Goal: Task Accomplishment & Management: Complete application form

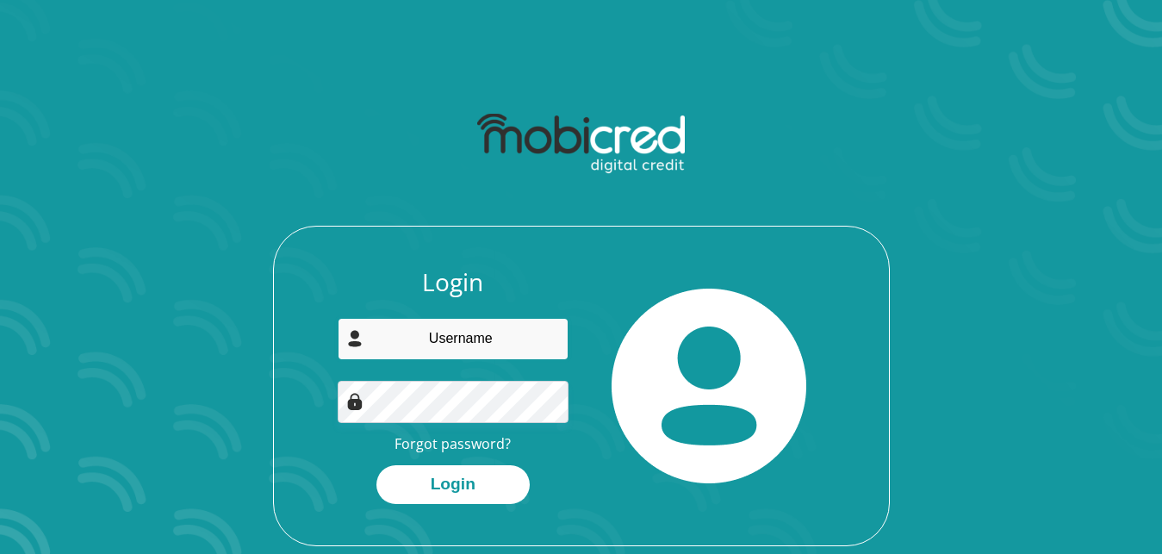
click at [467, 346] on input "email" at bounding box center [453, 339] width 231 height 42
type input "[EMAIL_ADDRESS][DOMAIN_NAME]"
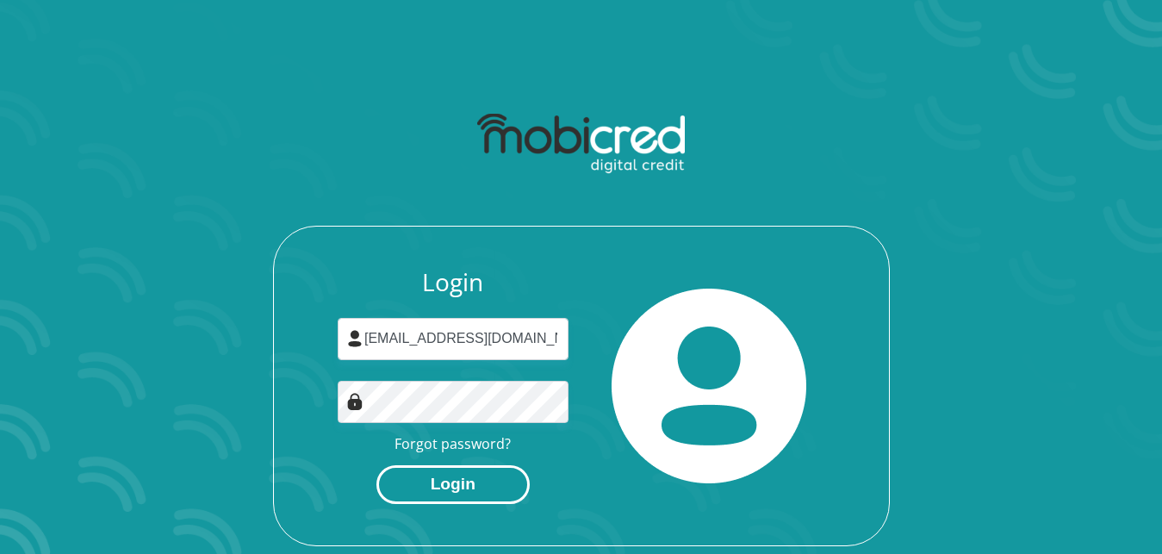
click at [460, 481] on button "Login" at bounding box center [452, 484] width 153 height 39
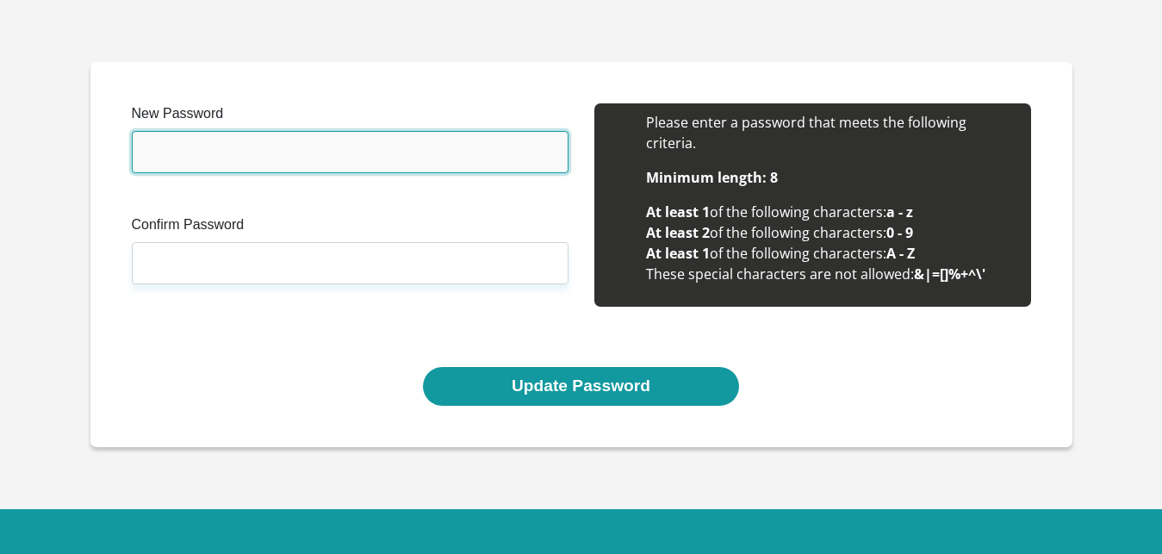
click at [194, 164] on input "New Password" at bounding box center [350, 152] width 437 height 42
type input "@"
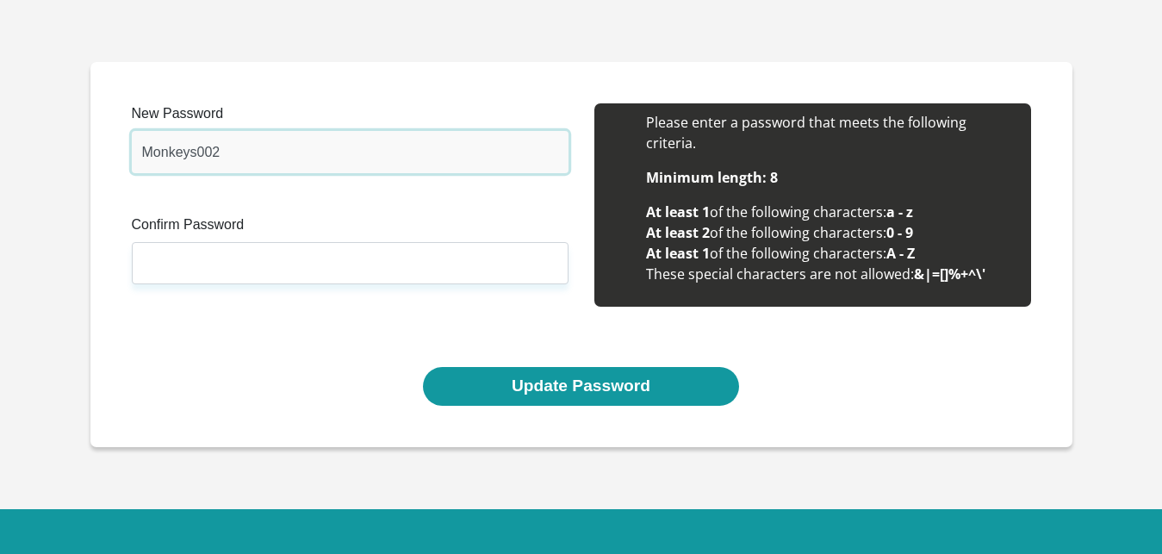
type input "Monkeys002"
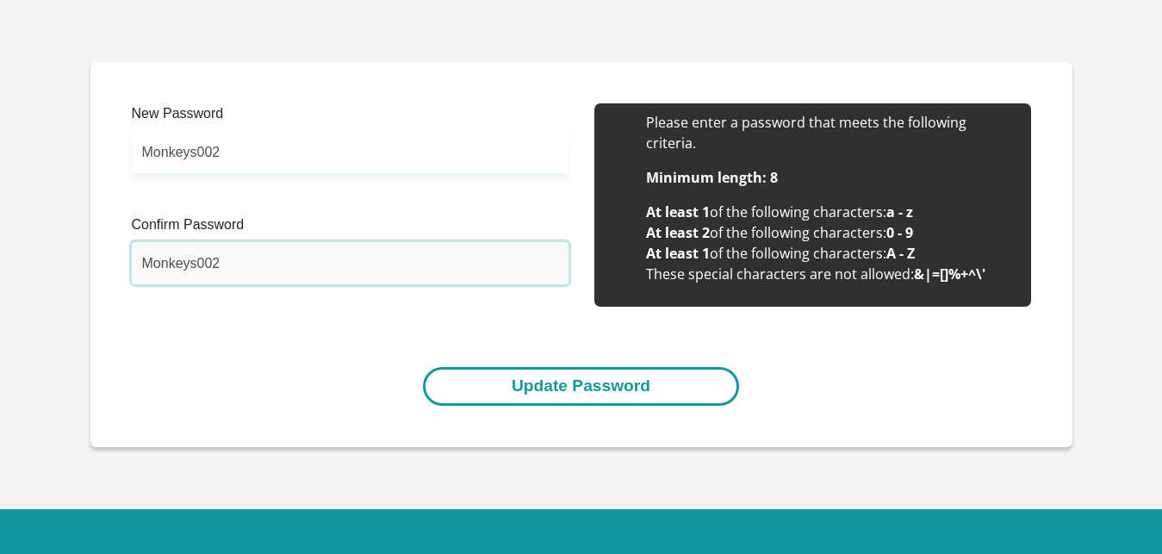
type input "Monkeys002"
click at [482, 382] on button "Update Password" at bounding box center [581, 386] width 316 height 39
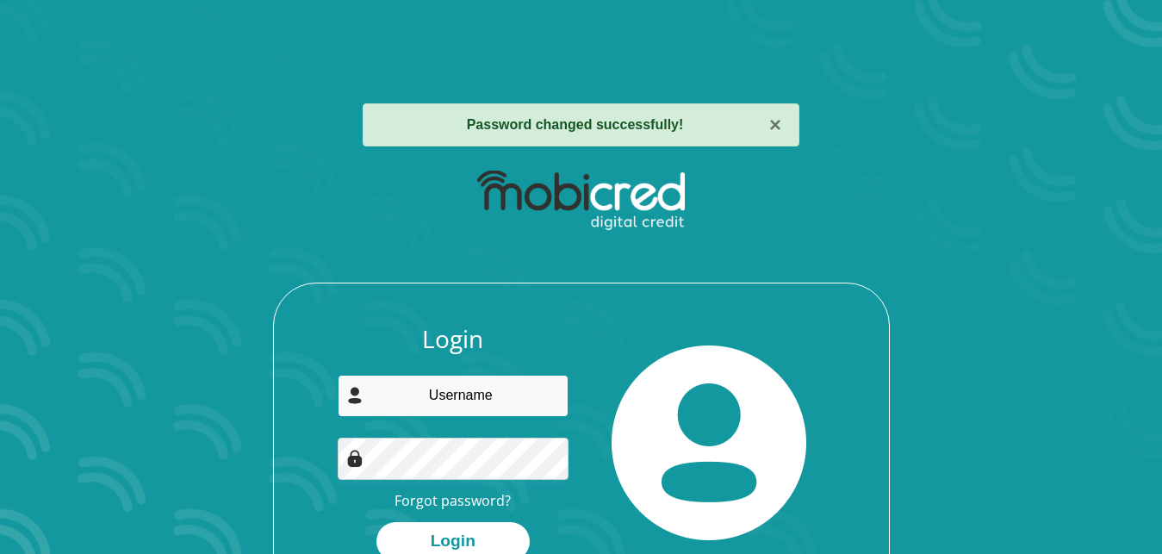
click at [479, 384] on input "email" at bounding box center [453, 396] width 231 height 42
drag, startPoint x: 557, startPoint y: 394, endPoint x: 283, endPoint y: 382, distance: 274.1
click at [283, 382] on div "Login melanie.kensley@nscglobal.com Forgot password? Login" at bounding box center [581, 463] width 615 height 277
type input "melsmealsct@gmail.com"
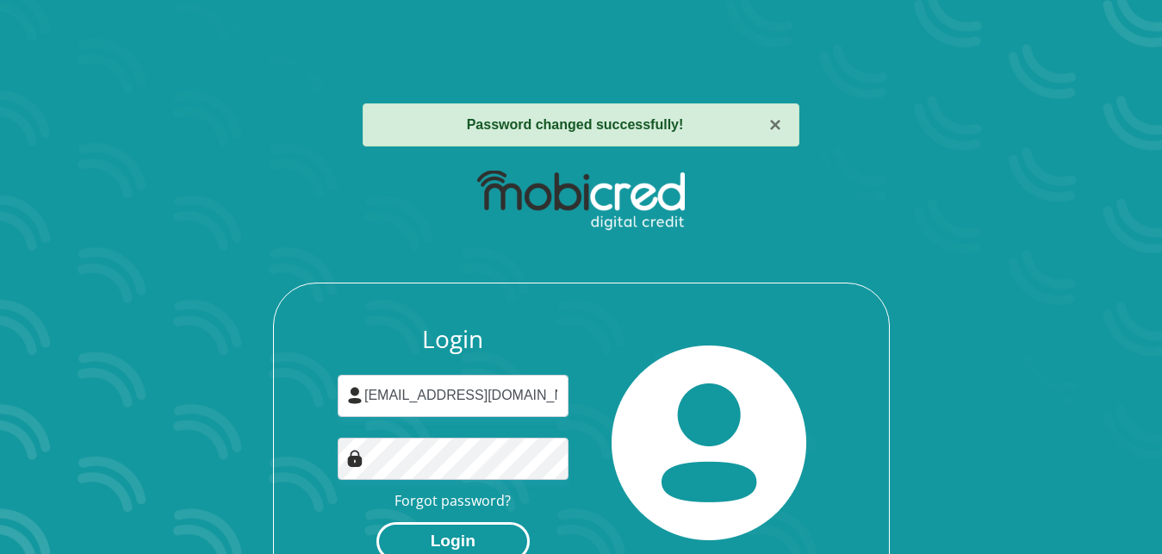
click at [419, 523] on button "Login" at bounding box center [452, 541] width 153 height 39
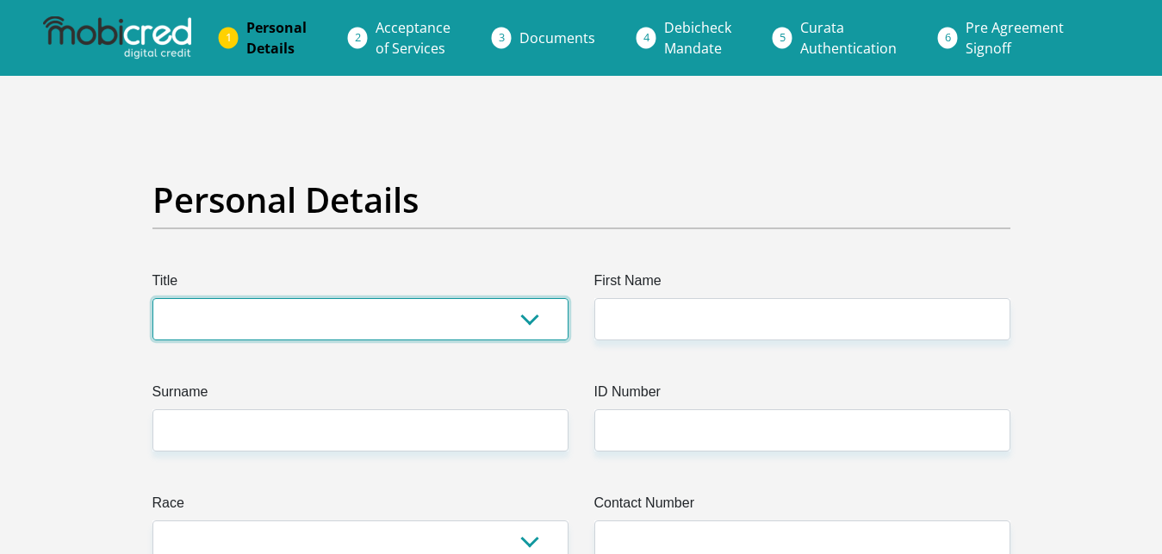
click at [152, 298] on select "Mr Ms Mrs Dr Other" at bounding box center [360, 319] width 416 height 42
select select "Mrs"
click option "Mrs" at bounding box center [0, 0] width 0 height 0
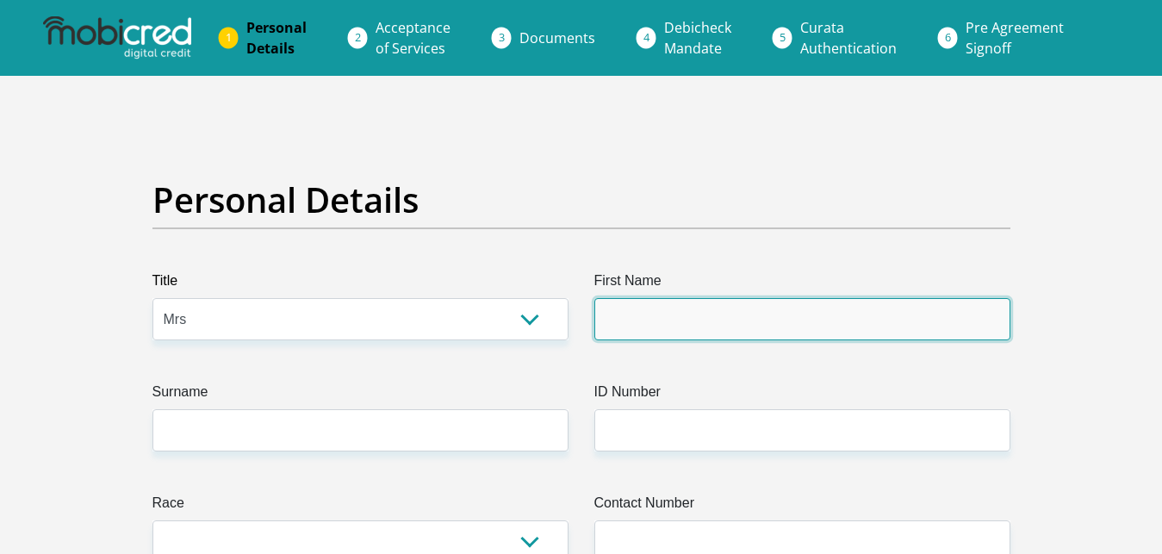
click at [666, 329] on input "First Name" at bounding box center [802, 319] width 416 height 42
click at [661, 326] on input "First Name" at bounding box center [802, 319] width 416 height 42
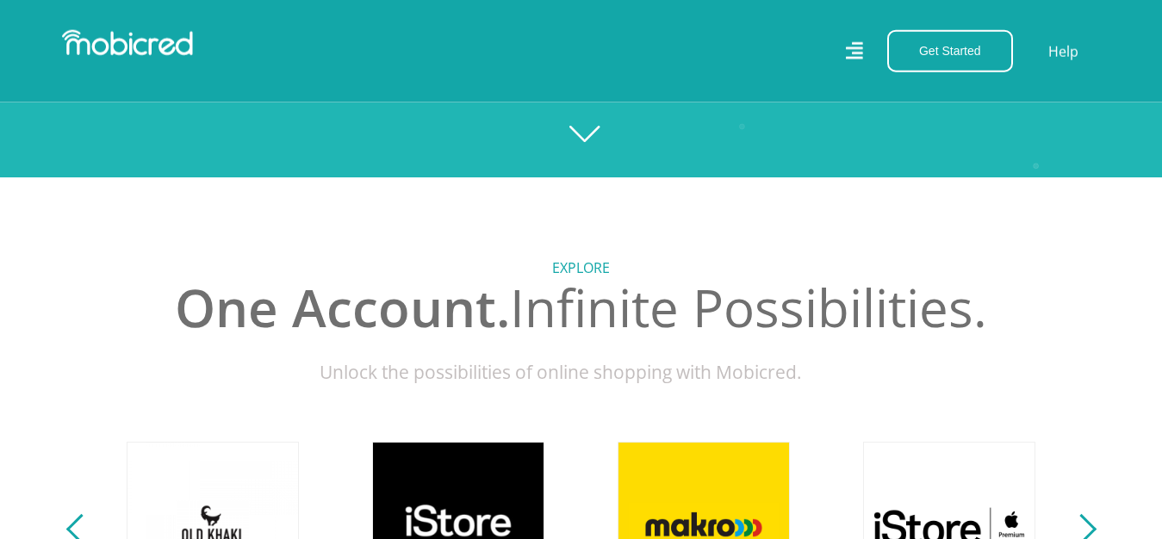
scroll to position [176, 0]
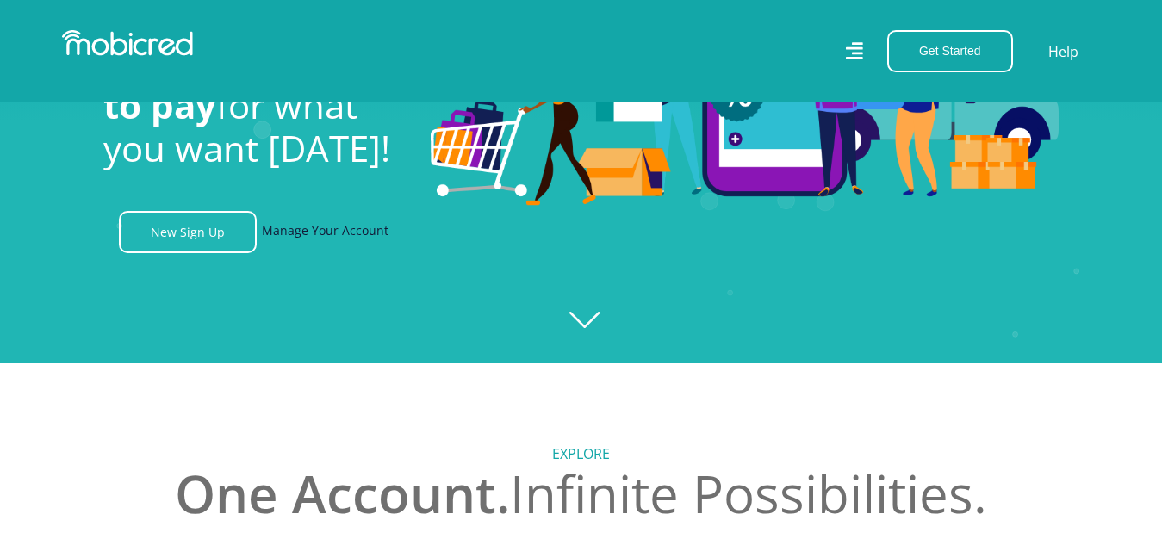
click at [312, 242] on link "Manage Your Account" at bounding box center [325, 232] width 127 height 42
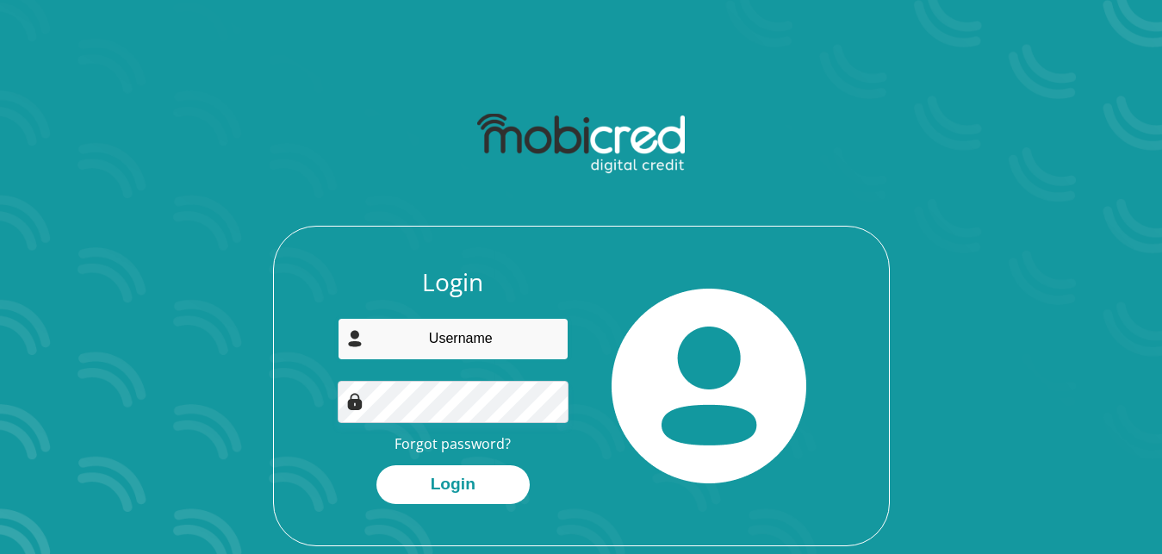
click at [408, 332] on input "email" at bounding box center [453, 339] width 231 height 42
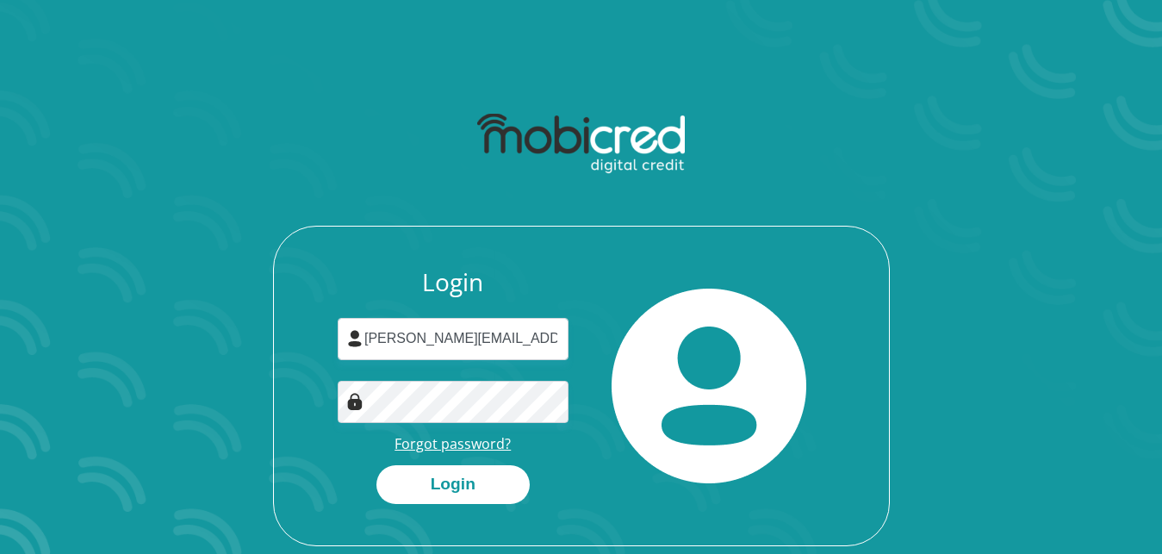
click at [429, 448] on link "Forgot password?" at bounding box center [452, 443] width 116 height 19
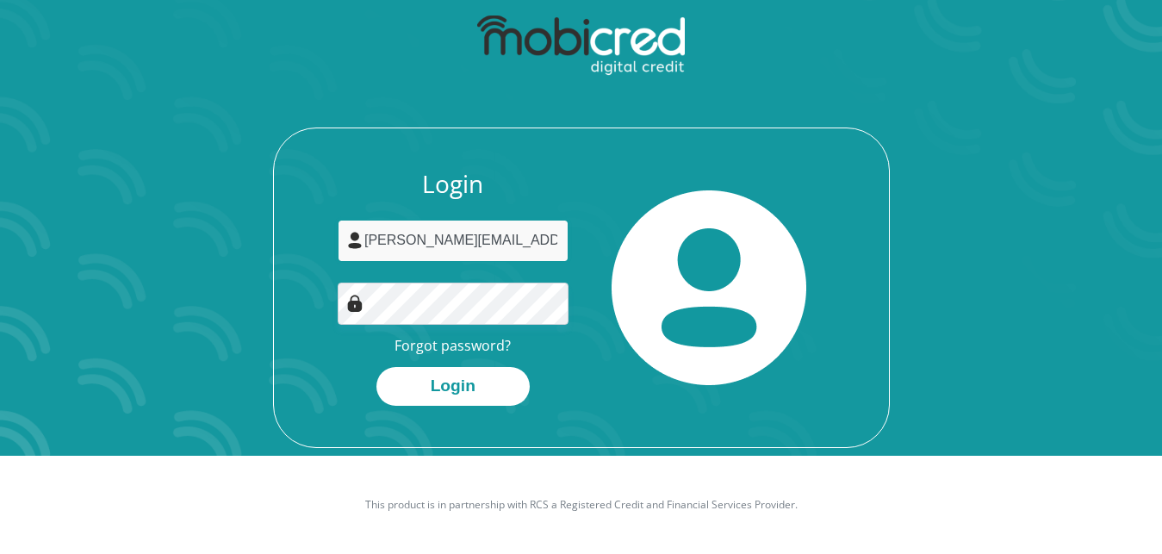
click at [534, 232] on input "[PERSON_NAME][EMAIL_ADDRESS][DOMAIN_NAME]" at bounding box center [453, 241] width 231 height 42
drag, startPoint x: 546, startPoint y: 233, endPoint x: 320, endPoint y: 232, distance: 226.5
click at [338, 227] on input "[PERSON_NAME][EMAIL_ADDRESS][DOMAIN_NAME]" at bounding box center [453, 241] width 231 height 42
type input "m"
type input "[EMAIL_ADDRESS][DOMAIN_NAME]"
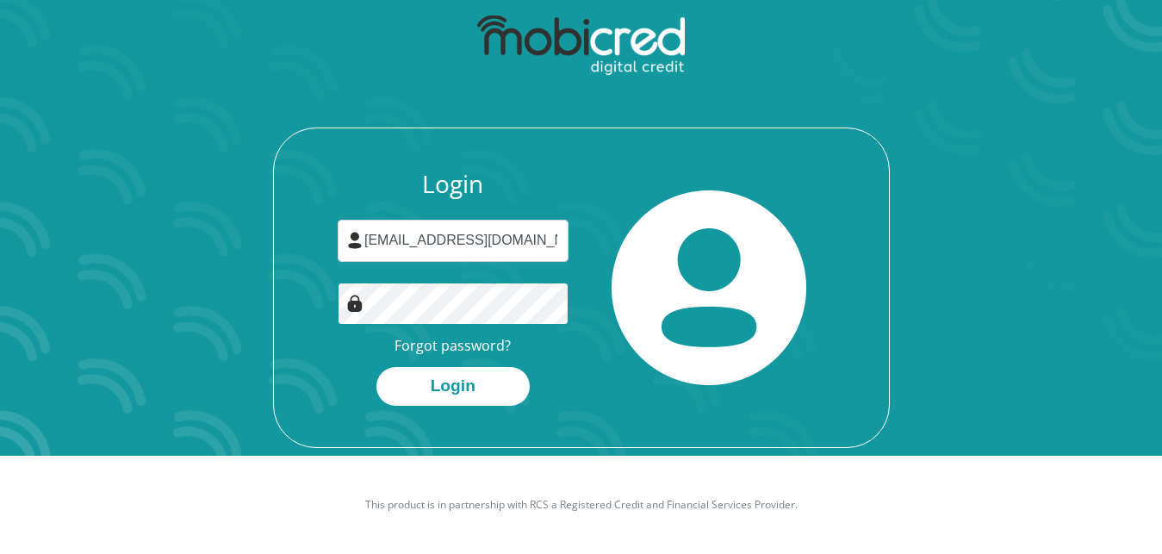
click at [376, 367] on button "Login" at bounding box center [452, 386] width 153 height 39
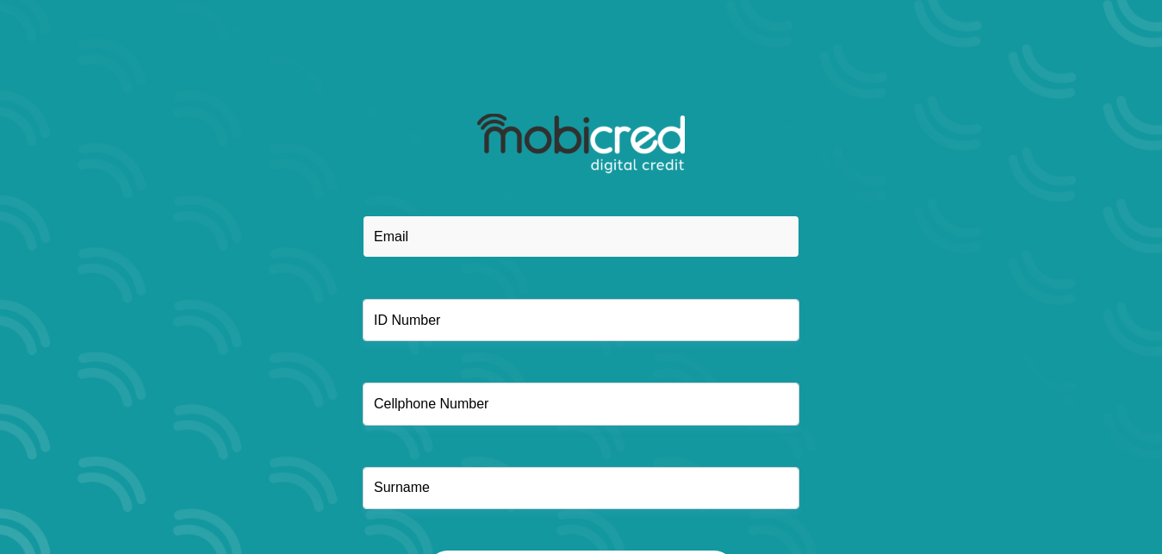
click at [449, 250] on input "email" at bounding box center [581, 236] width 437 height 42
type input "melanie.kensley@nscglobal.com"
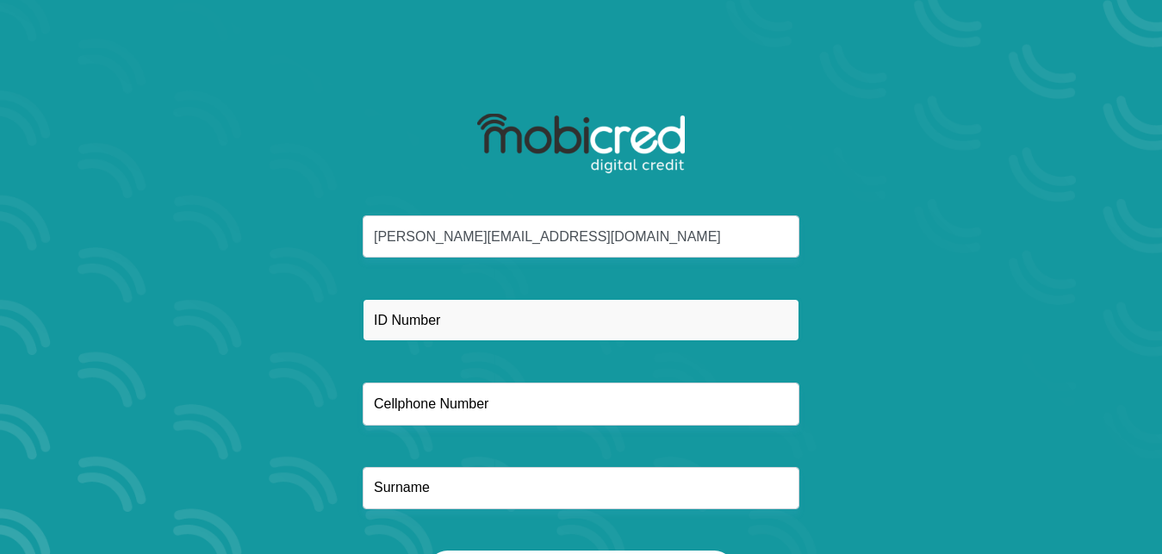
click at [463, 313] on input "text" at bounding box center [581, 320] width 437 height 42
type input "7408120056088"
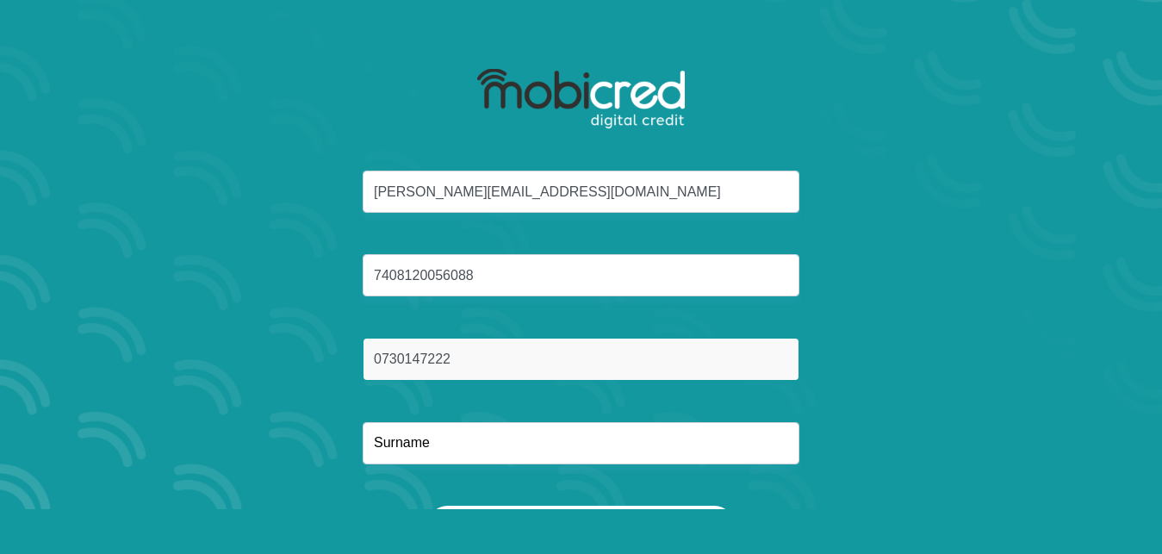
scroll to position [88, 0]
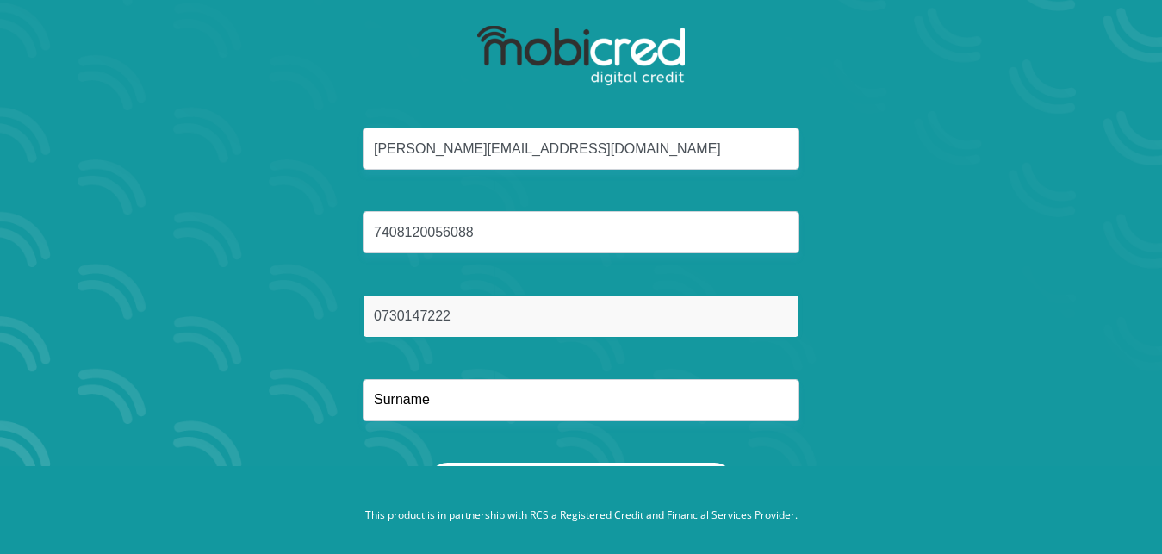
type input "0730147222"
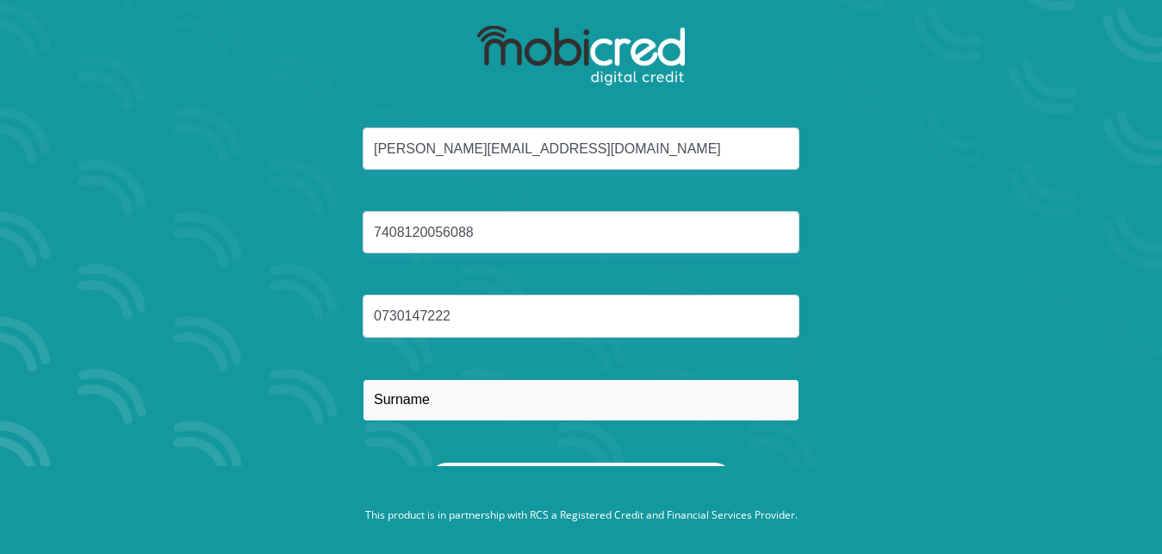
click at [432, 407] on input "text" at bounding box center [581, 400] width 437 height 42
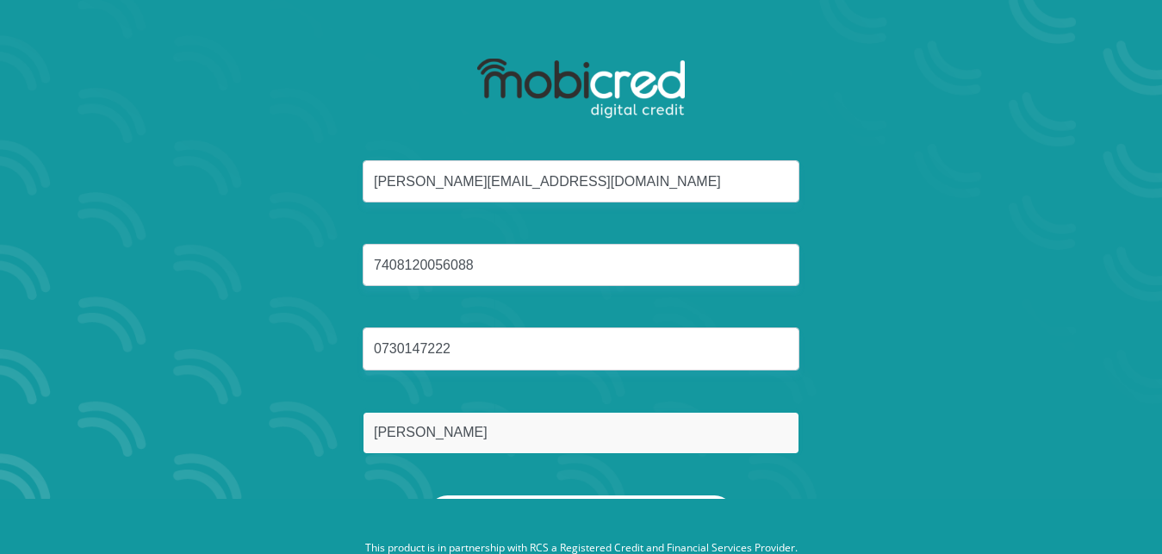
scroll to position [0, 0]
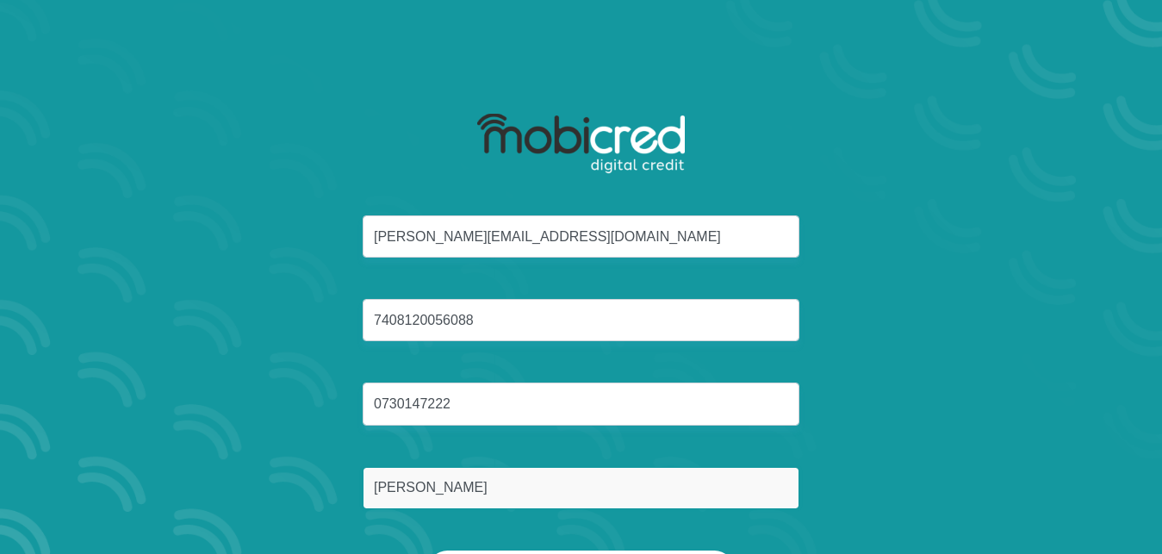
type input "Kensley"
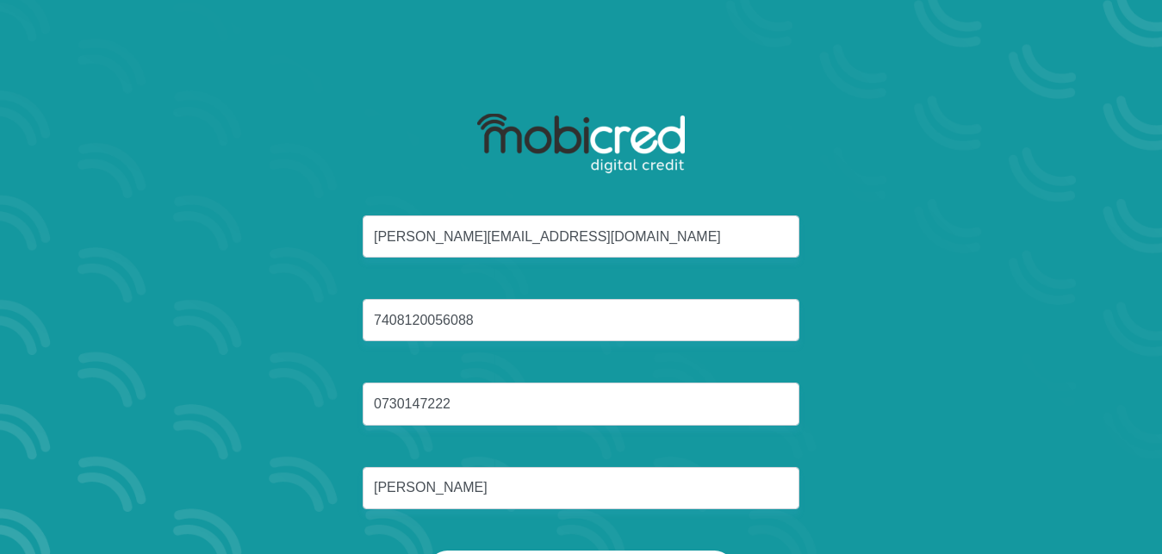
click at [920, 306] on div "melanie.kensley@nscglobal.com 7408120056088 0730147222 Kensley" at bounding box center [581, 382] width 925 height 335
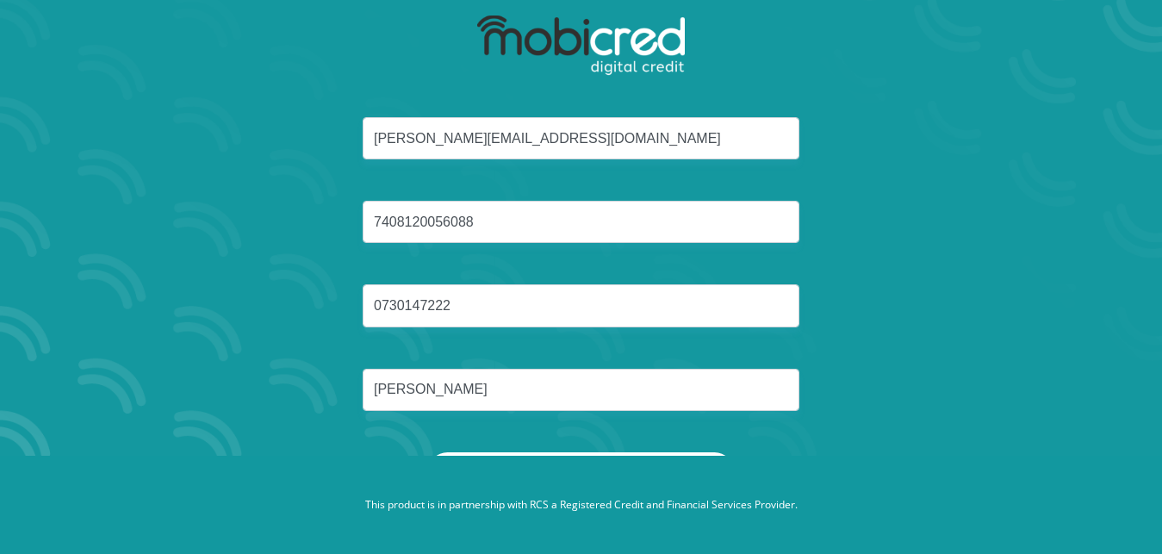
click at [593, 450] on div "melanie.kensley@nscglobal.com 7408120056088 0730147222 Kensley" at bounding box center [581, 284] width 925 height 335
click at [584, 456] on footer "This product is in partnership with RCS a Registered Credit and Financial Servi…" at bounding box center [581, 505] width 1162 height 98
click at [585, 455] on button "Reset Password" at bounding box center [580, 471] width 305 height 39
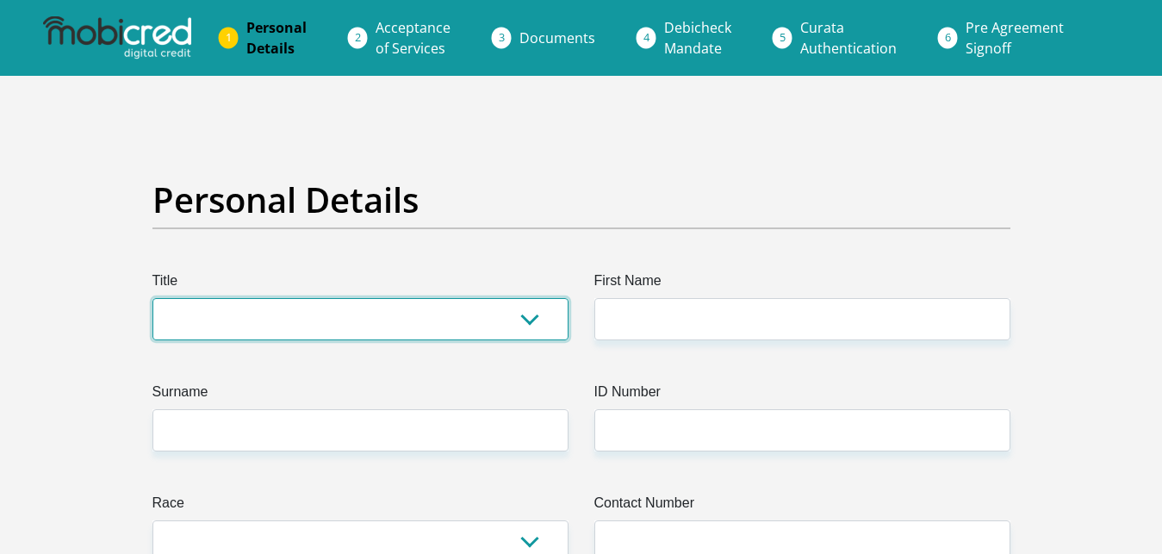
click at [152, 298] on select "Mr Ms Mrs Dr [PERSON_NAME]" at bounding box center [360, 319] width 416 height 42
select select "Mrs"
click option "Mrs" at bounding box center [0, 0] width 0 height 0
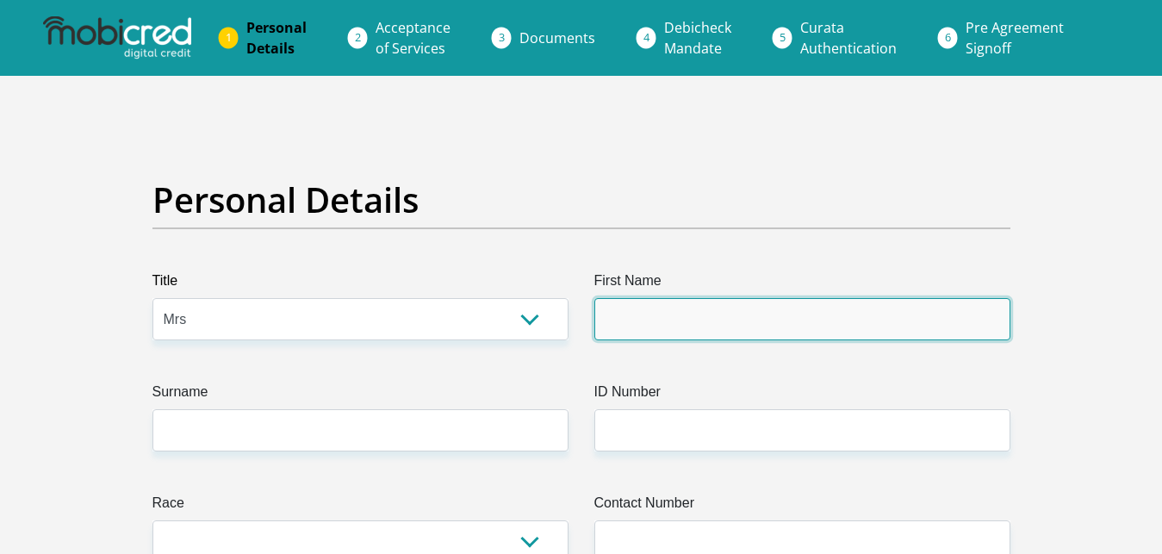
click at [686, 337] on input "First Name" at bounding box center [802, 319] width 416 height 42
type input "[PERSON_NAME]"
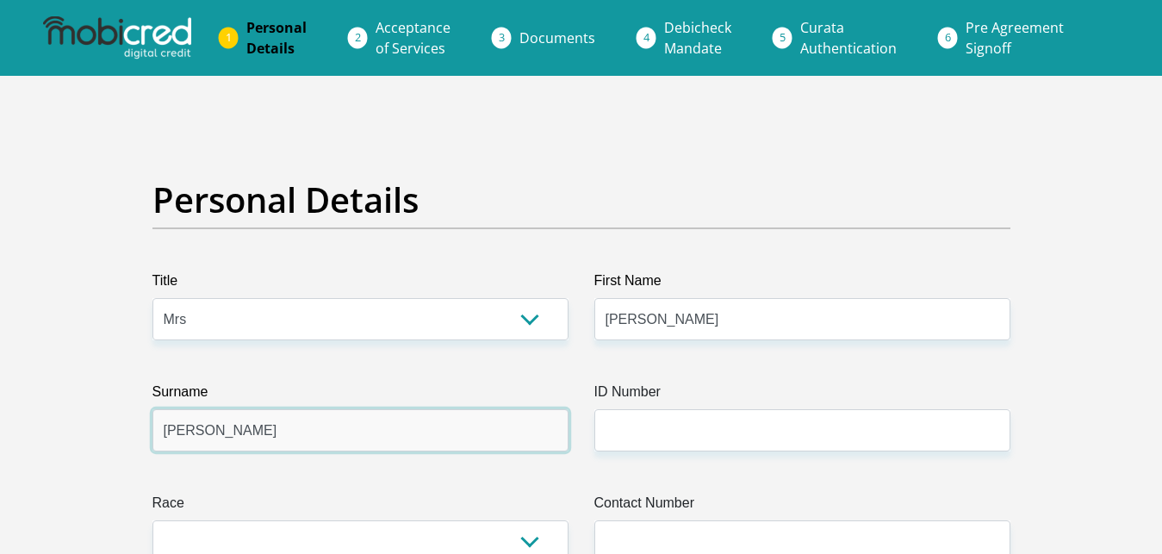
type input "[PERSON_NAME]"
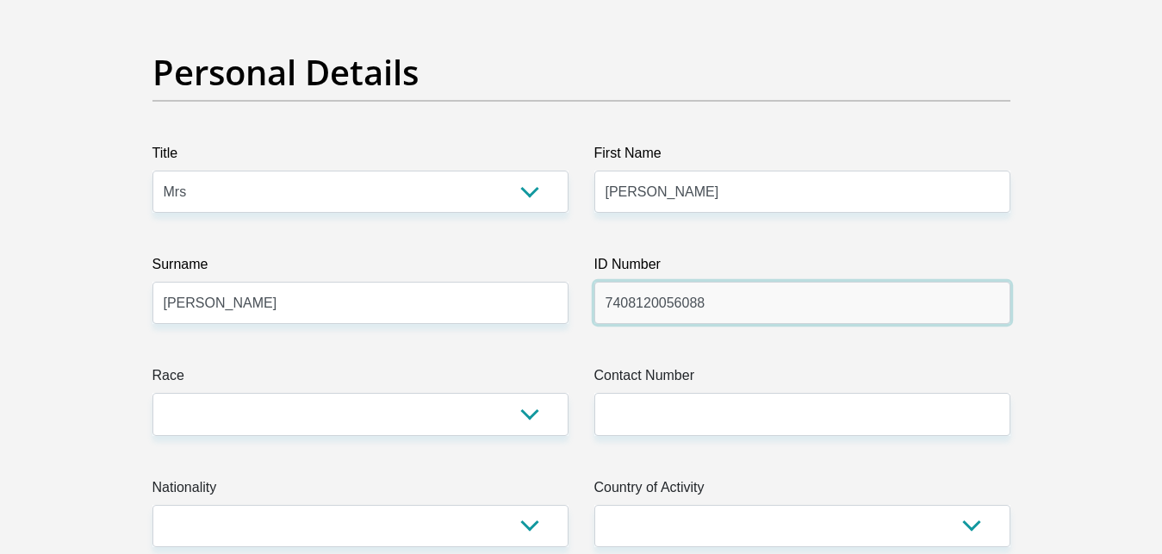
scroll to position [176, 0]
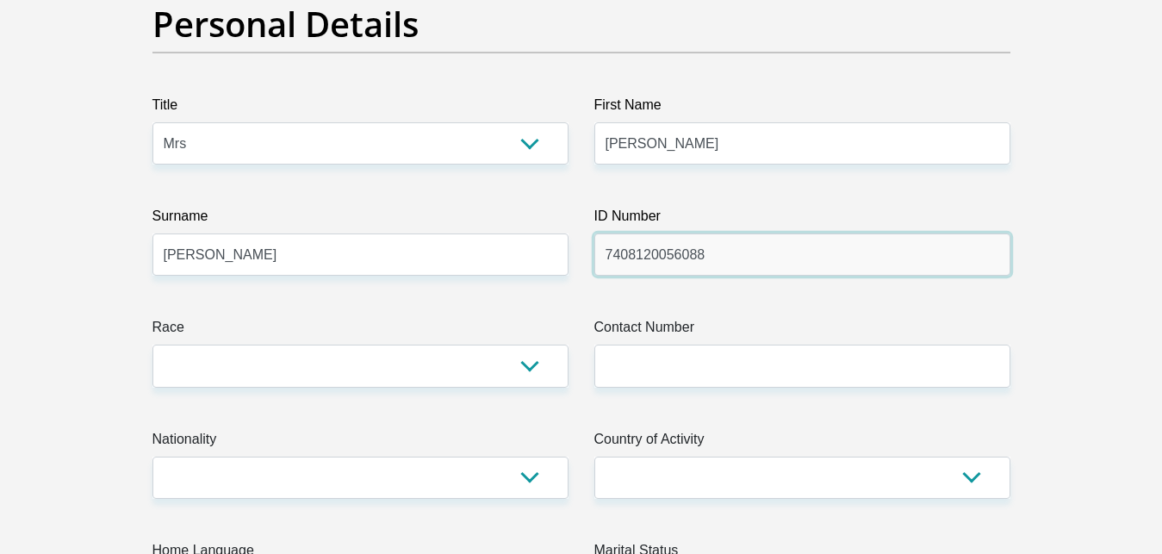
type input "7408120056088"
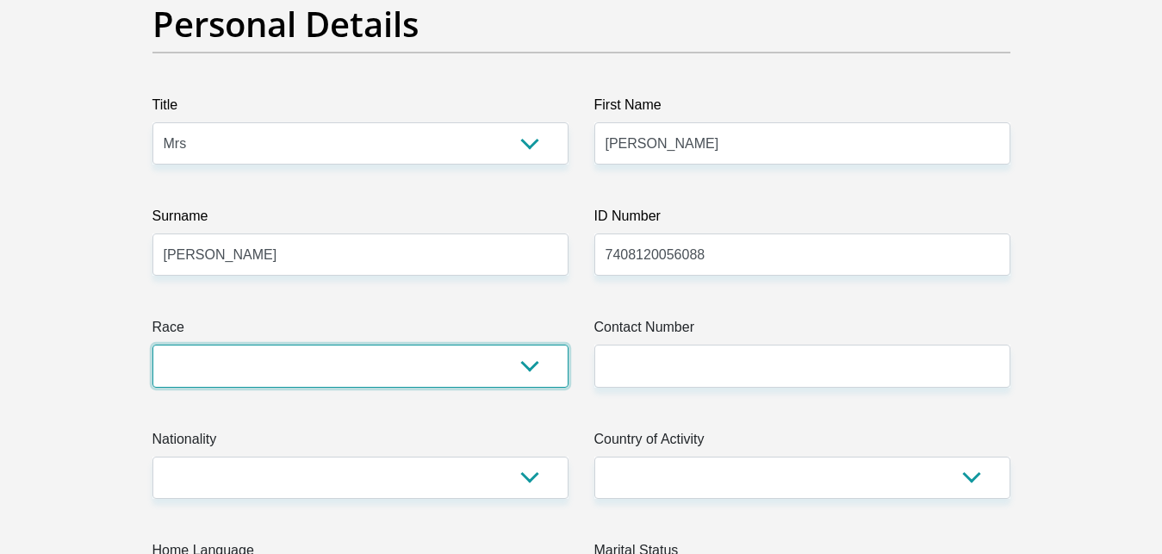
click at [152, 344] on select "Black Coloured Indian White Other" at bounding box center [360, 365] width 416 height 42
select select "2"
click option "Coloured" at bounding box center [0, 0] width 0 height 0
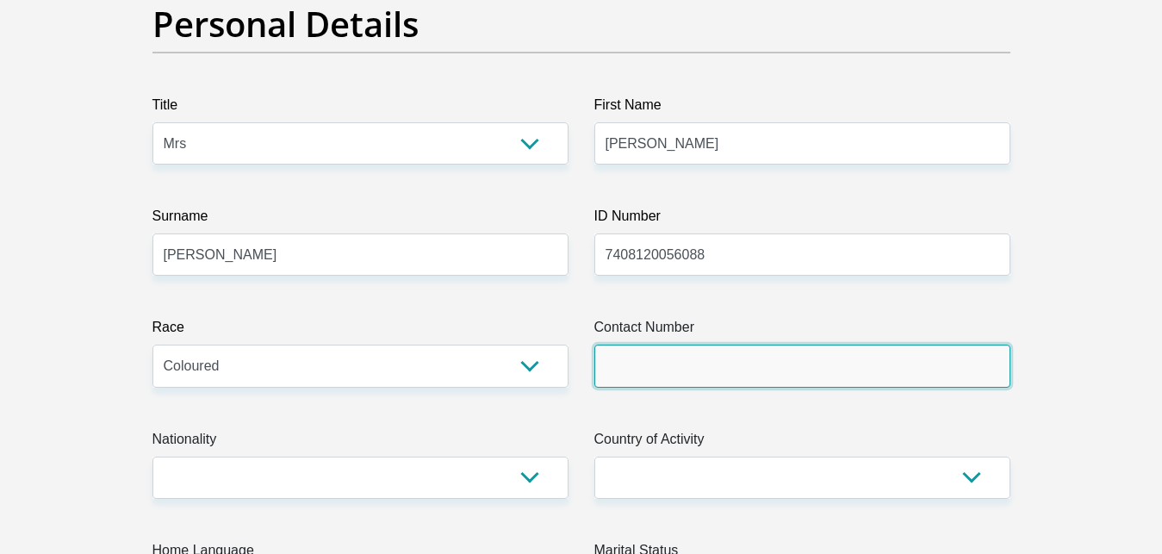
click at [615, 374] on input "Contact Number" at bounding box center [802, 365] width 416 height 42
type input "0730147222"
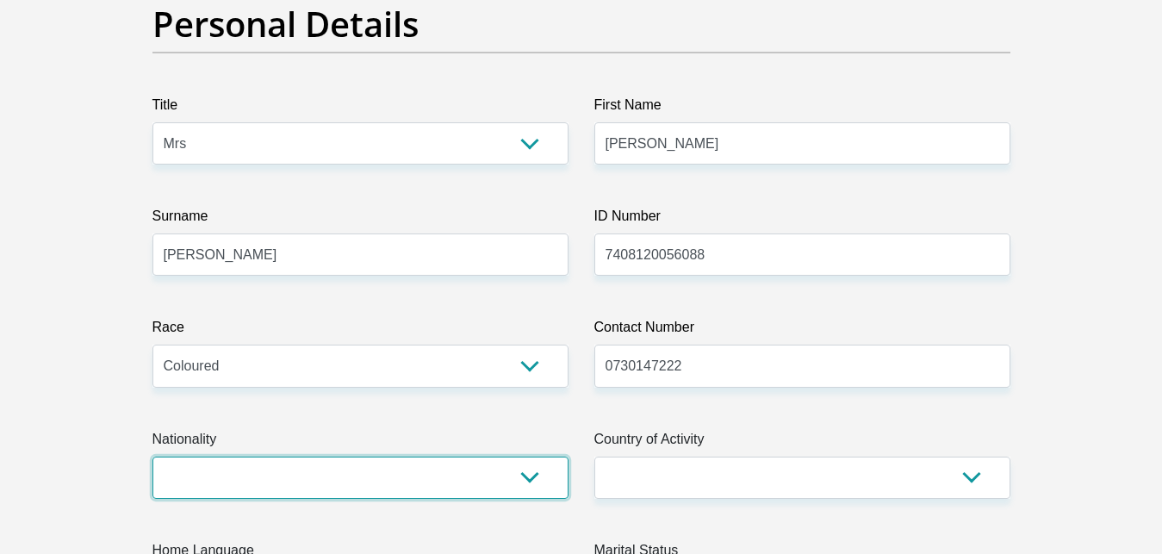
click at [152, 456] on select "[GEOGRAPHIC_DATA] [GEOGRAPHIC_DATA] [GEOGRAPHIC_DATA] [GEOGRAPHIC_DATA] [GEOGRA…" at bounding box center [360, 477] width 416 height 42
select select "ZAF"
click option "[GEOGRAPHIC_DATA]" at bounding box center [0, 0] width 0 height 0
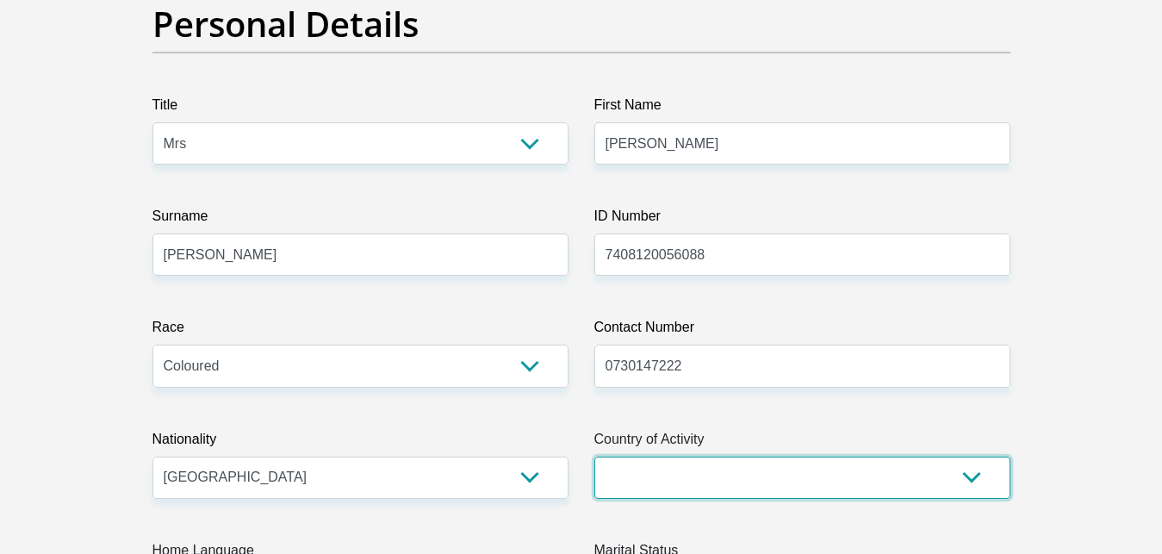
click at [594, 456] on select "[GEOGRAPHIC_DATA] [GEOGRAPHIC_DATA] [GEOGRAPHIC_DATA] [GEOGRAPHIC_DATA] [GEOGRA…" at bounding box center [802, 477] width 416 height 42
select select "ZAF"
click option "[GEOGRAPHIC_DATA]" at bounding box center [0, 0] width 0 height 0
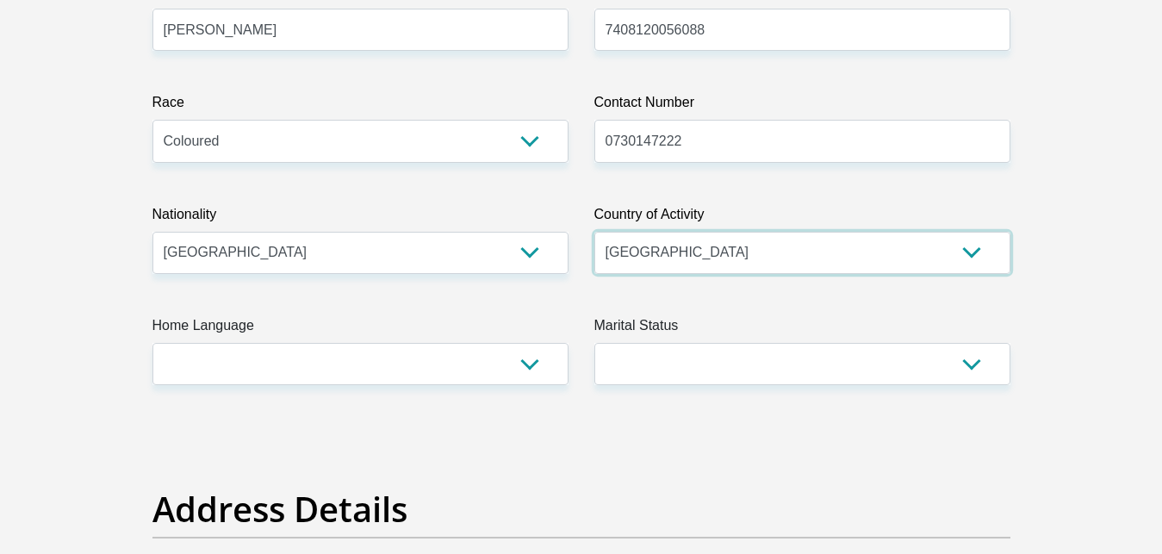
scroll to position [527, 0]
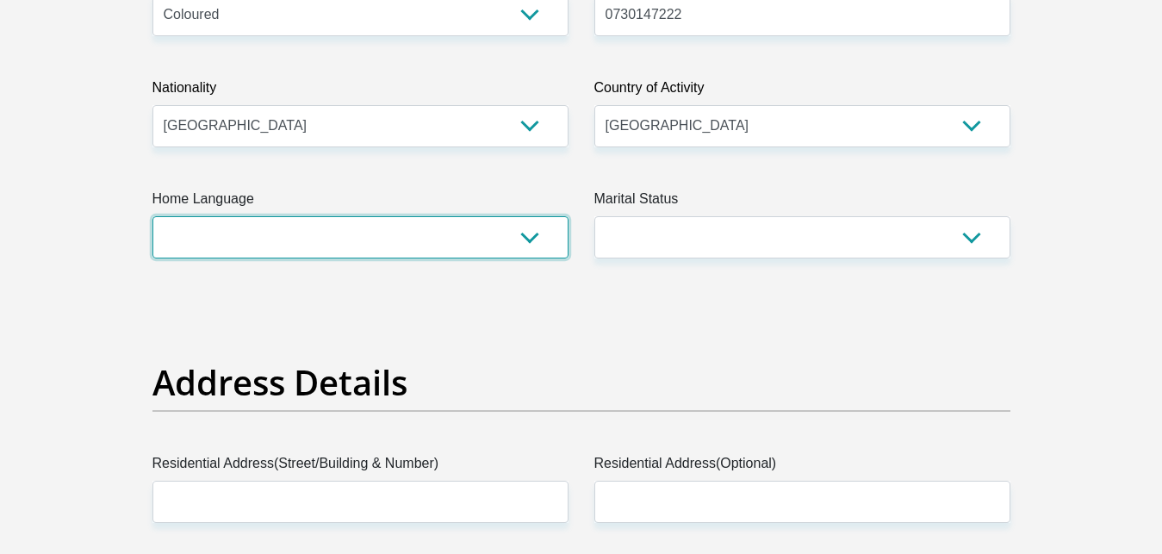
click at [152, 216] on select "Afrikaans English Sepedi South Ndebele Southern Sotho Swati Tsonga Tswana Venda…" at bounding box center [360, 237] width 416 height 42
select select "eng"
click option "English" at bounding box center [0, 0] width 0 height 0
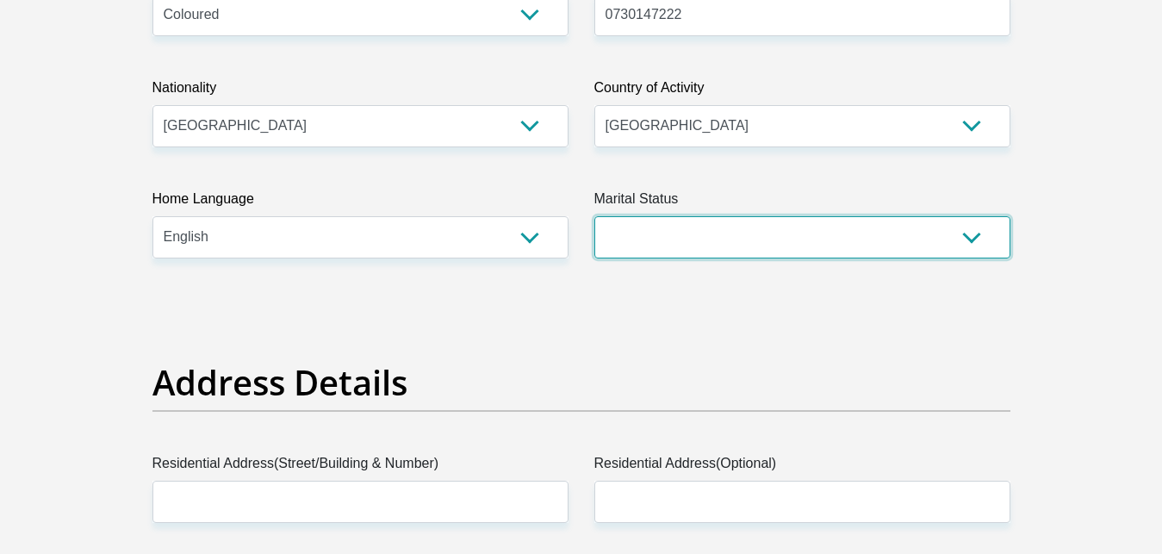
click at [594, 216] on select "Married ANC Single Divorced Widowed Married COP or Customary Law" at bounding box center [802, 237] width 416 height 42
select select "5"
click option "Married COP or Customary Law" at bounding box center [0, 0] width 0 height 0
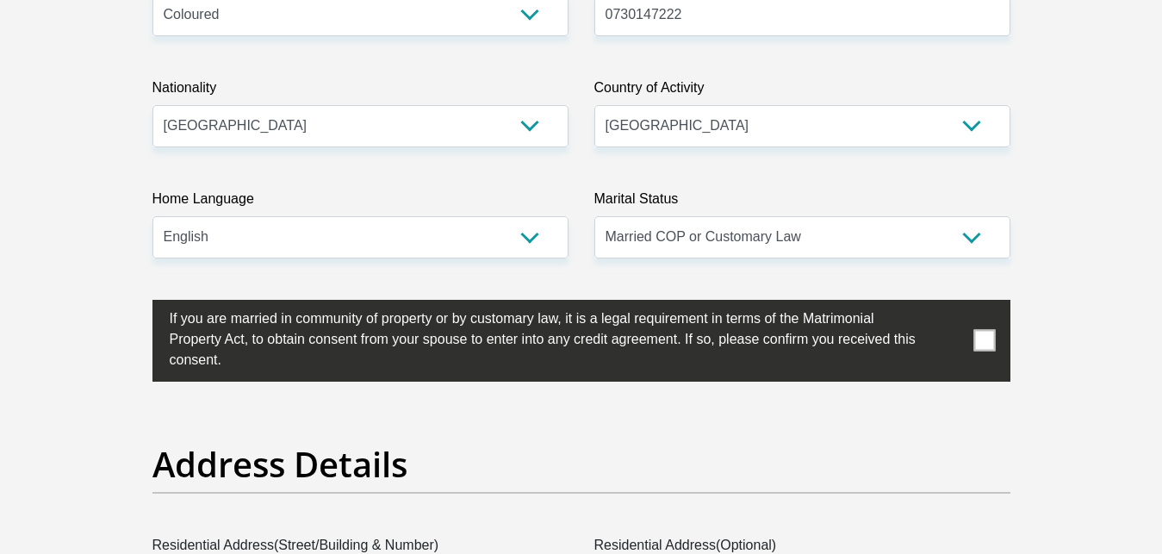
click at [984, 332] on span at bounding box center [984, 341] width 22 height 22
click at [135, 304] on input "checkbox" at bounding box center [135, 304] width 0 height 0
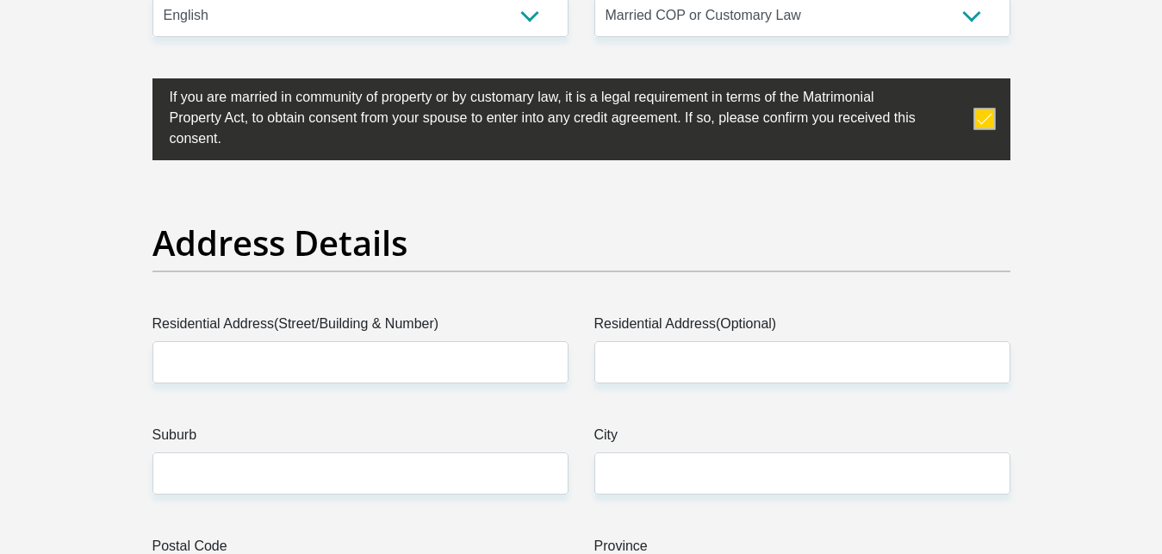
scroll to position [878, 0]
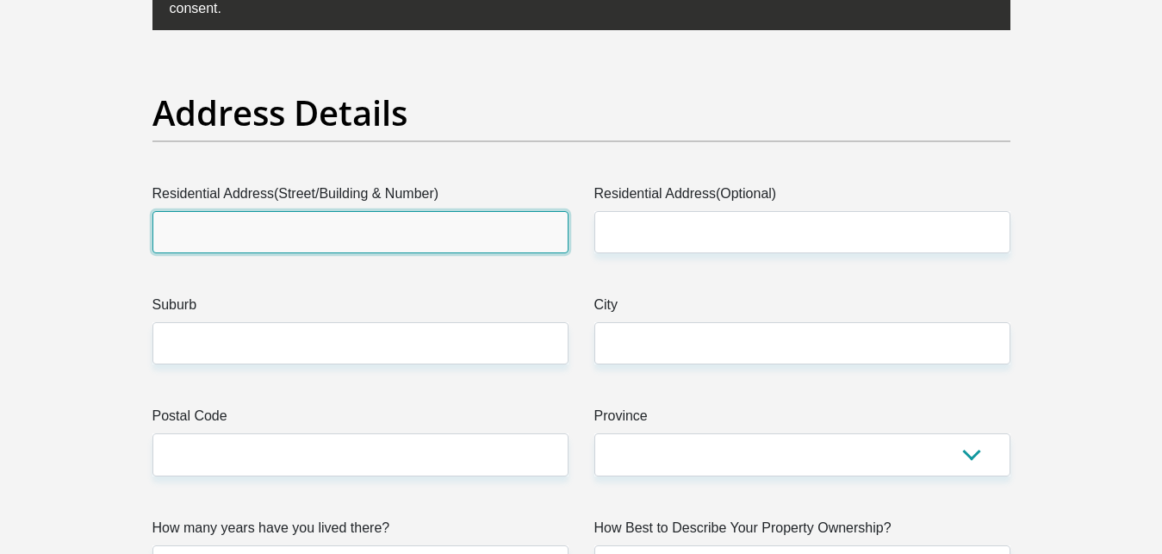
click at [490, 234] on input "Residential Address(Street/Building & Number)" at bounding box center [360, 232] width 416 height 42
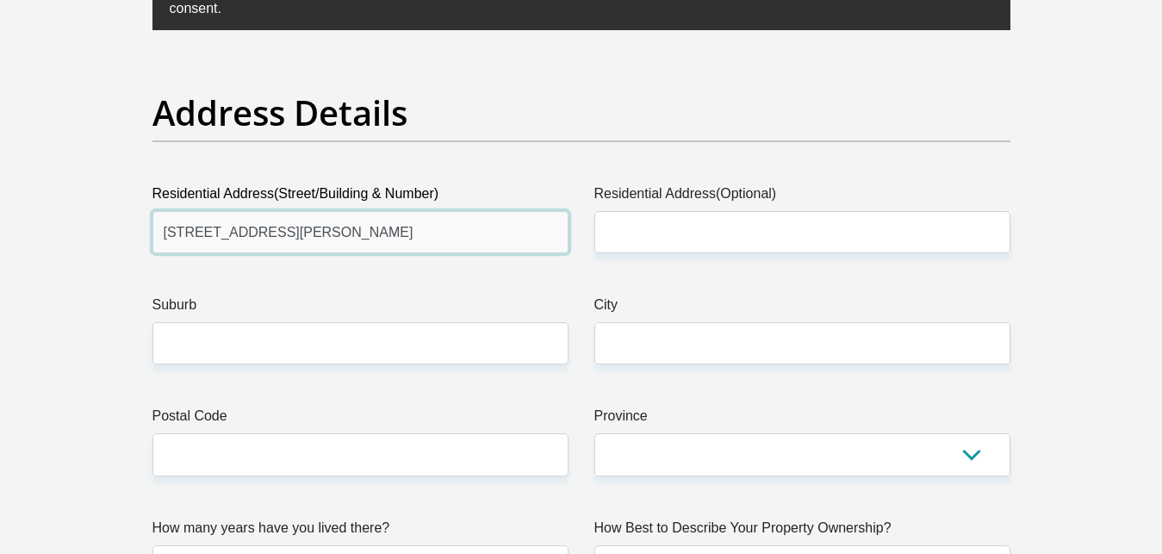
type input "[STREET_ADDRESS][PERSON_NAME]"
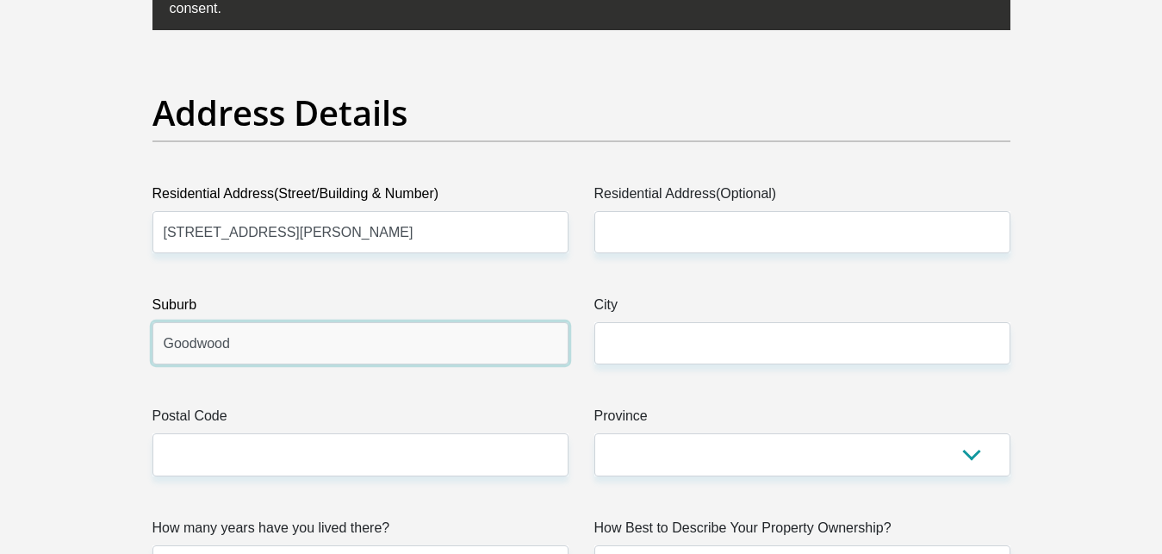
type input "Goodwood"
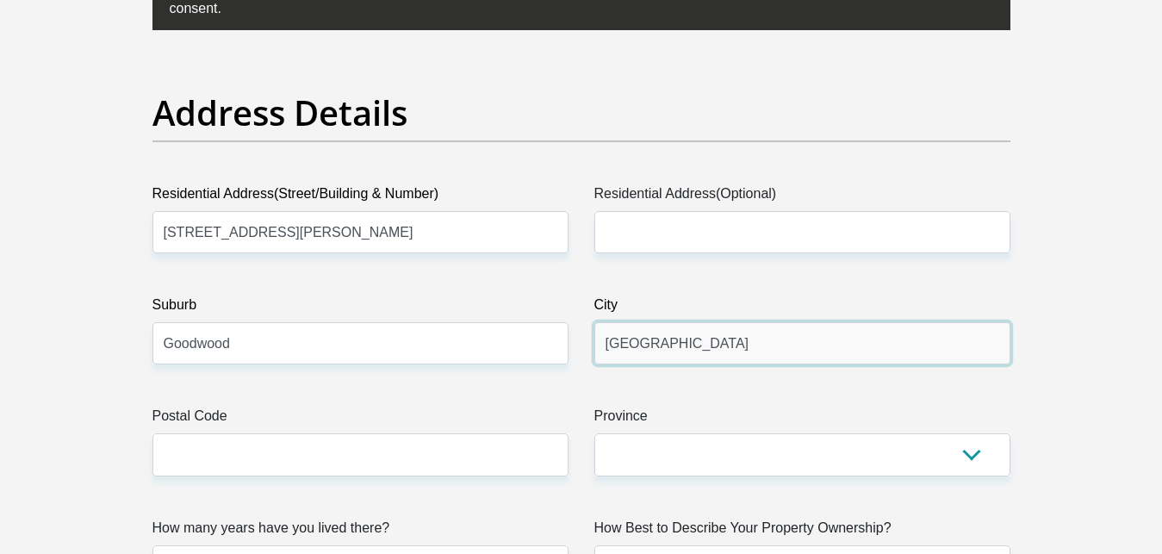
type input "[GEOGRAPHIC_DATA]"
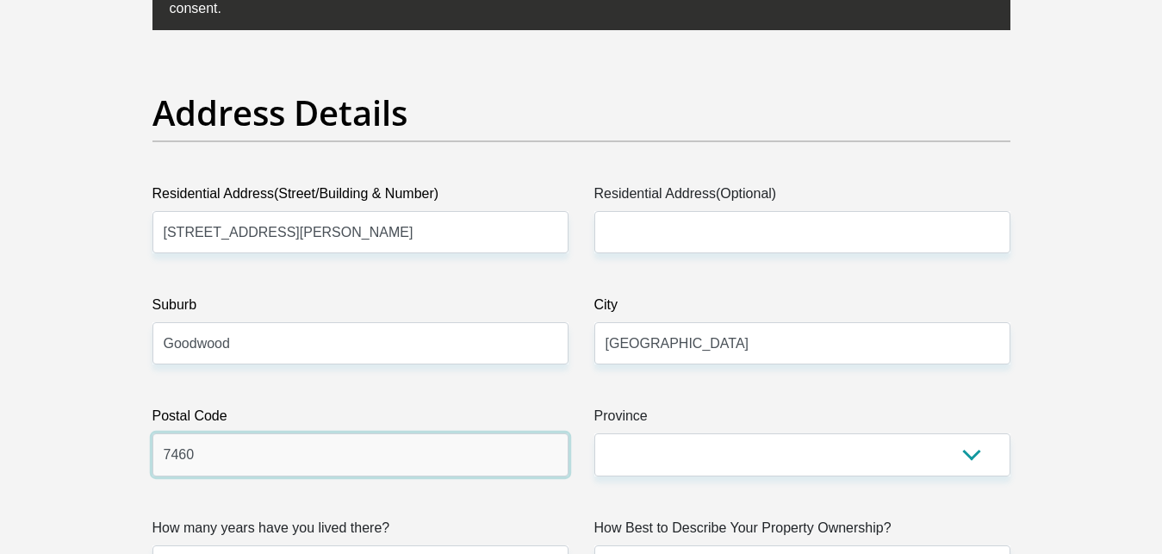
type input "7460"
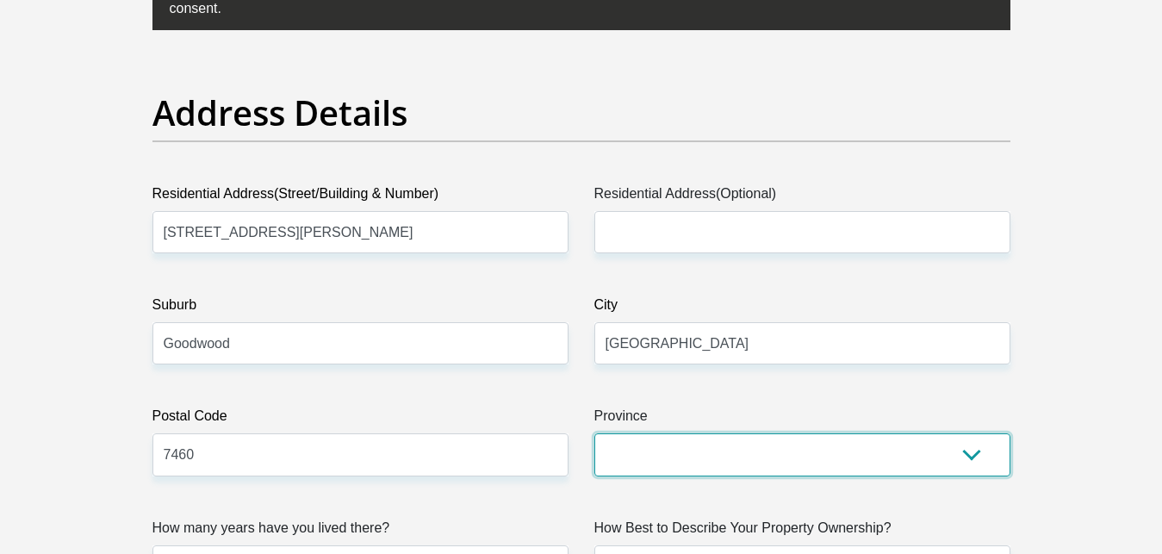
select select "Western Cape"
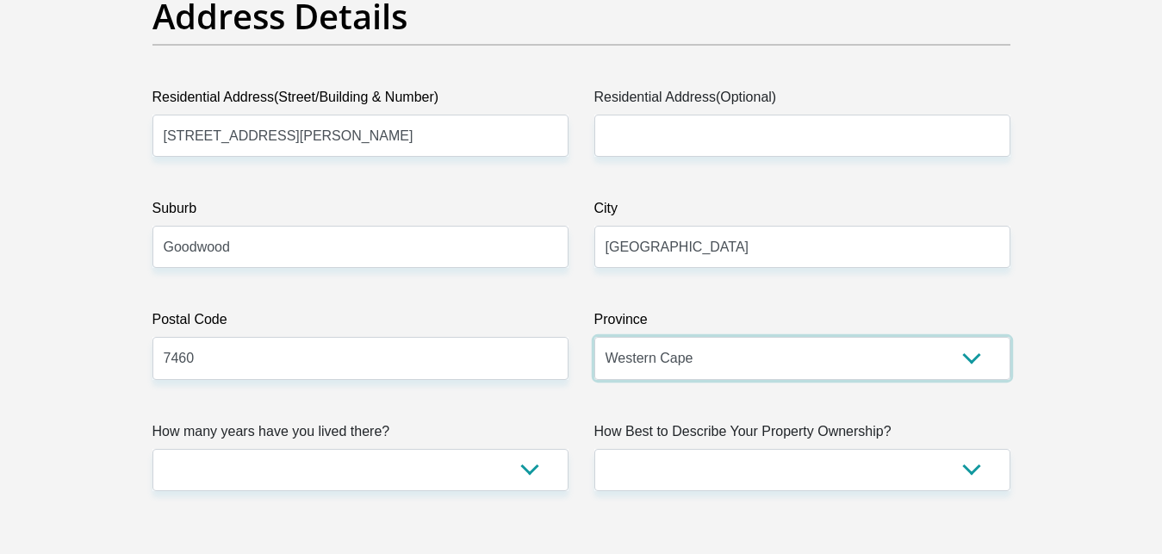
scroll to position [1054, 0]
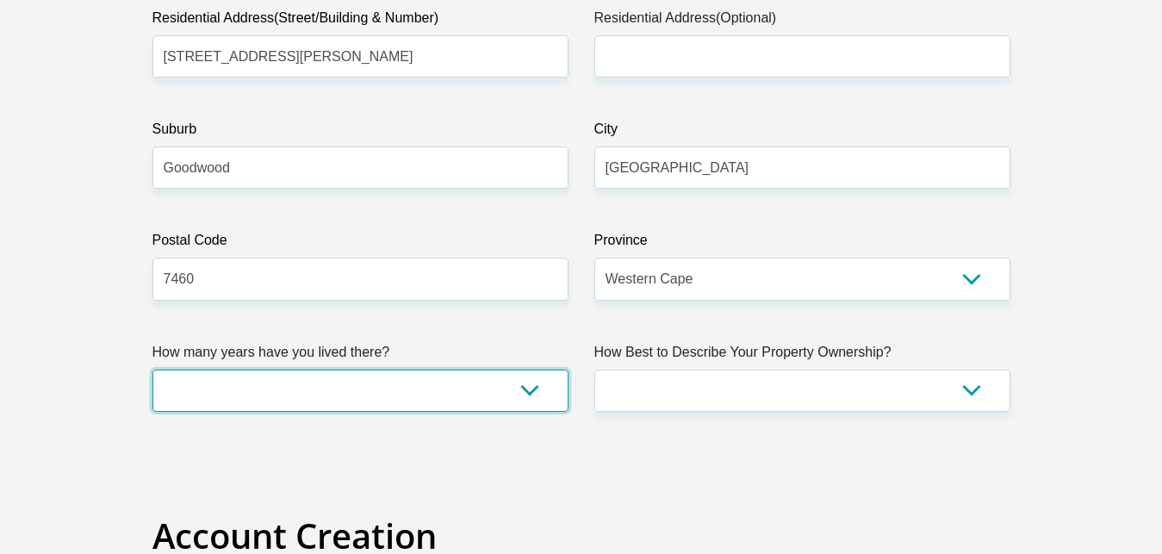
click at [152, 369] on select "less than 1 year 1-3 years 3-5 years 5+ years" at bounding box center [360, 390] width 416 height 42
select select "5"
click option "5+ years" at bounding box center [0, 0] width 0 height 0
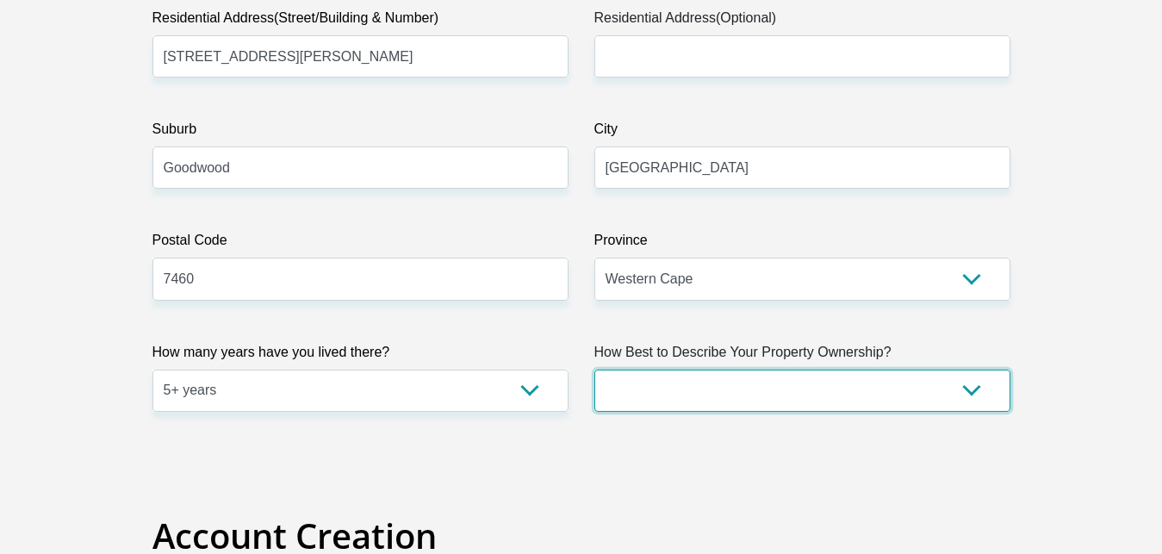
click at [594, 369] on select "Owned Rented Family Owned Company Dwelling" at bounding box center [802, 390] width 416 height 42
select select "parents"
click option "Family Owned" at bounding box center [0, 0] width 0 height 0
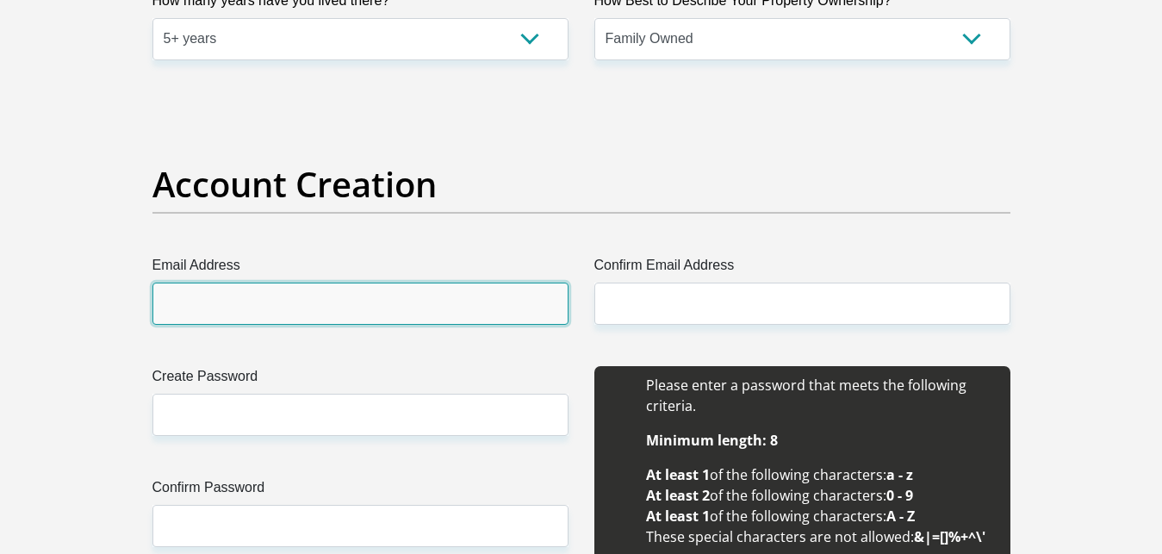
click at [277, 310] on input "Email Address" at bounding box center [360, 303] width 416 height 42
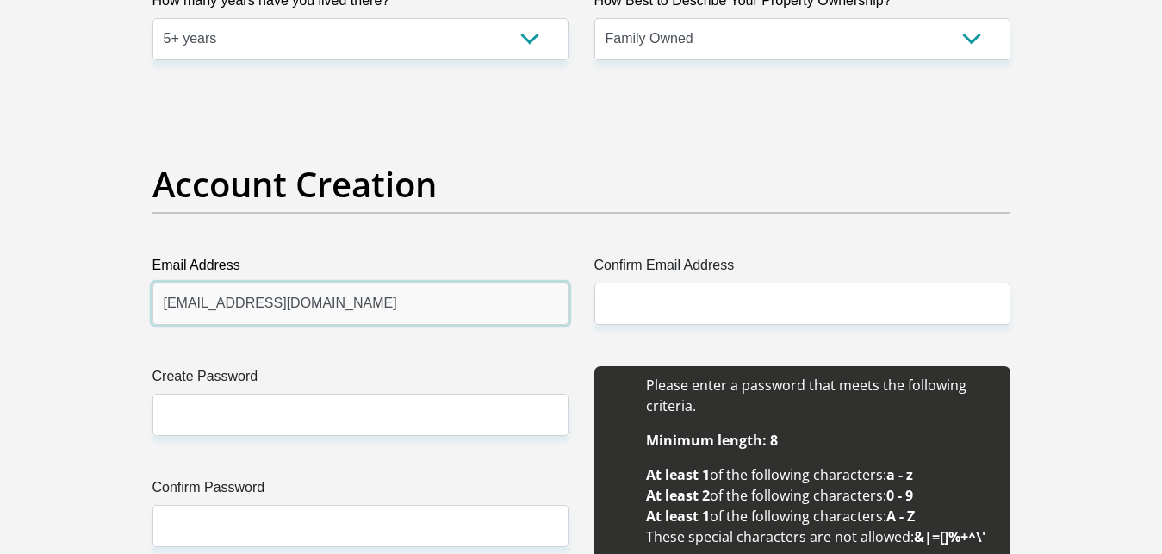
type input "[EMAIL_ADDRESS][DOMAIN_NAME]"
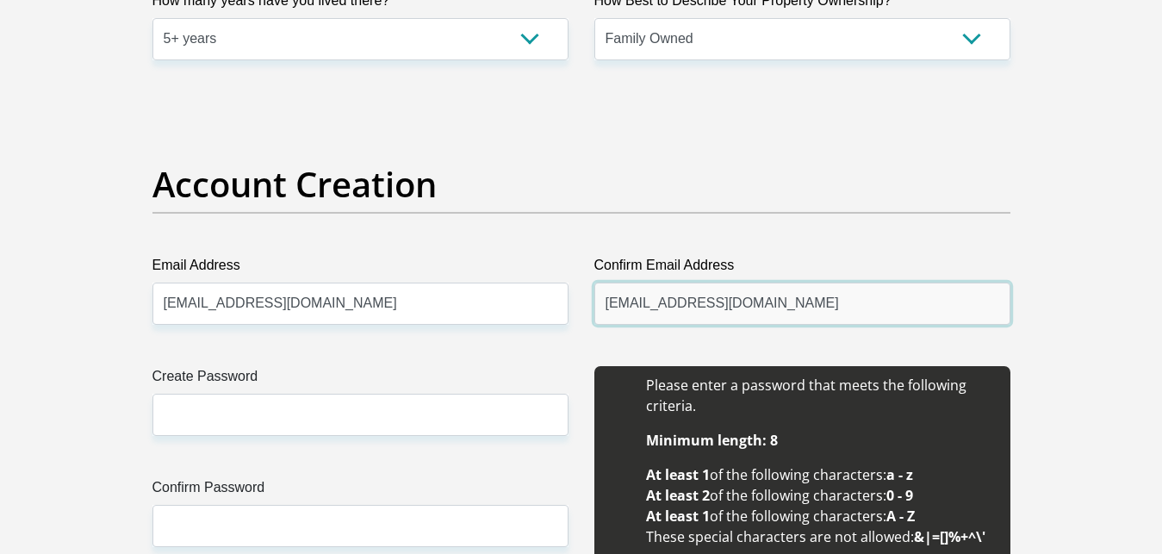
type input "[EMAIL_ADDRESS][DOMAIN_NAME]"
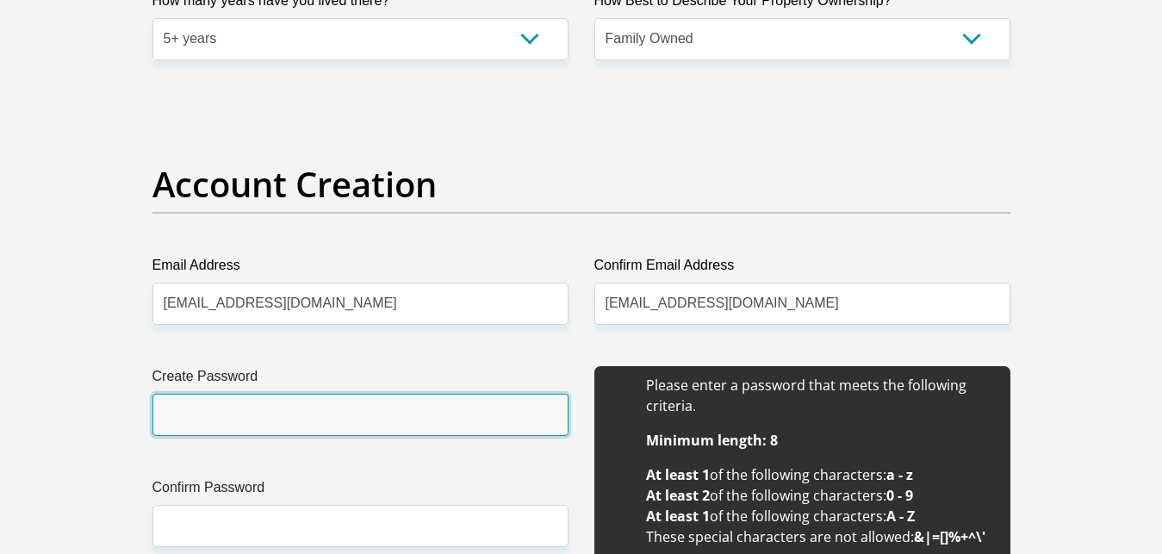
click at [268, 407] on input "Create Password" at bounding box center [360, 415] width 416 height 42
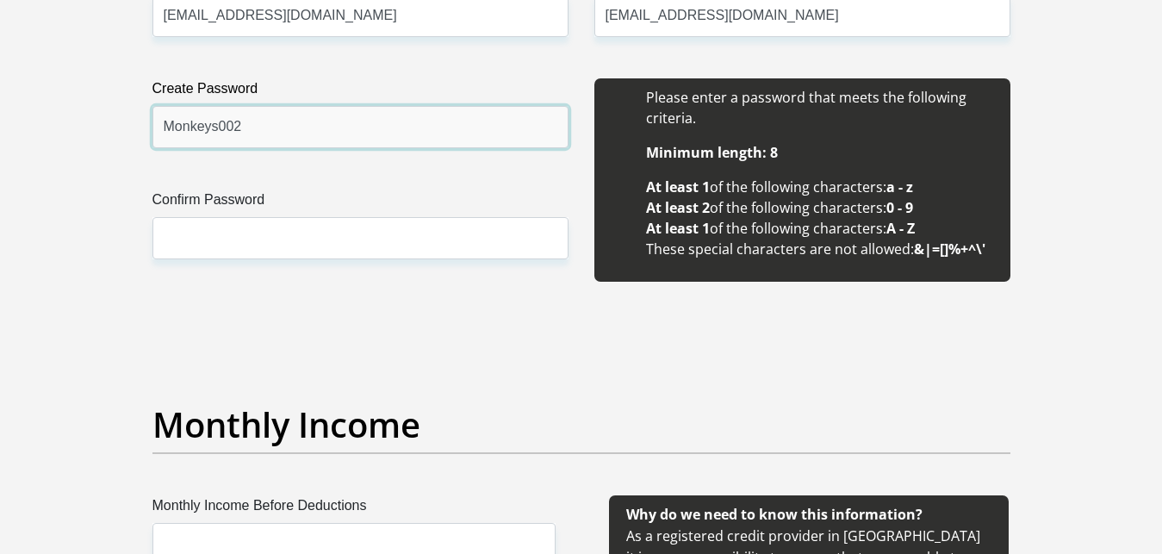
scroll to position [1845, 0]
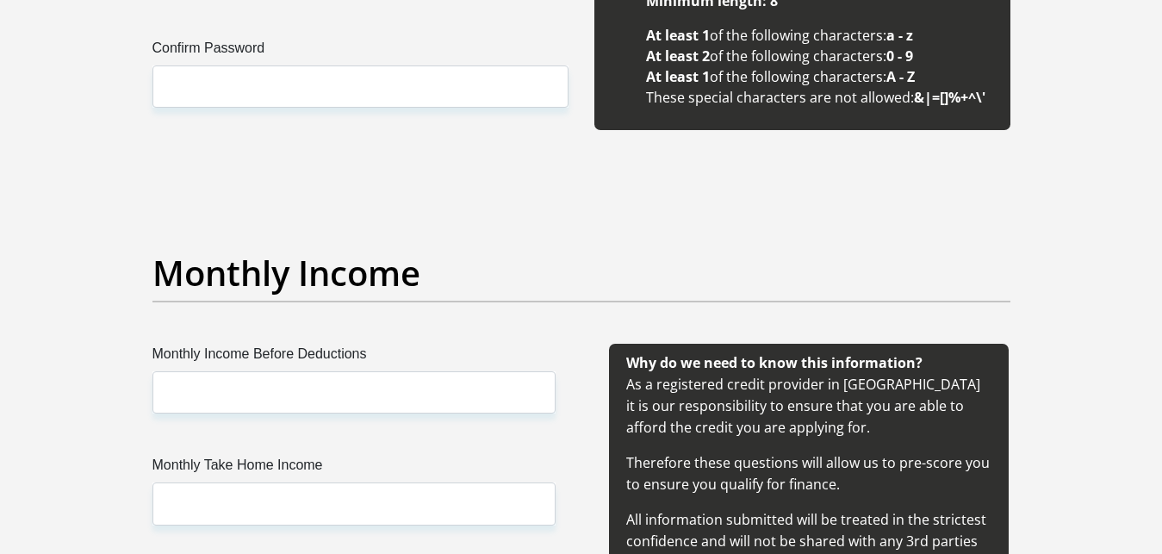
type input "Monkeys002"
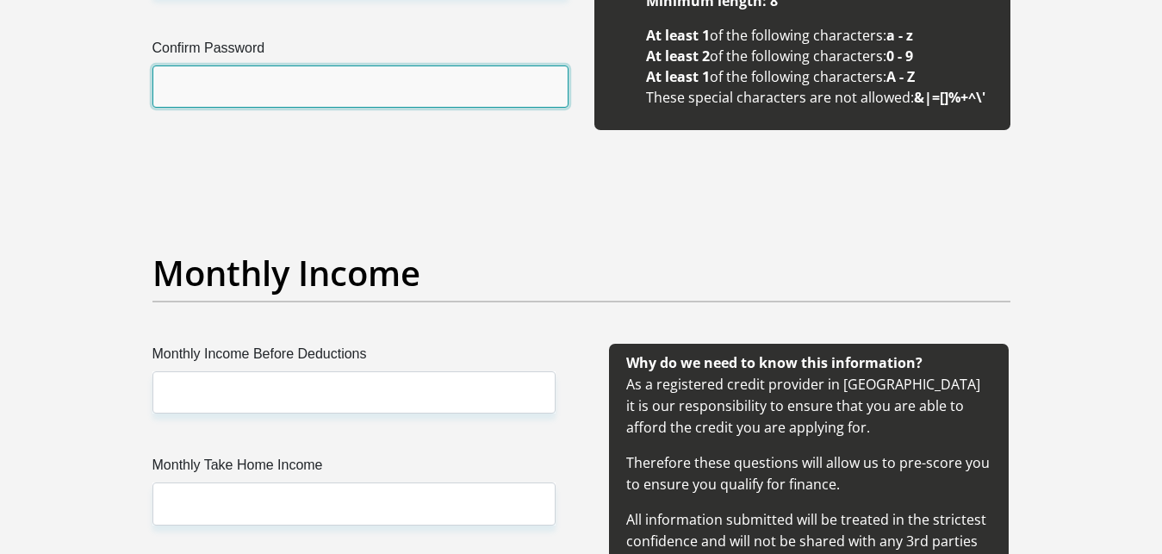
click at [483, 96] on input "Confirm Password" at bounding box center [360, 86] width 416 height 42
click at [468, 95] on input "Confirm Password" at bounding box center [360, 86] width 416 height 42
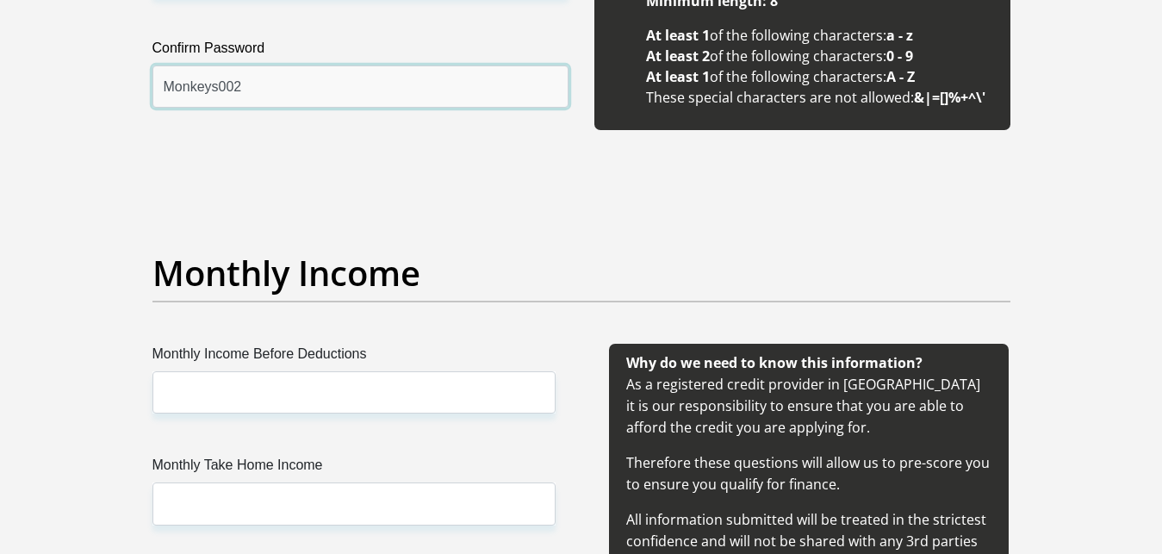
type input "Monkeys002"
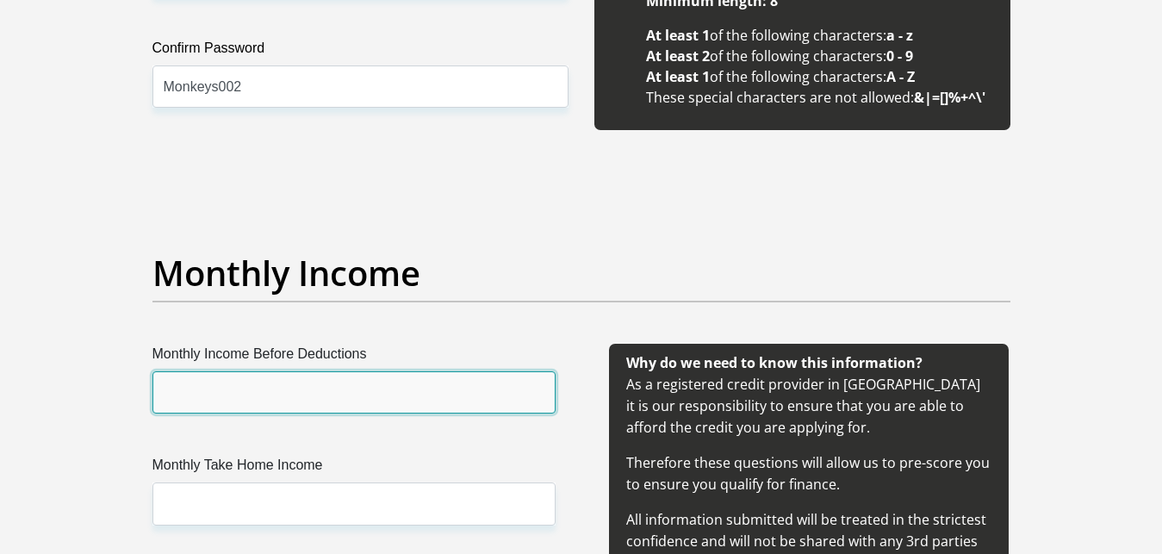
click at [374, 388] on input "Monthly Income Before Deductions" at bounding box center [353, 392] width 403 height 42
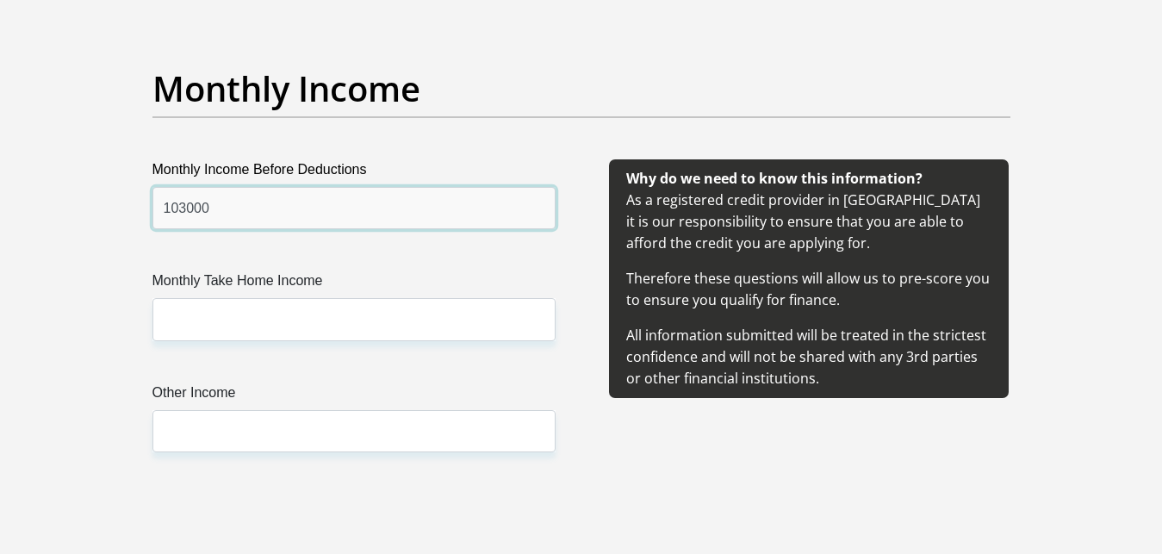
scroll to position [2108, 0]
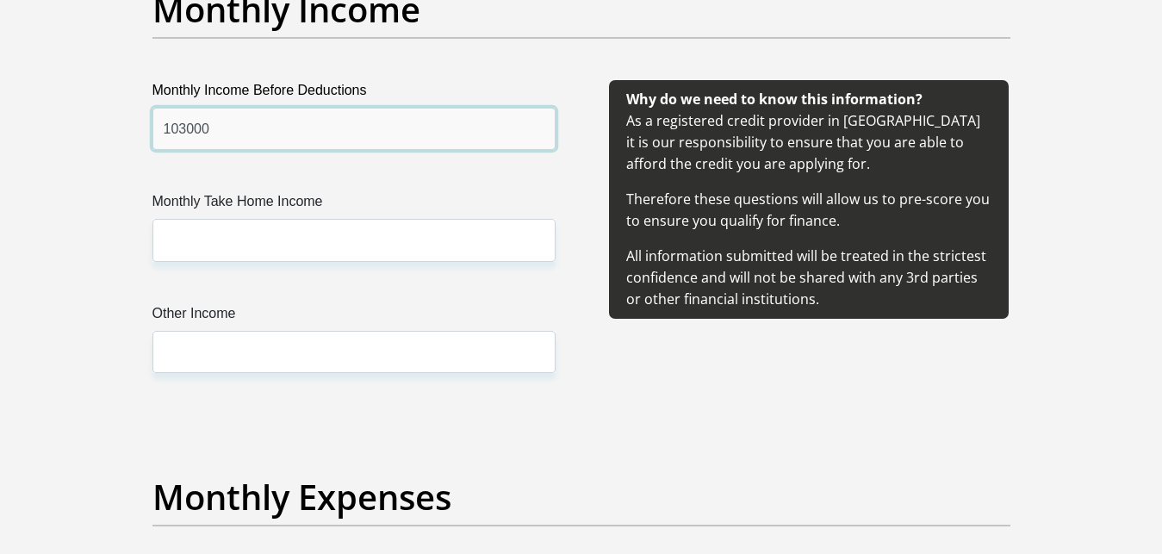
type input "103000"
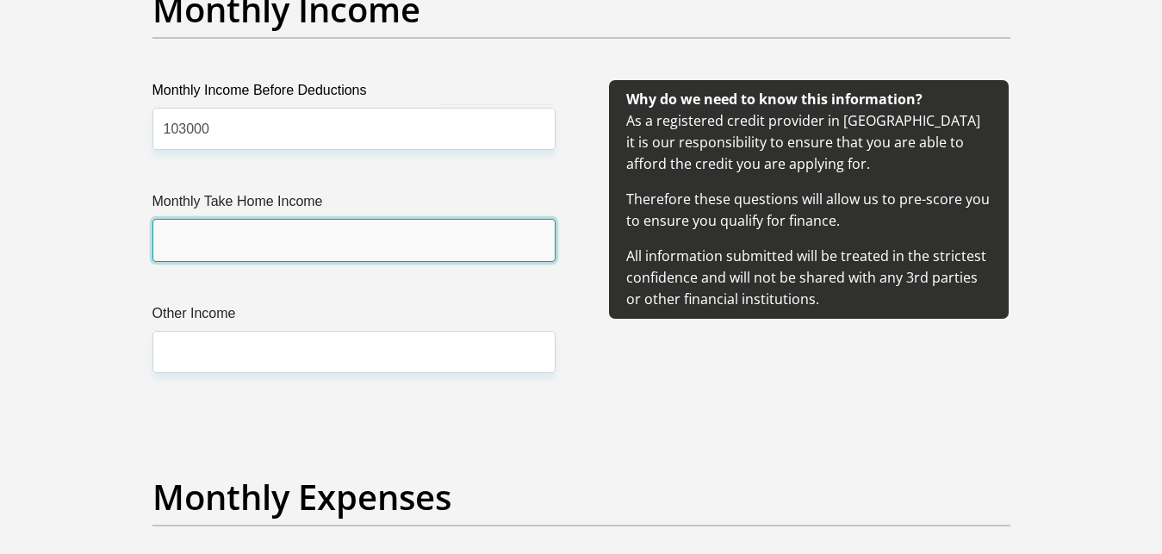
click at [326, 243] on input "Monthly Take Home Income" at bounding box center [353, 240] width 403 height 42
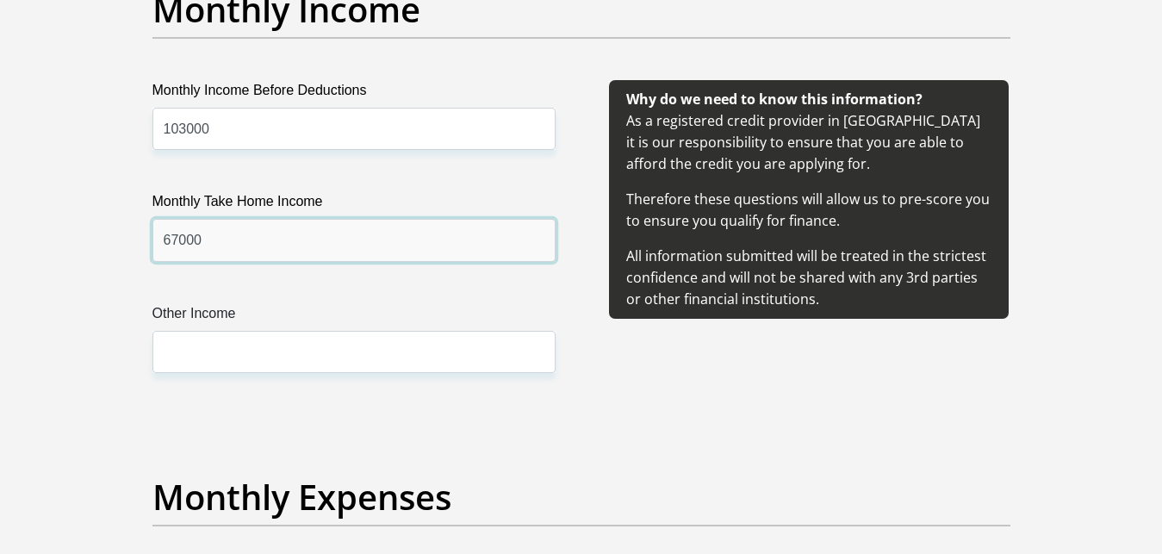
type input "67000"
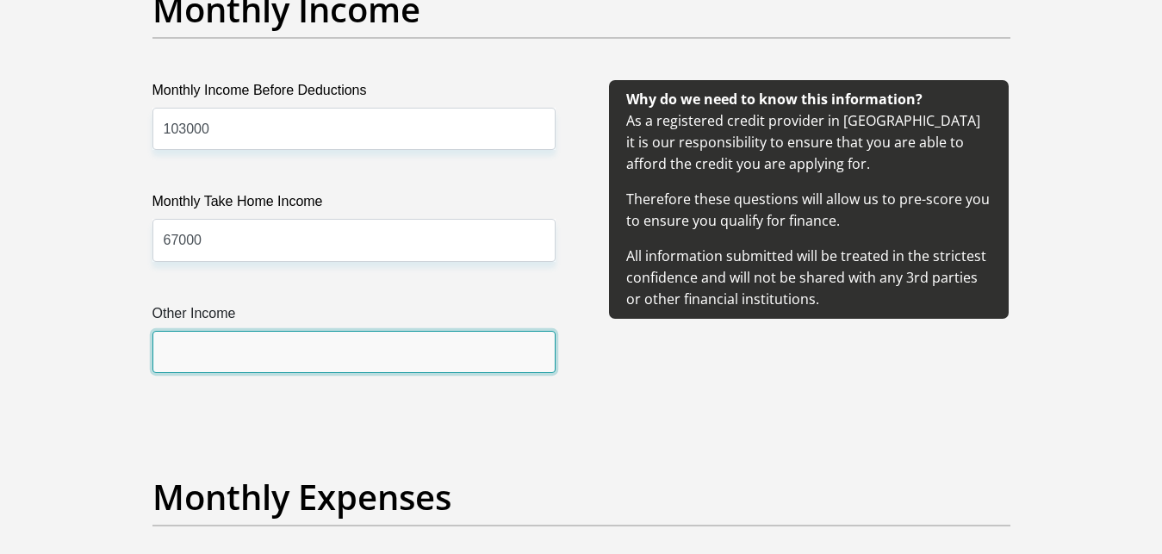
click at [369, 338] on input "Other Income" at bounding box center [353, 352] width 403 height 42
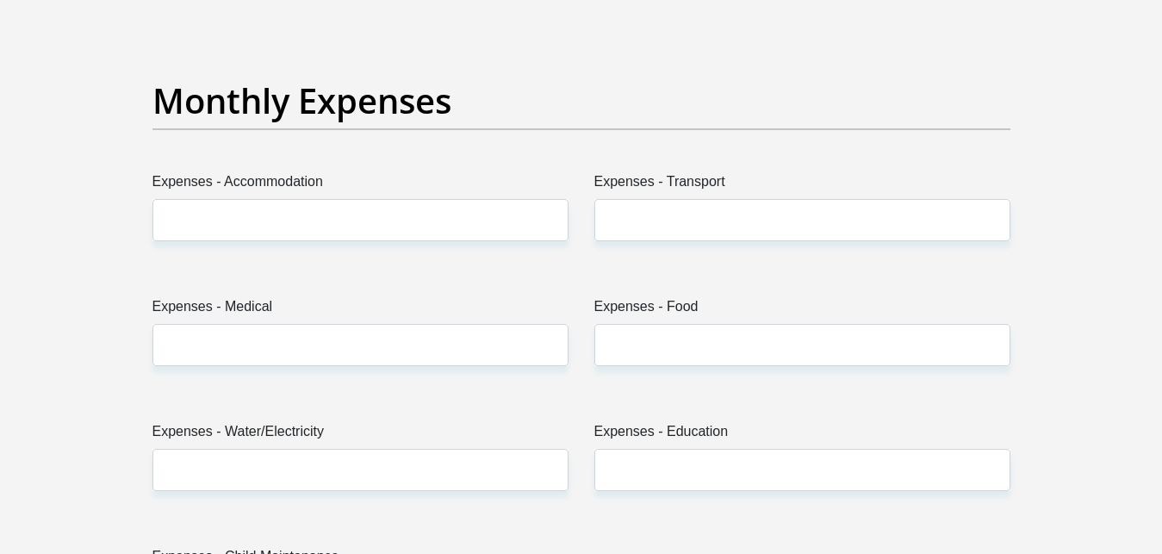
scroll to position [2547, 0]
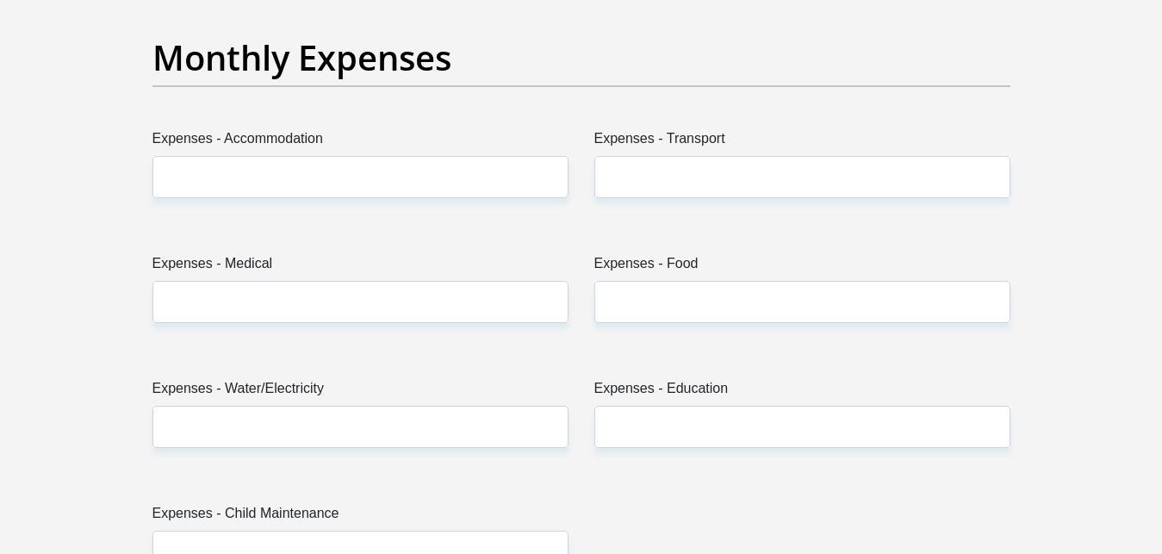
type input "0"
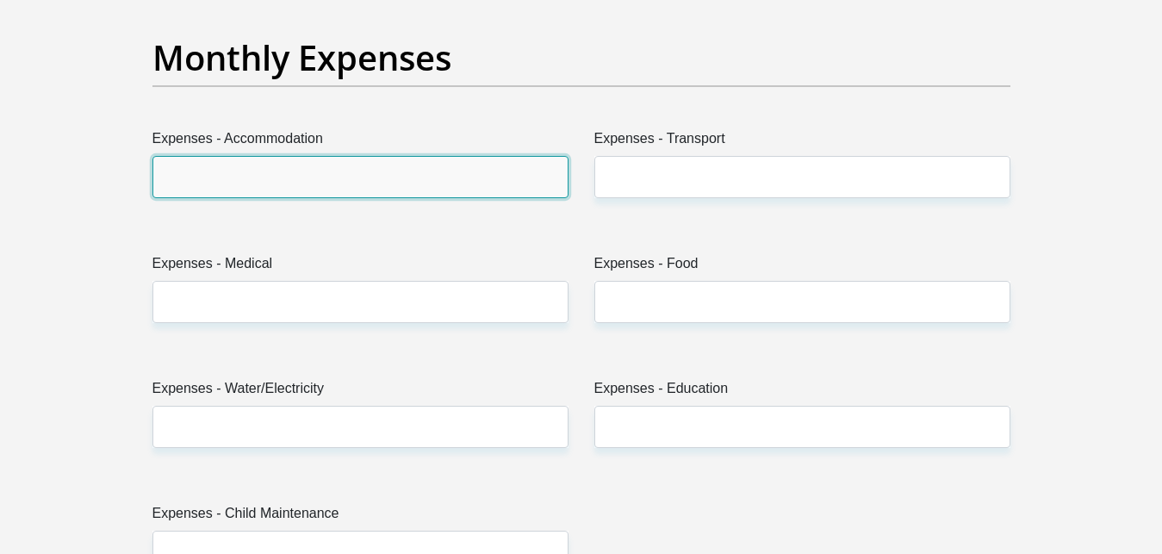
click at [269, 177] on input "Expenses - Accommodation" at bounding box center [360, 177] width 416 height 42
type input "10000"
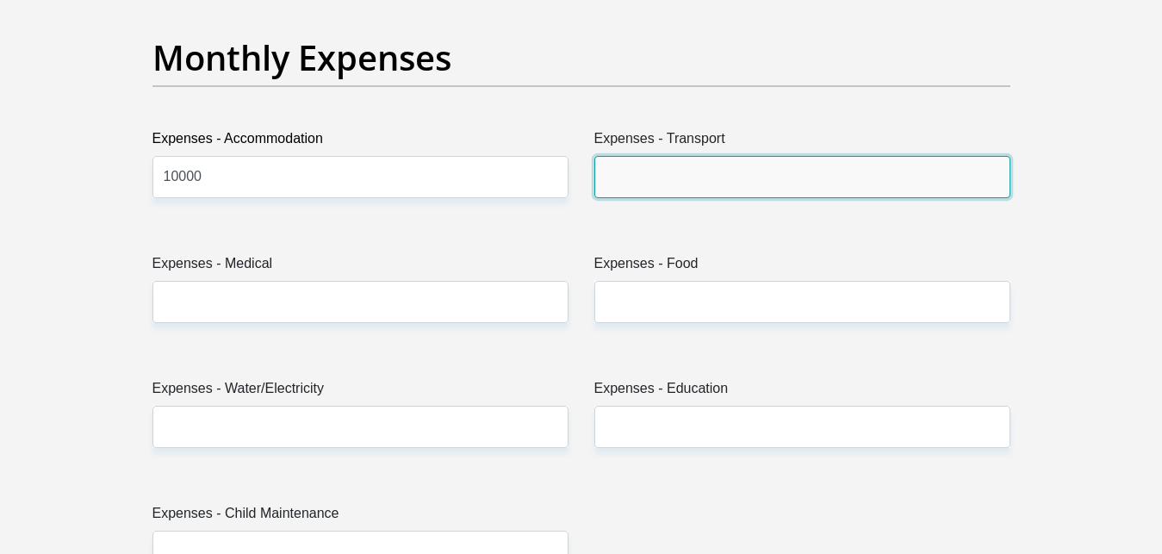
click at [661, 182] on input "Expenses - Transport" at bounding box center [802, 177] width 416 height 42
type input "1000"
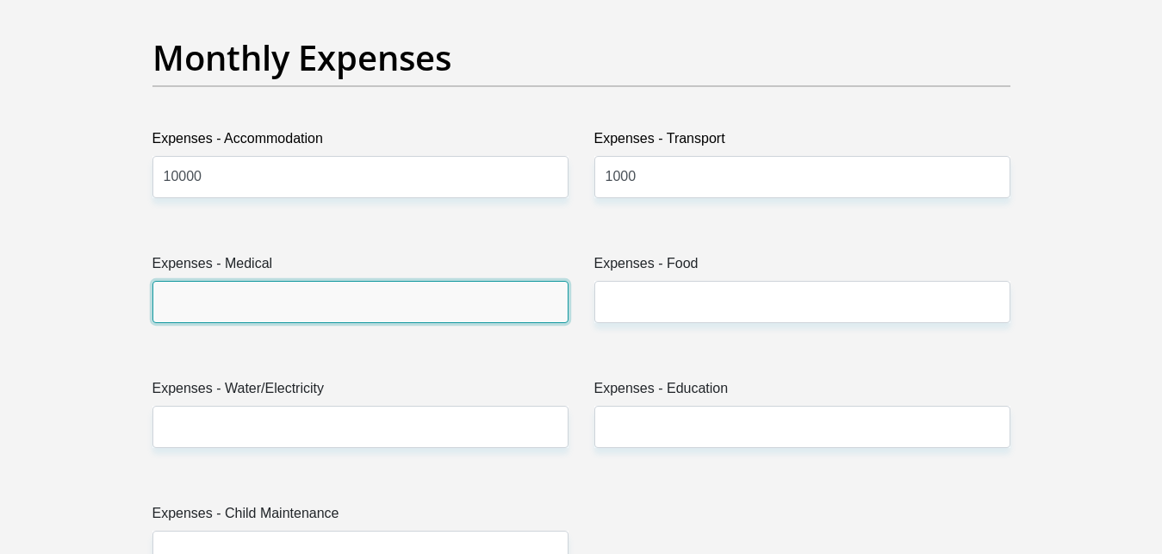
click at [479, 307] on input "Expenses - Medical" at bounding box center [360, 302] width 416 height 42
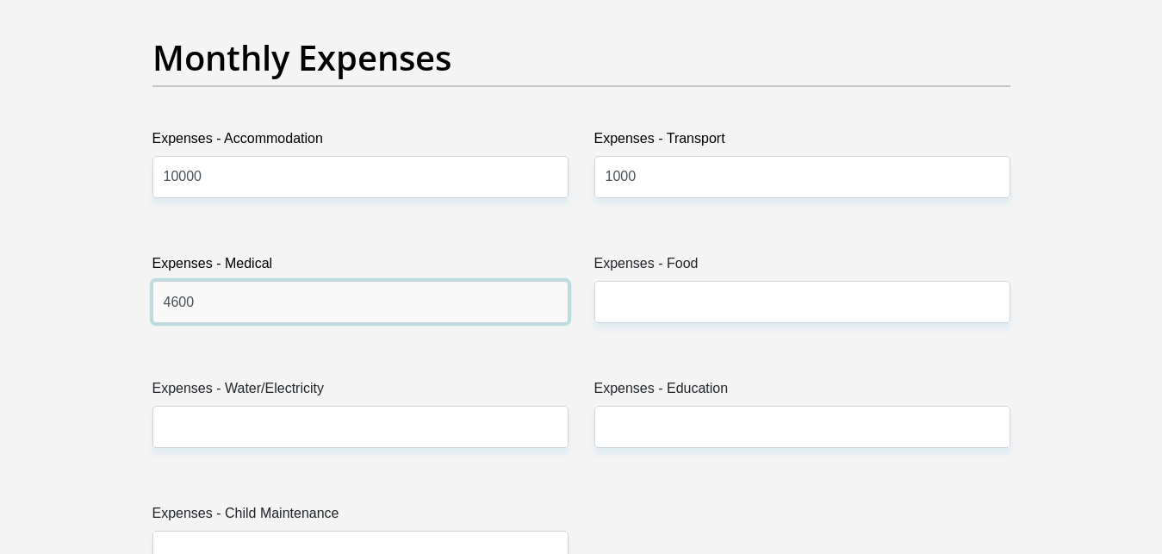
type input "4600"
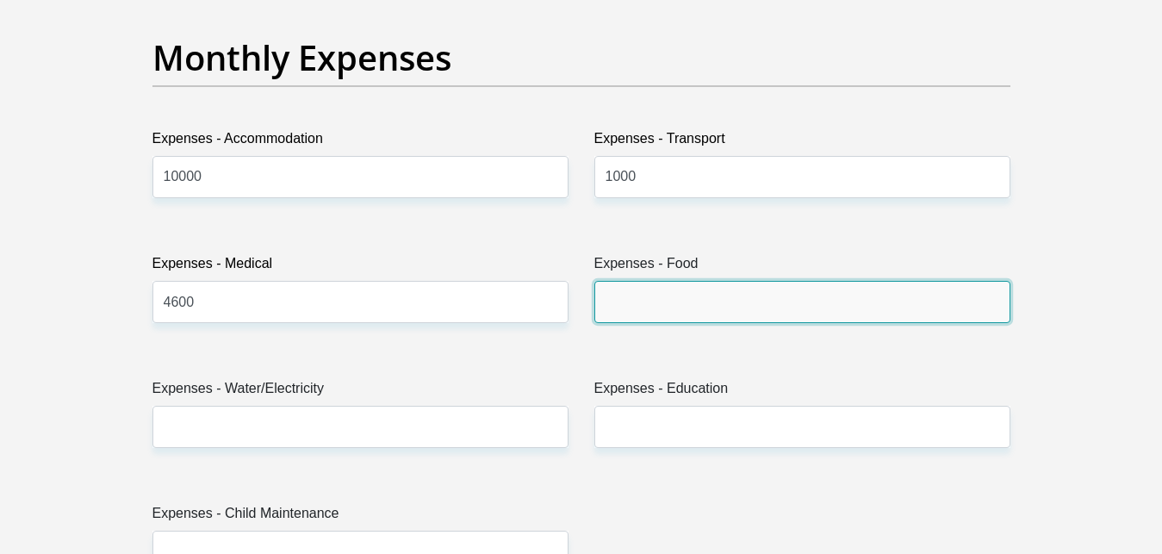
click at [806, 306] on input "Expenses - Food" at bounding box center [802, 302] width 416 height 42
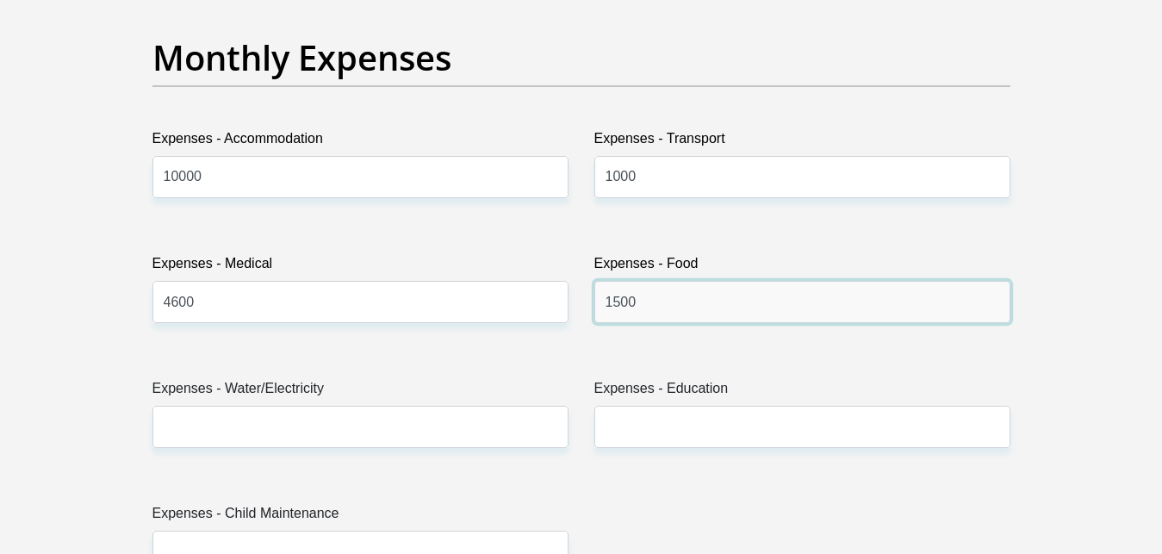
type input "1500"
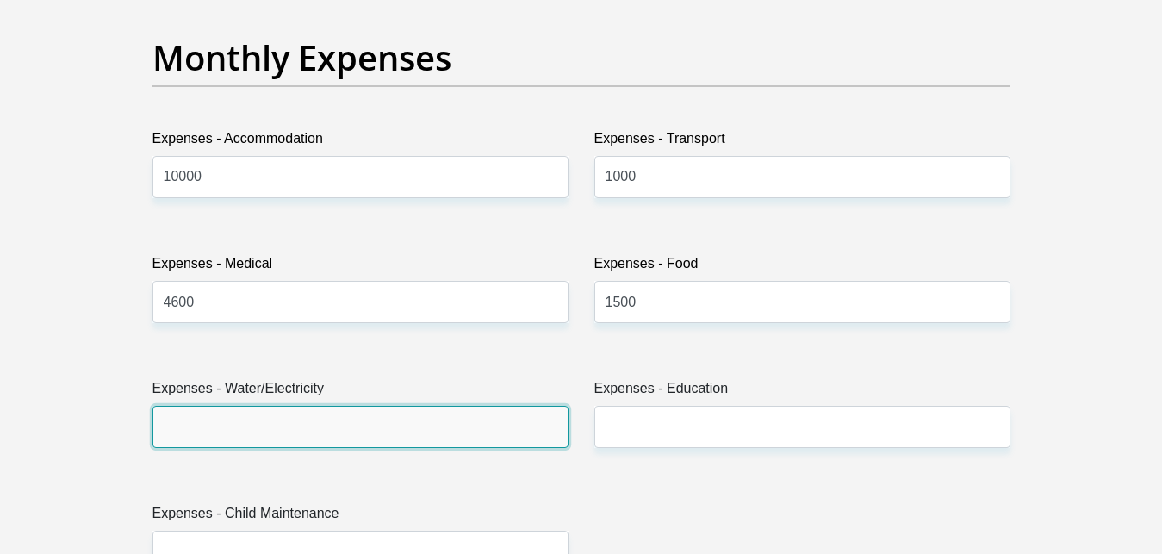
click at [486, 414] on input "Expenses - Water/Electricity" at bounding box center [360, 427] width 416 height 42
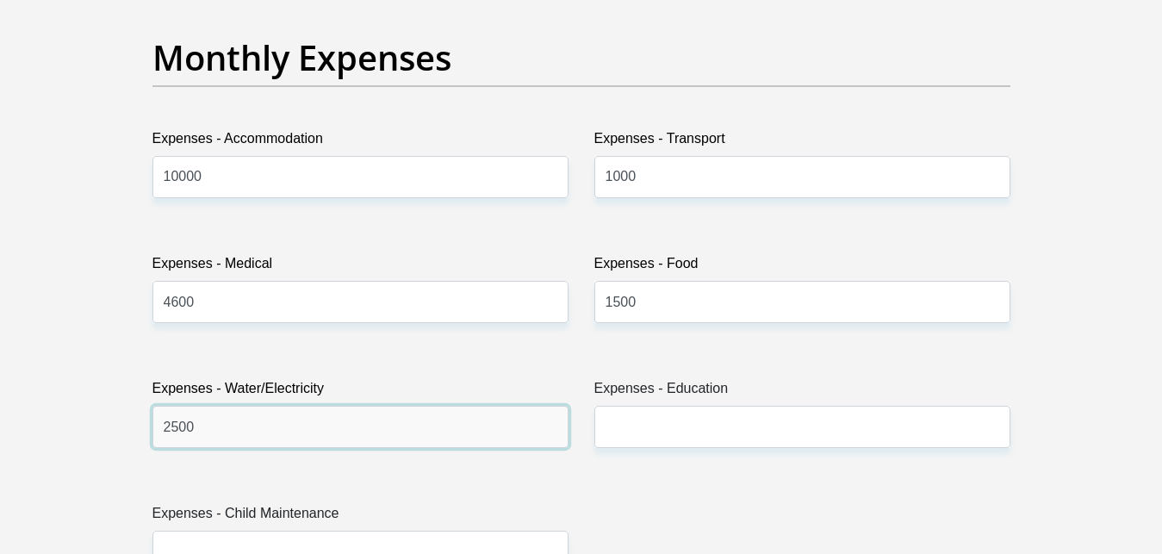
type input "2500"
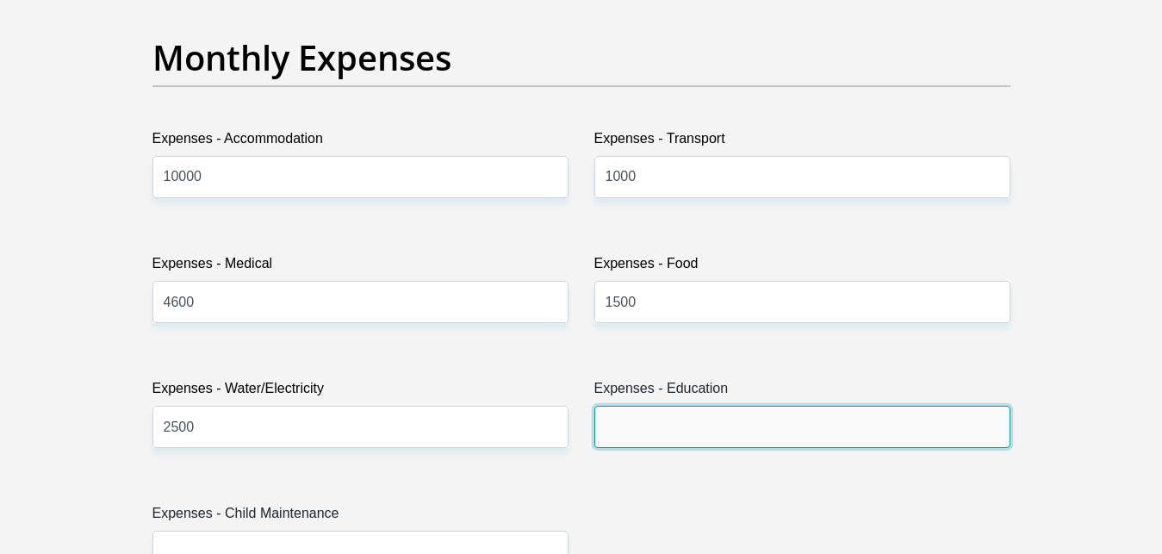
click at [651, 417] on input "Expenses - Education" at bounding box center [802, 427] width 416 height 42
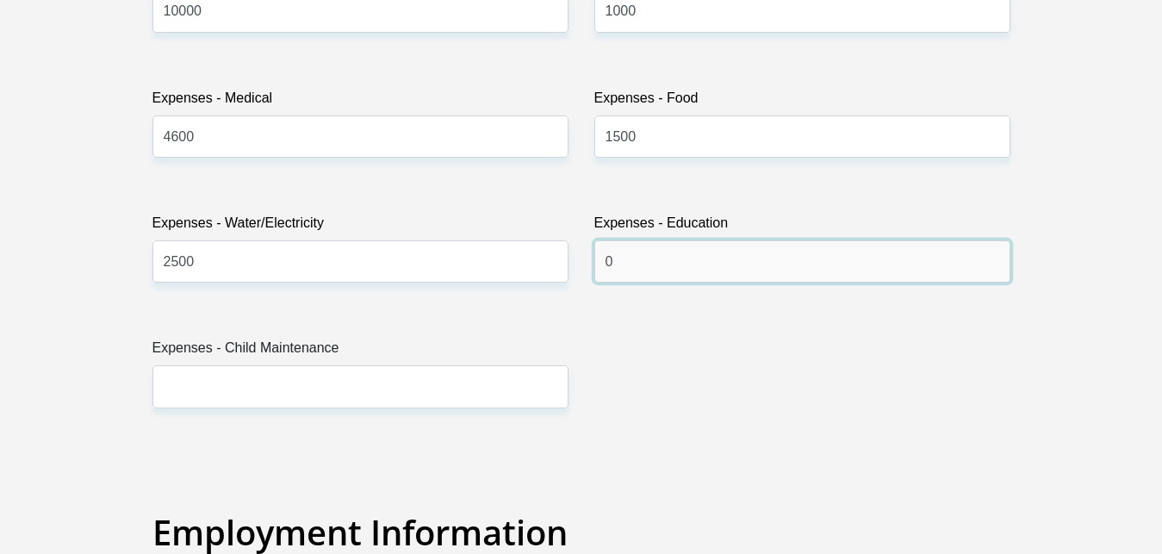
scroll to position [2811, 0]
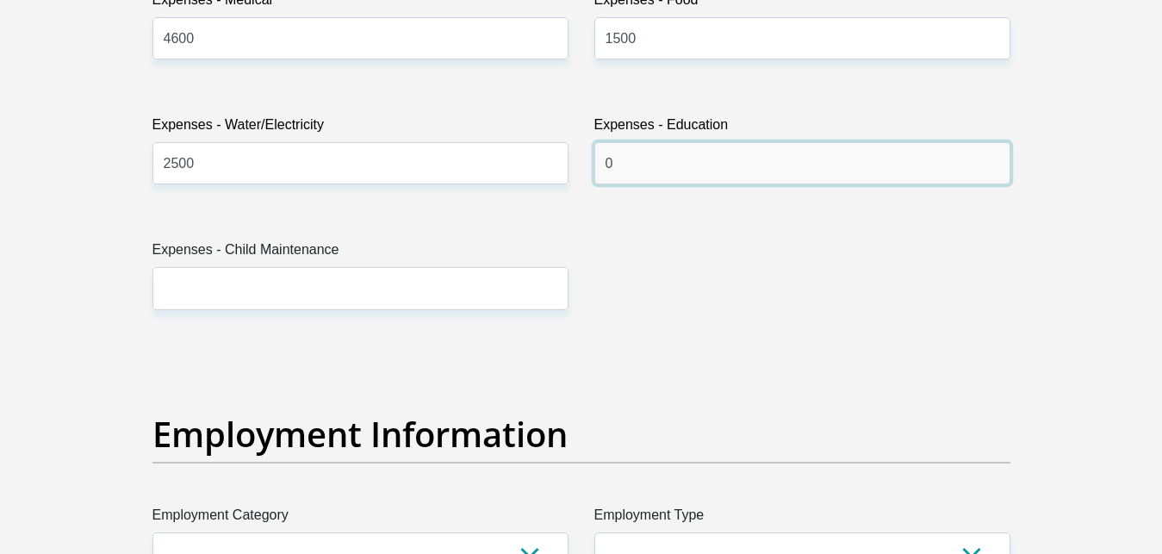
type input "0"
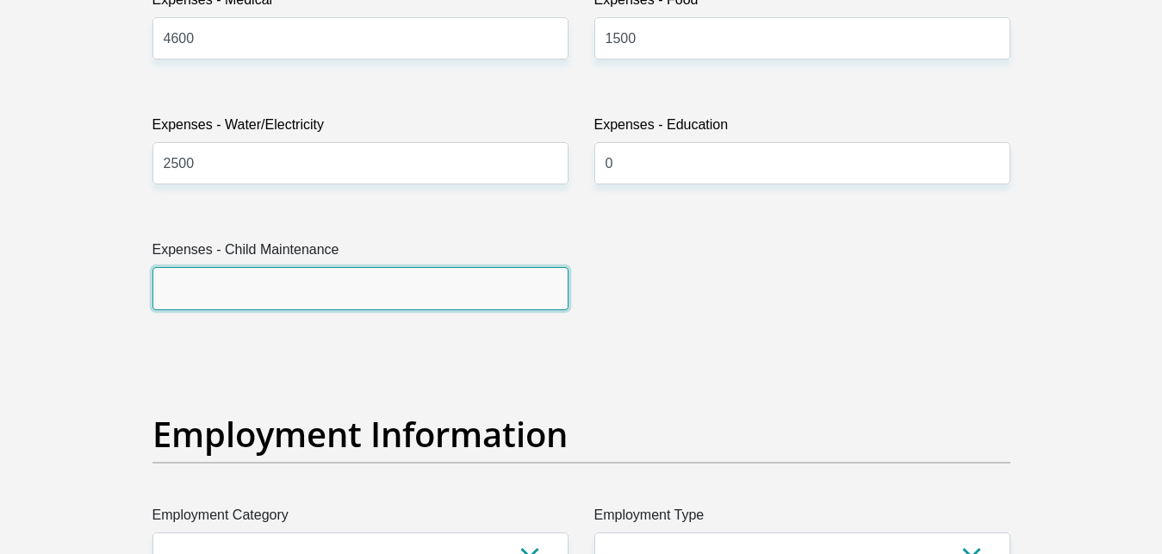
click at [351, 293] on input "Expenses - Child Maintenance" at bounding box center [360, 288] width 416 height 42
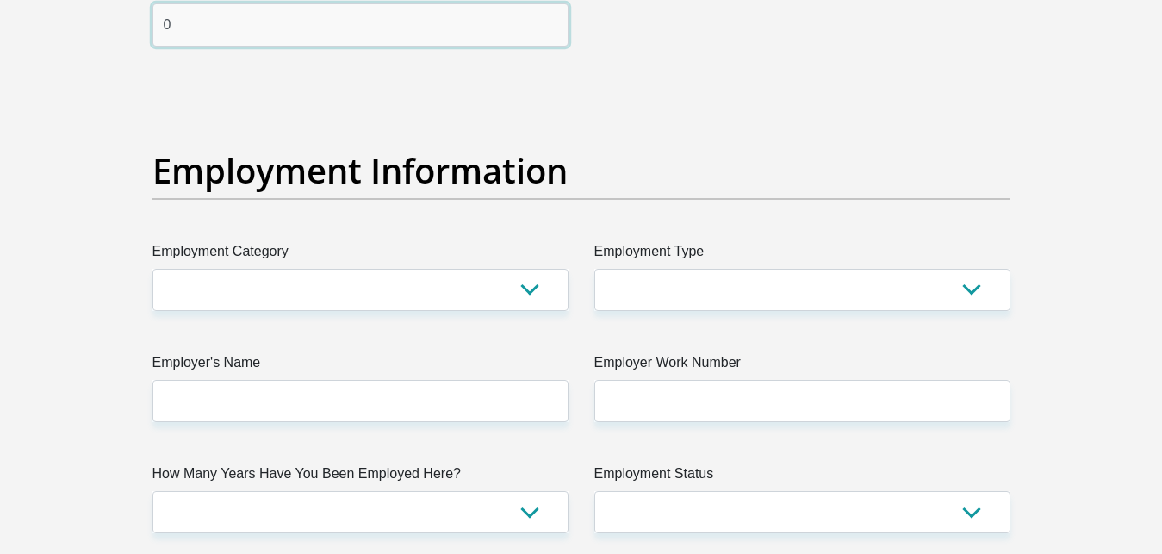
type input "0"
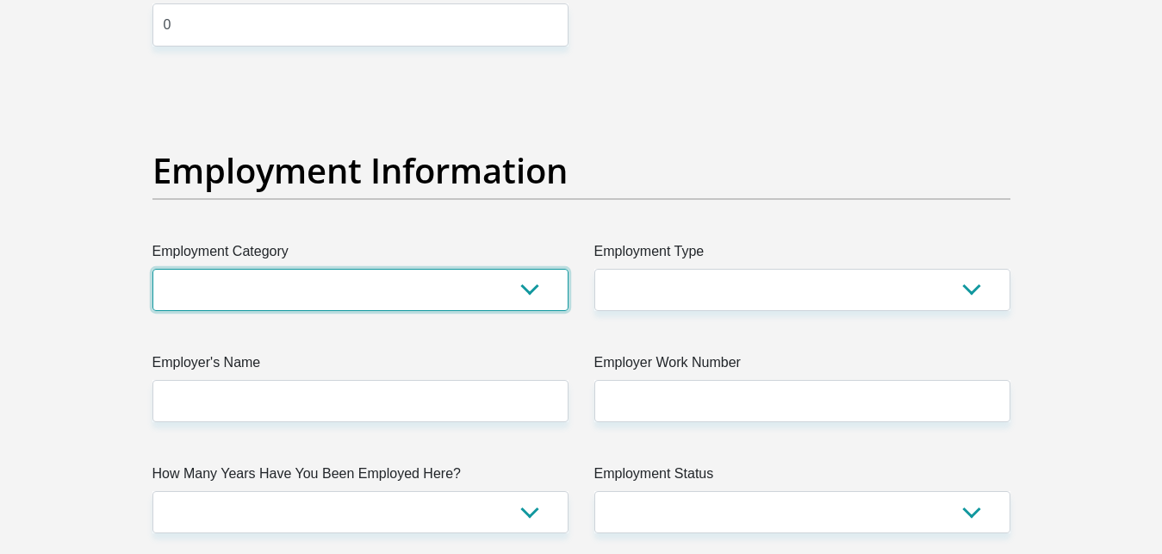
click at [152, 269] on select "AGRICULTURE ALCOHOL & TOBACCO CONSTRUCTION MATERIALS METALLURGY EQUIPMENT FOR R…" at bounding box center [360, 290] width 416 height 42
select select "67"
click option "PERSONAL SERVICES COMPANIES" at bounding box center [0, 0] width 0 height 0
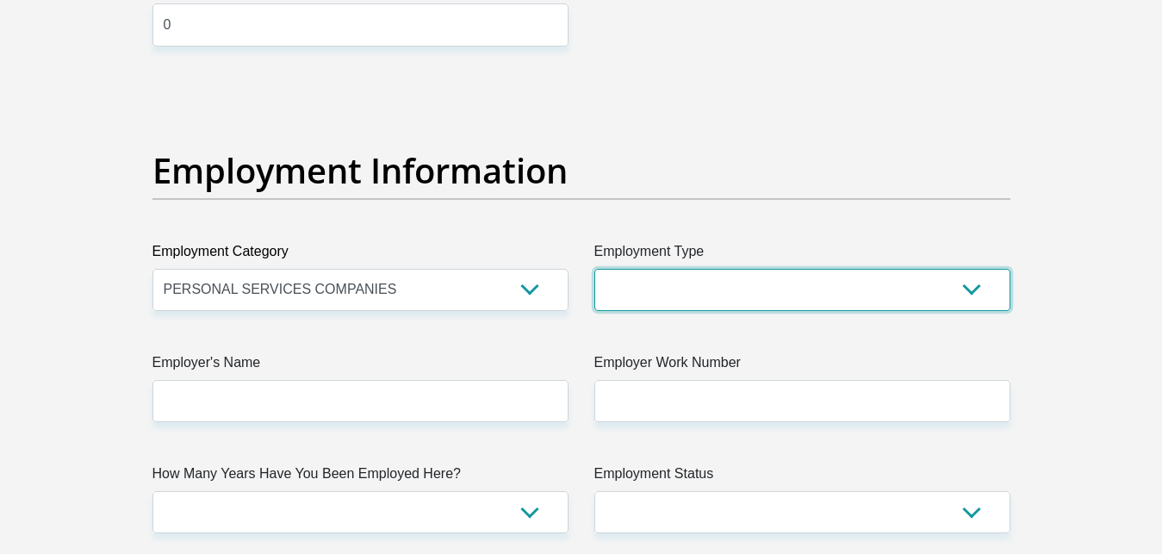
click at [594, 269] on select "College/Lecturer Craft Seller Creative Driver Executive Farmer Forces - Non Com…" at bounding box center [802, 290] width 416 height 42
select select "Manager"
click option "Manager" at bounding box center [0, 0] width 0 height 0
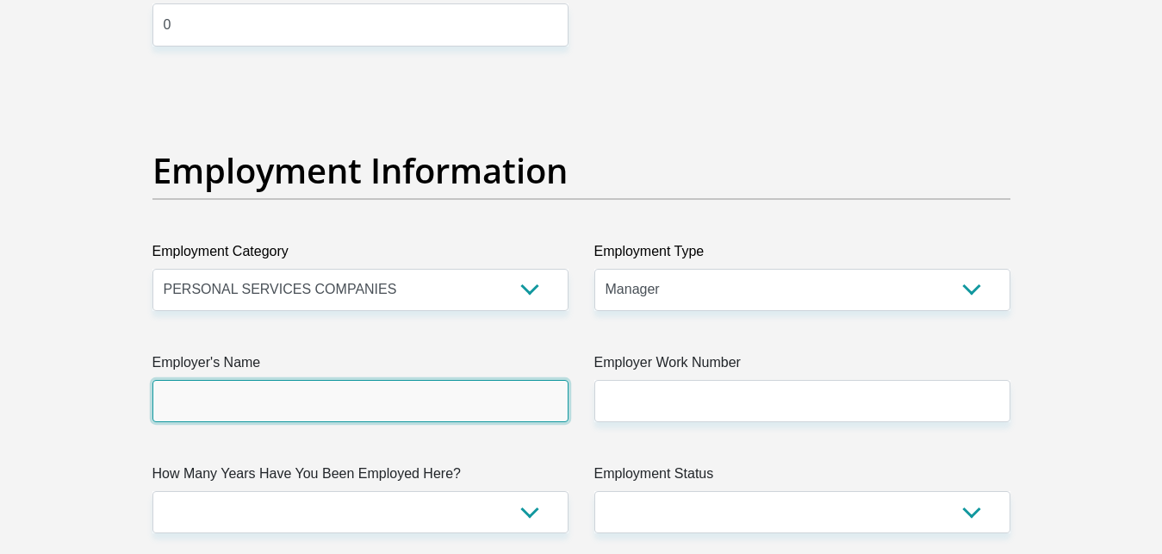
click at [456, 403] on input "Employer's Name" at bounding box center [360, 401] width 416 height 42
type input "NSCGlobal"
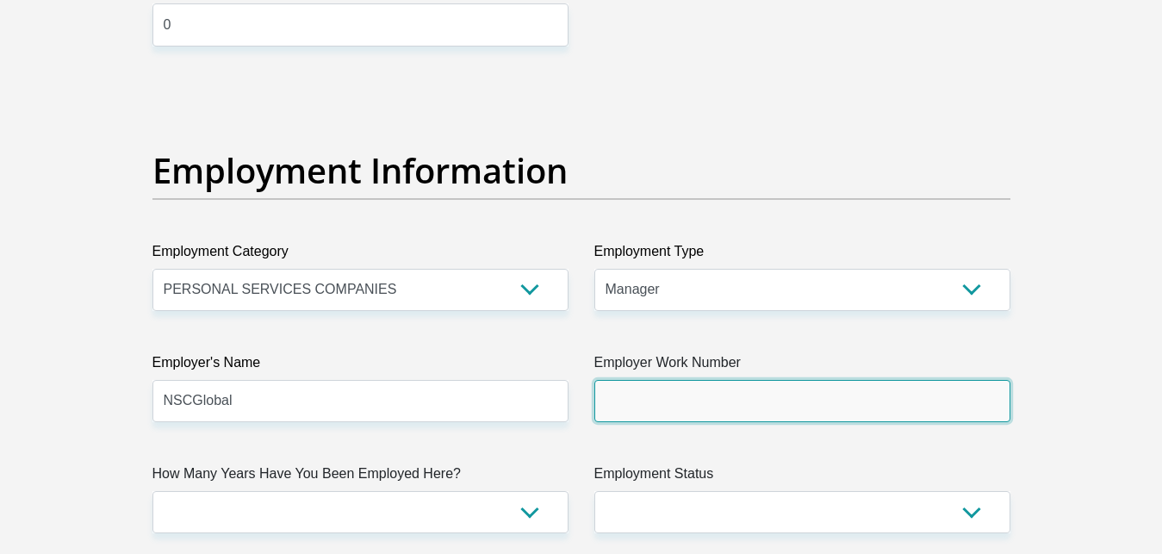
click at [673, 394] on input "Employer Work Number" at bounding box center [802, 401] width 416 height 42
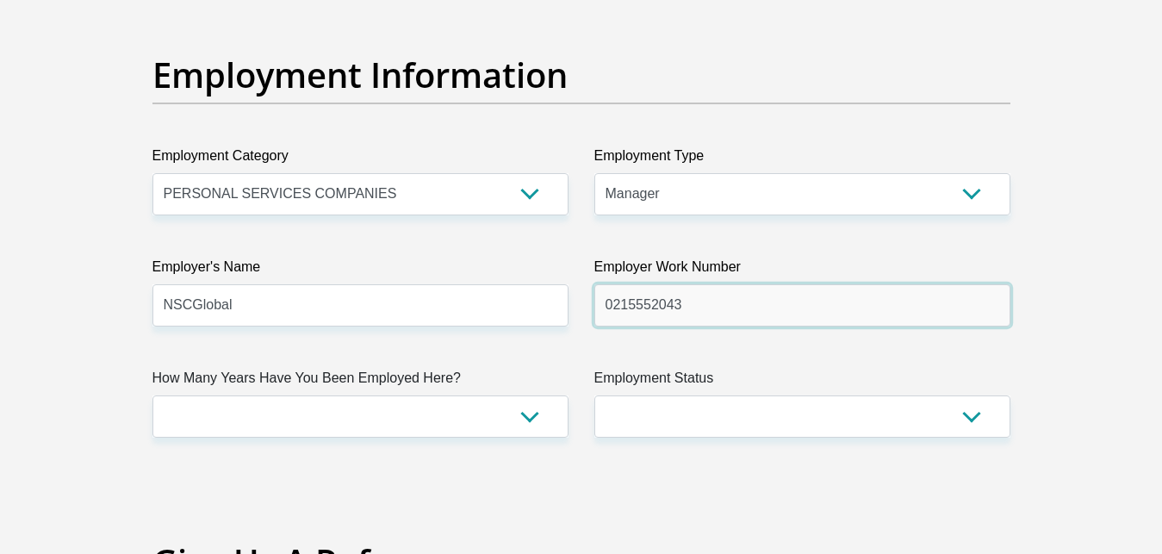
scroll to position [3250, 0]
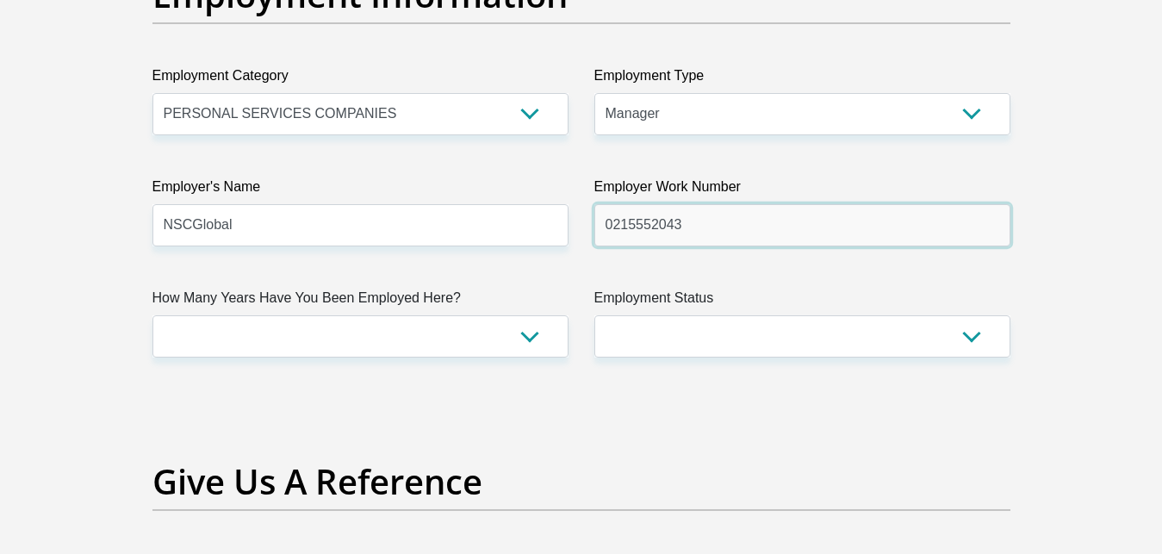
type input "0215552043"
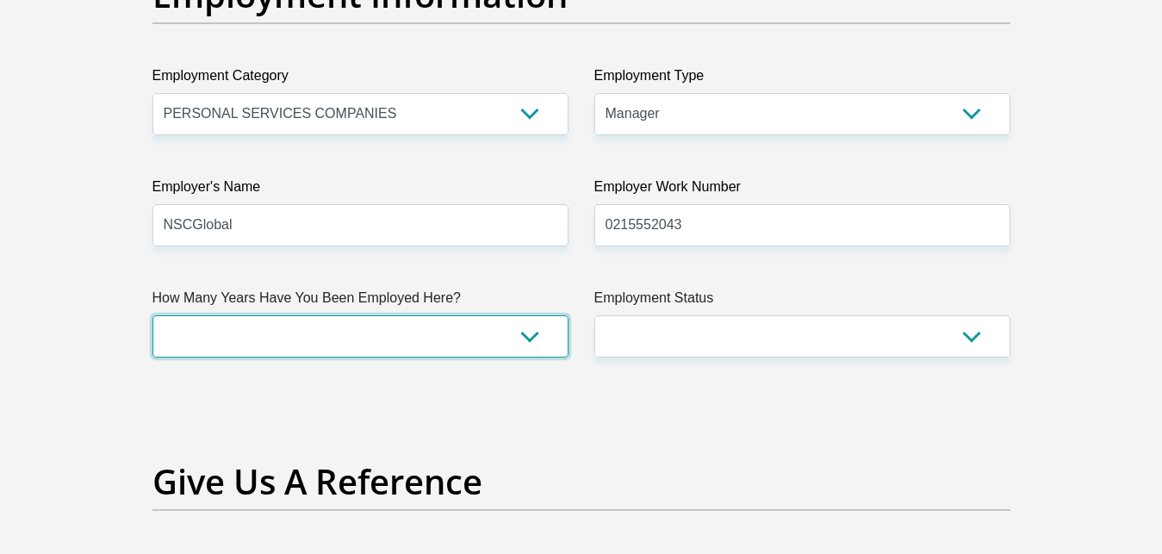
click at [152, 315] on select "less than 1 year 1-3 years 3-5 years 5+ years" at bounding box center [360, 336] width 416 height 42
select select "60"
click option "5+ years" at bounding box center [0, 0] width 0 height 0
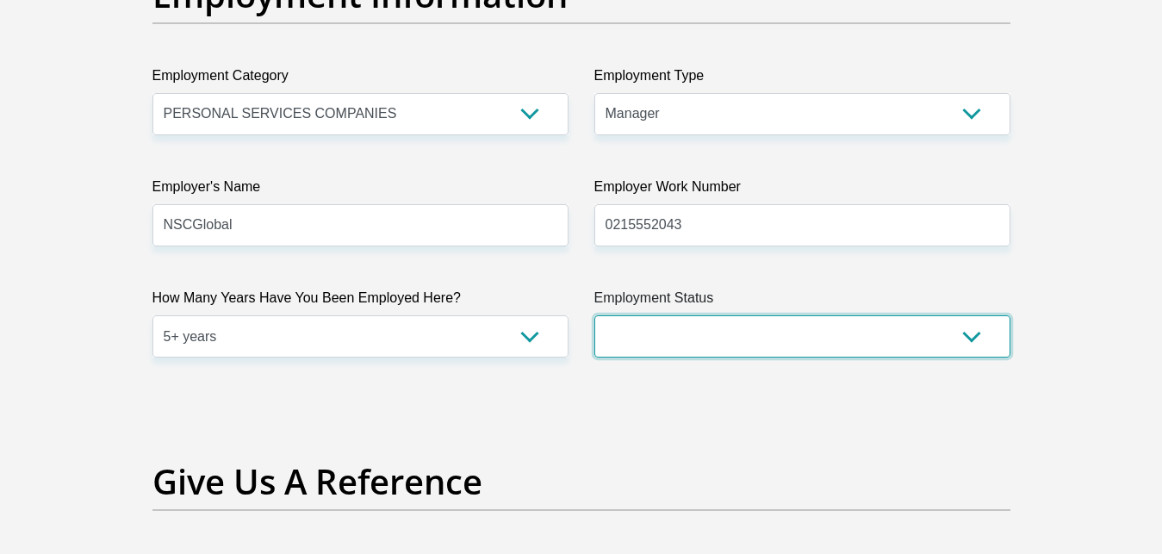
click at [594, 315] on select "Permanent/Full-time Part-time/Casual Contract Worker Self-Employed Housewife Re…" at bounding box center [802, 336] width 416 height 42
select select "1"
click option "Permanent/Full-time" at bounding box center [0, 0] width 0 height 0
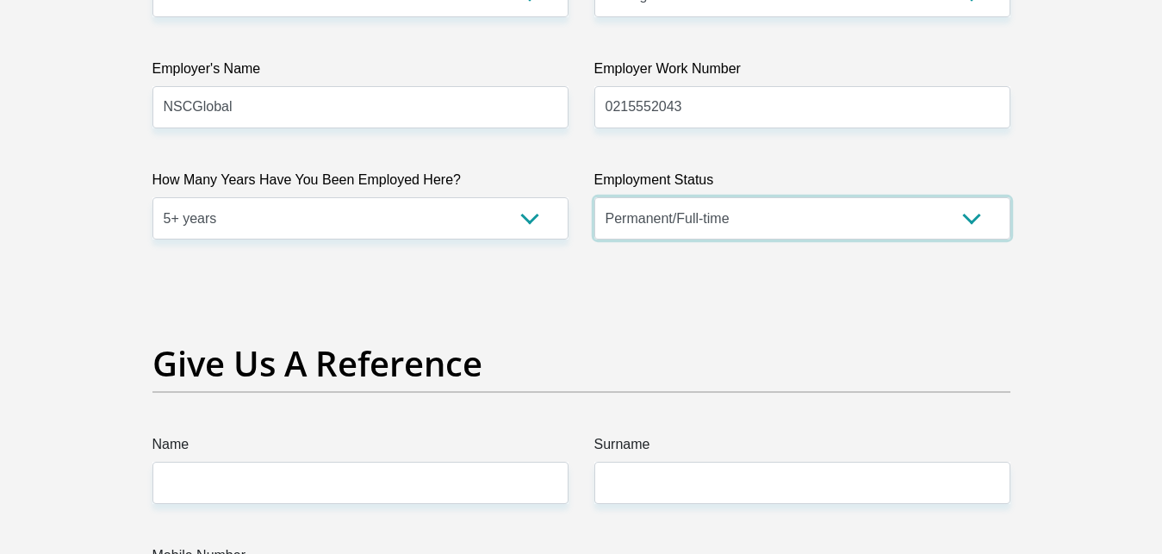
scroll to position [3514, 0]
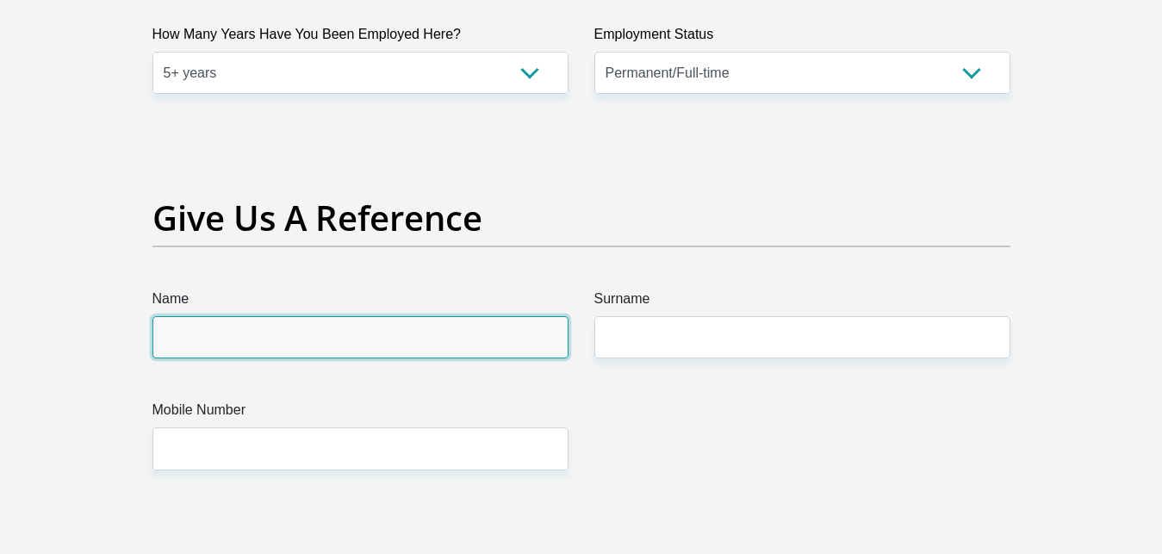
click at [373, 341] on input "Name" at bounding box center [360, 337] width 416 height 42
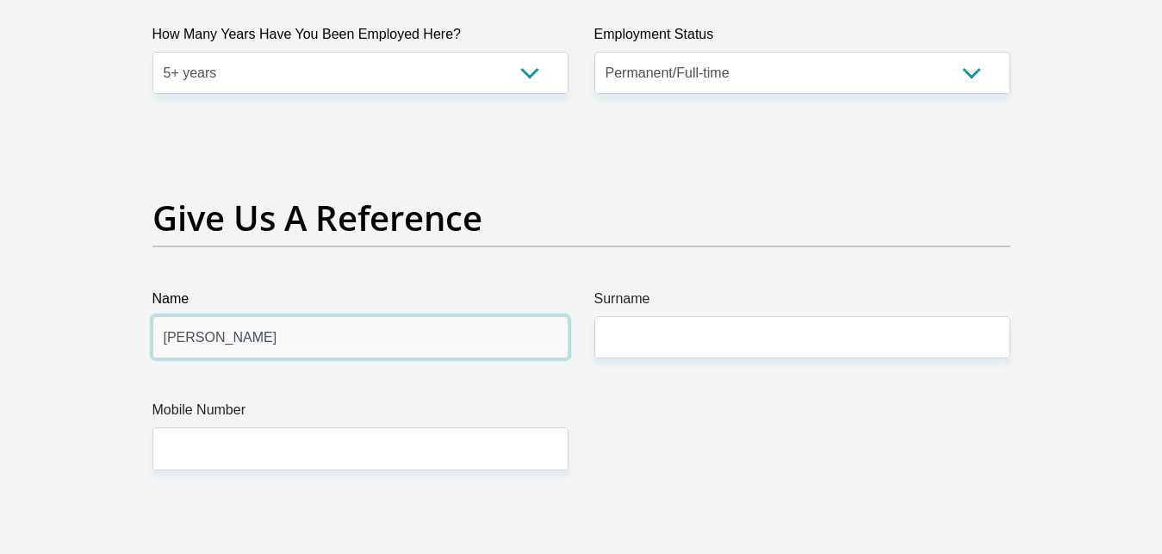
type input "Vanessa"
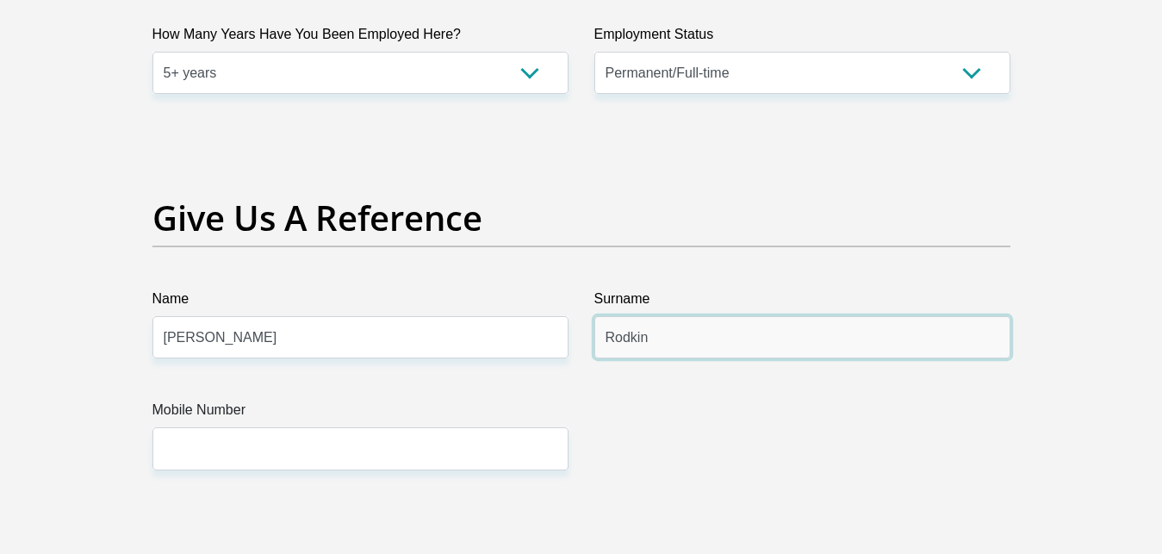
type input "Rodkin"
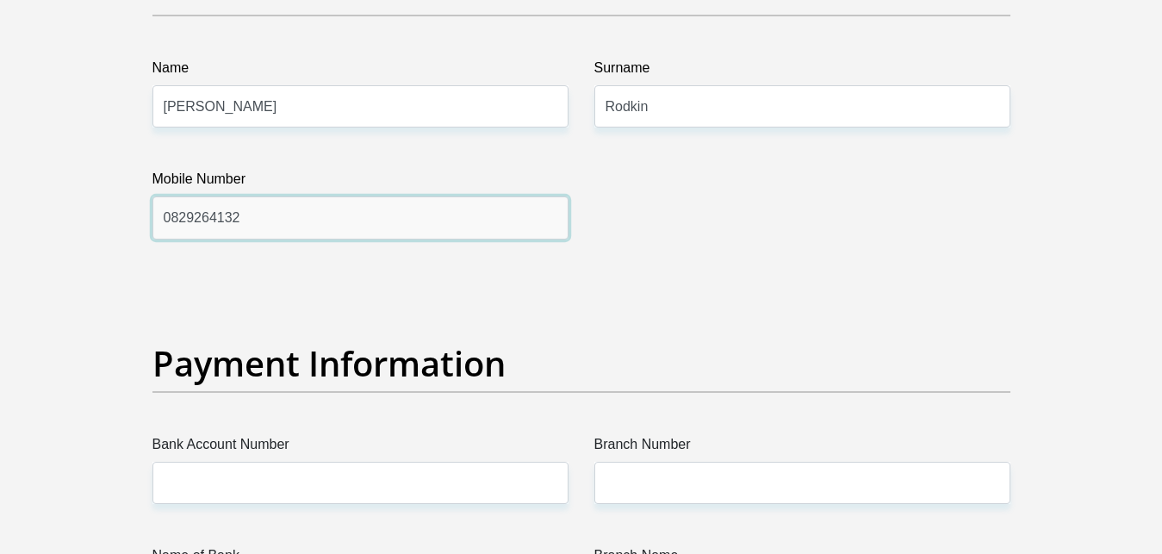
scroll to position [3953, 0]
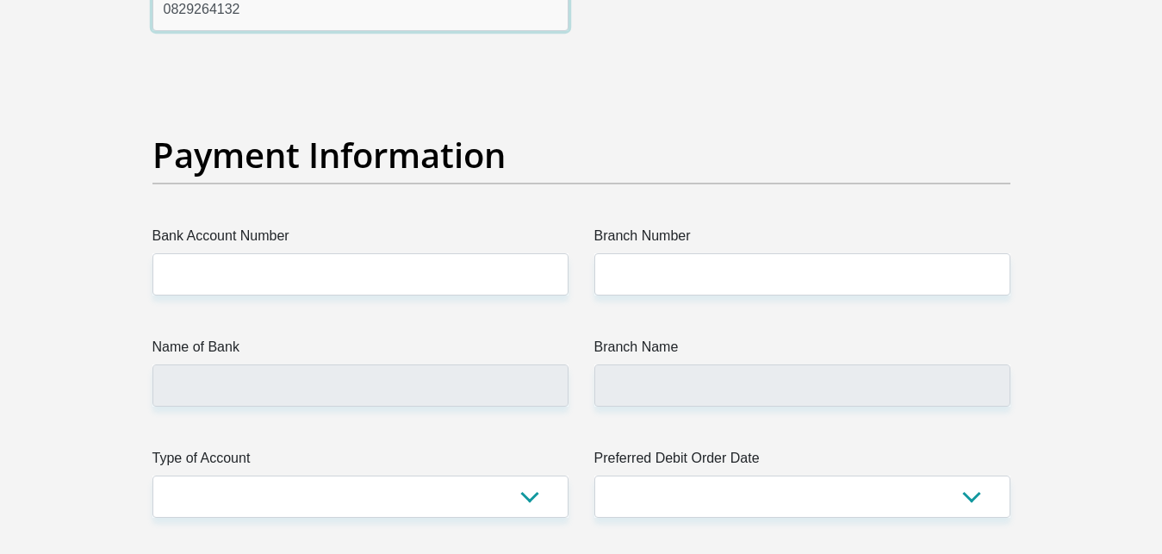
type input "0829264132"
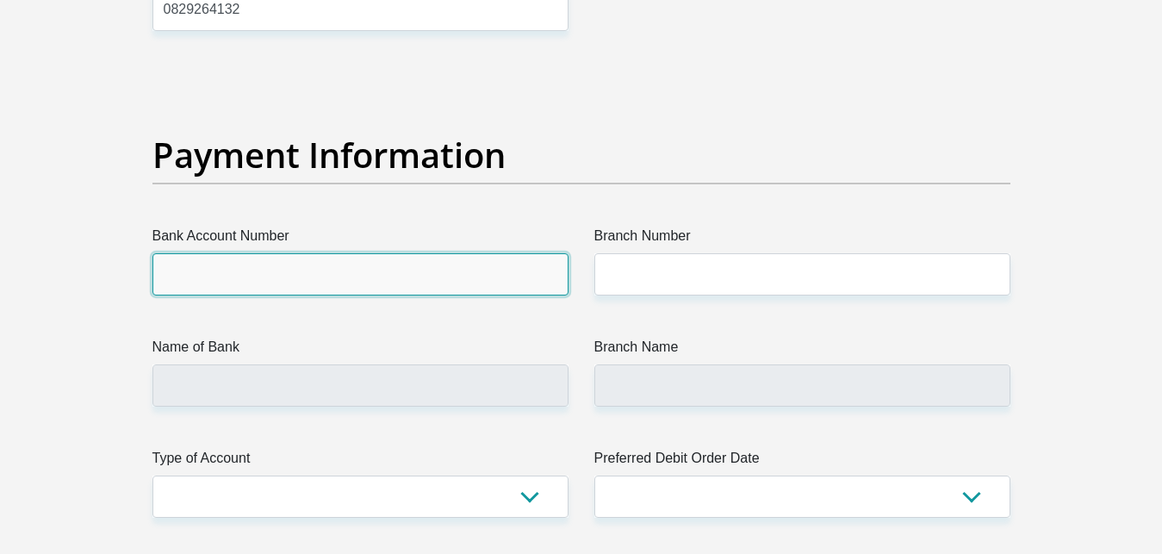
click at [258, 277] on input "Bank Account Number" at bounding box center [360, 274] width 416 height 42
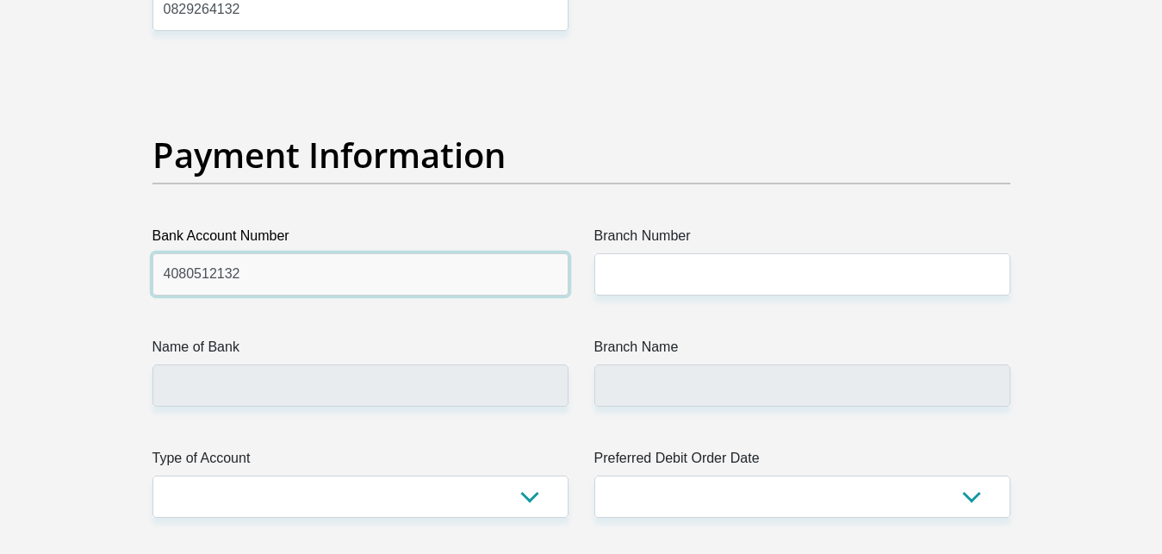
type input "4080512132"
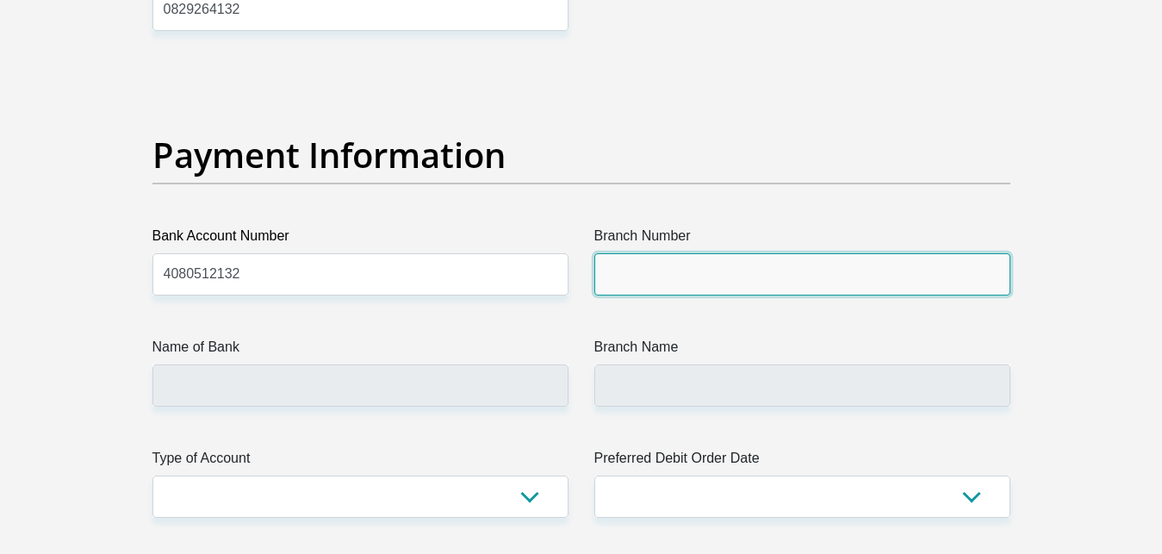
click at [748, 282] on input "Branch Number" at bounding box center [802, 274] width 416 height 42
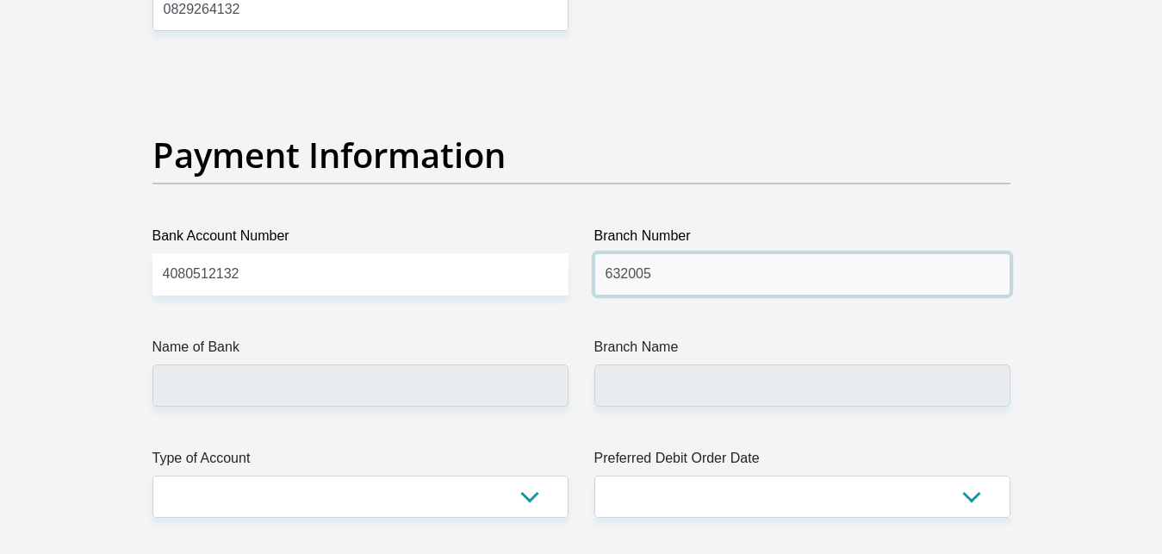
type input "632005"
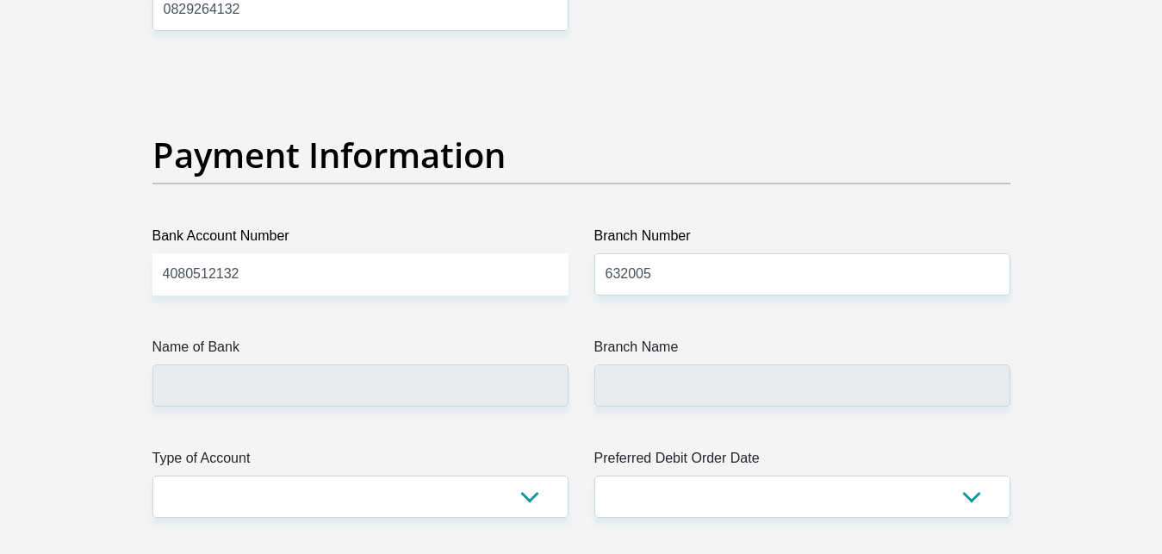
click at [486, 338] on label "Name of Bank" at bounding box center [360, 351] width 416 height 28
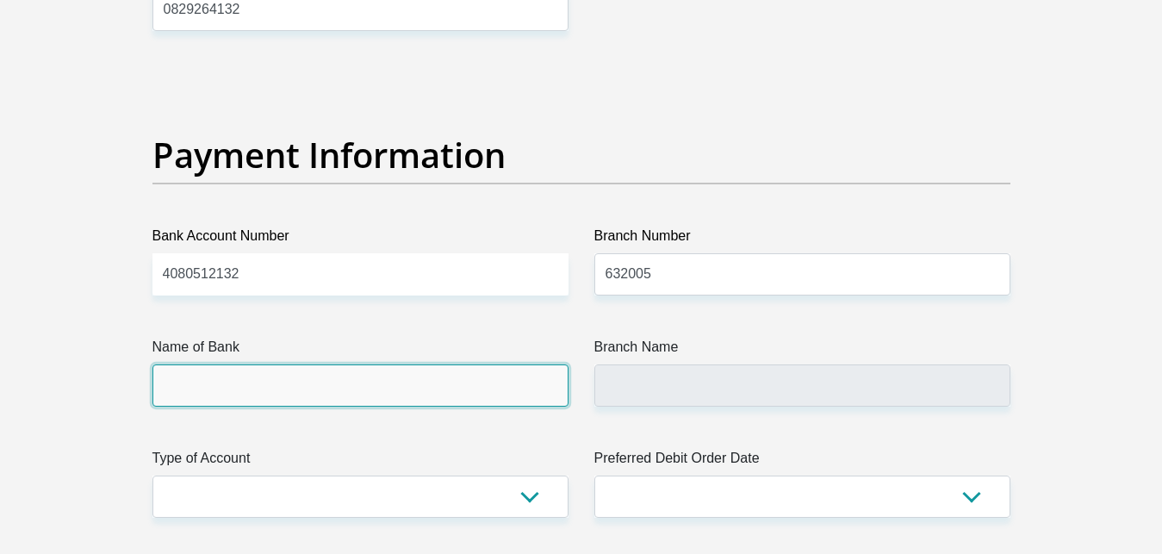
click at [486, 364] on input "Name of Bank" at bounding box center [360, 385] width 416 height 42
type input "ABSA BANK"
type input "ABSA ELECTRONIC SETTLEMENT CNT"
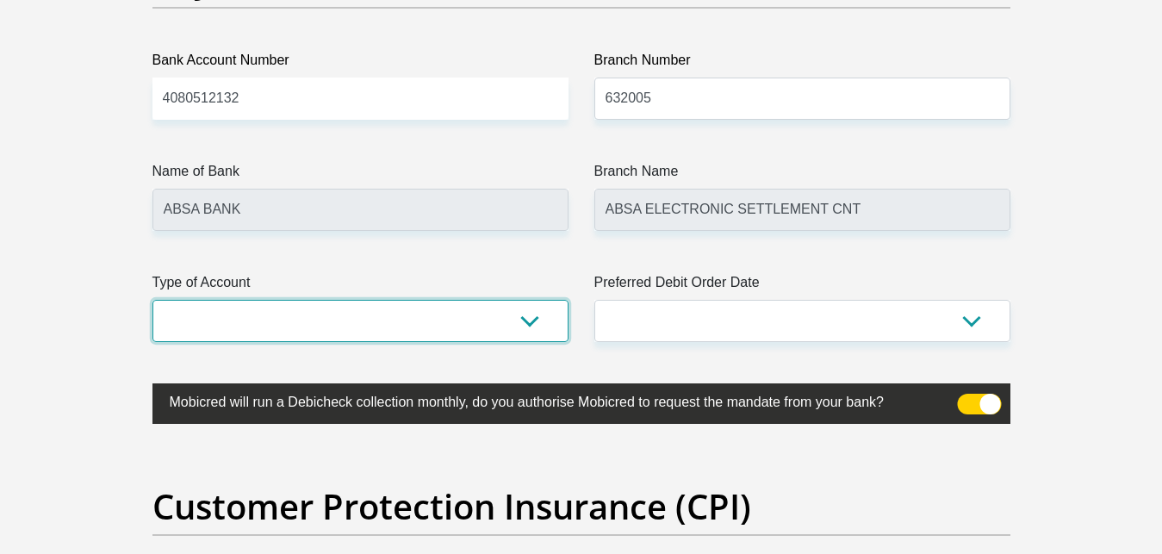
click at [152, 300] on select "Cheque Savings" at bounding box center [360, 321] width 416 height 42
select select "CUR"
click option "Cheque" at bounding box center [0, 0] width 0 height 0
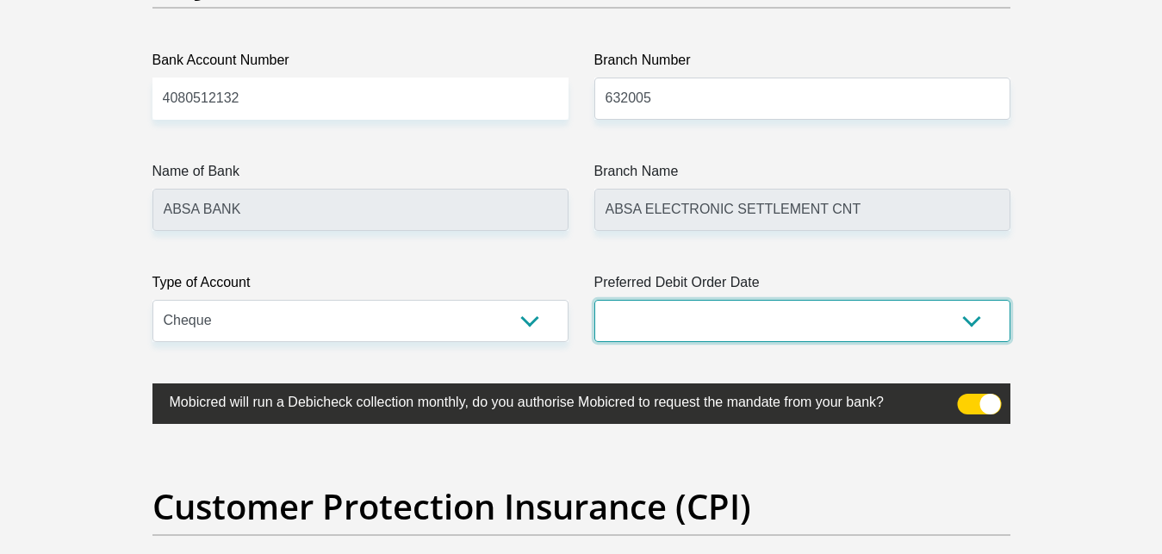
click at [594, 300] on select "1st 2nd 3rd 4th 5th 7th 18th 19th 20th 21st 22nd 23rd 24th 25th 26th 27th 28th …" at bounding box center [802, 321] width 416 height 42
select select "28"
click option "28th" at bounding box center [0, 0] width 0 height 0
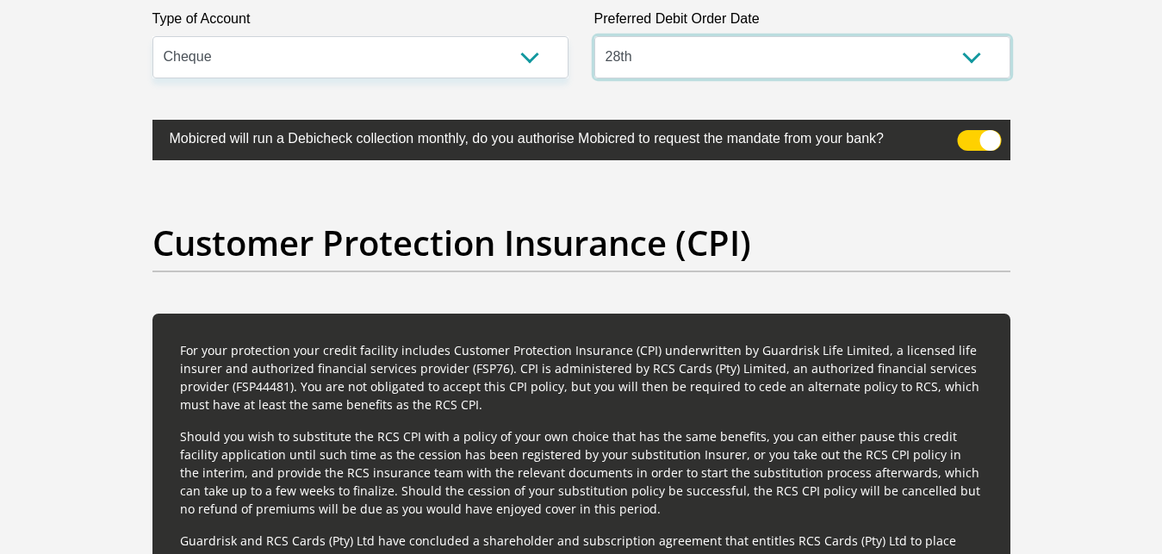
scroll to position [4831, 0]
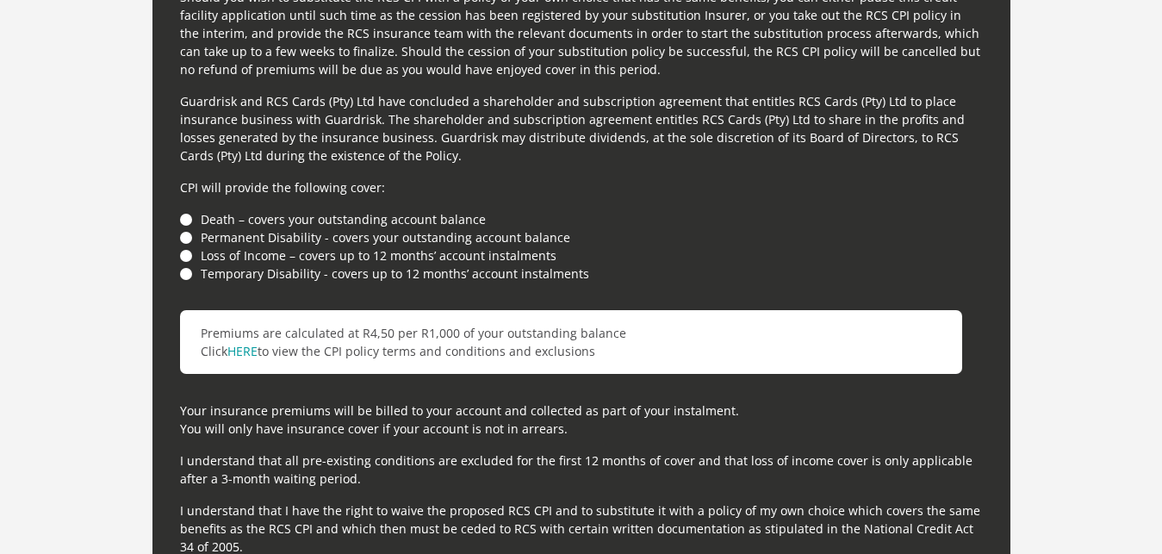
click at [189, 220] on li "Death – covers your outstanding account balance" at bounding box center [581, 219] width 803 height 18
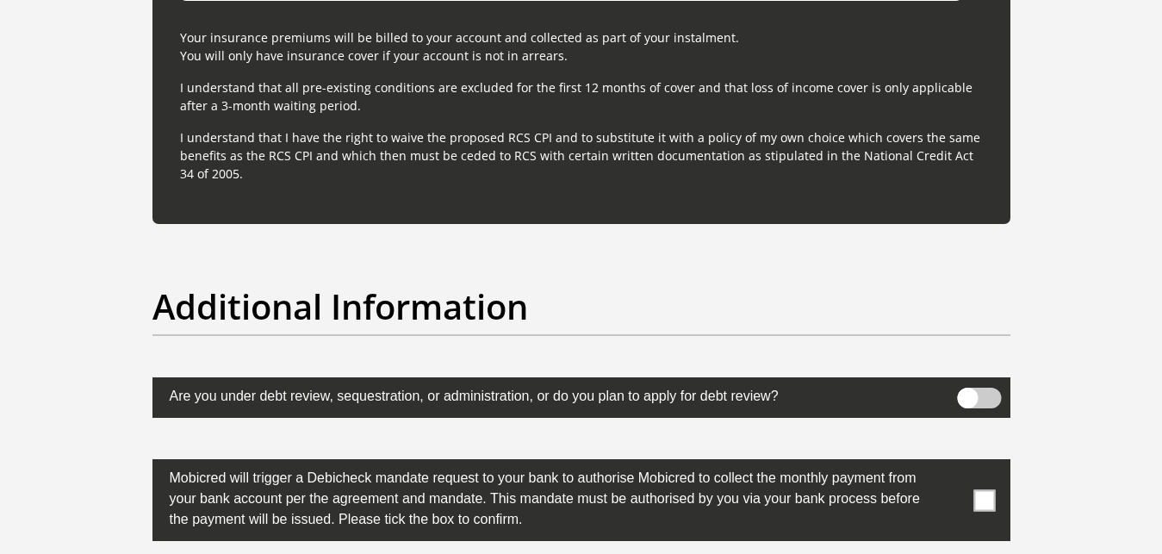
scroll to position [5358, 0]
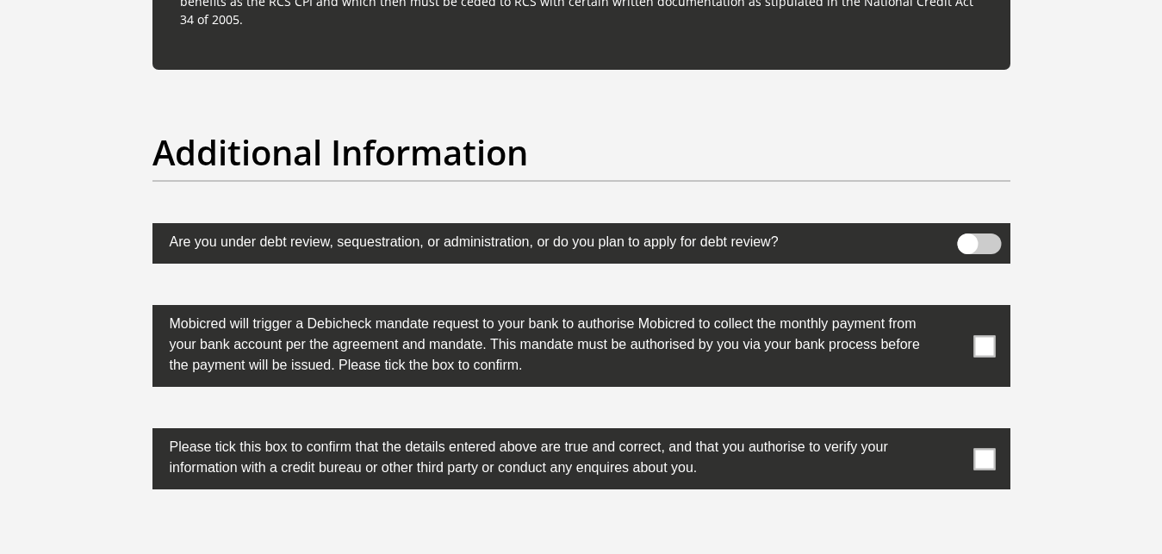
click at [987, 360] on label at bounding box center [581, 346] width 858 height 82
click at [950, 309] on input "checkbox" at bounding box center [950, 309] width 0 height 0
click at [983, 457] on span at bounding box center [984, 459] width 22 height 22
click at [950, 432] on input "checkbox" at bounding box center [950, 432] width 0 height 0
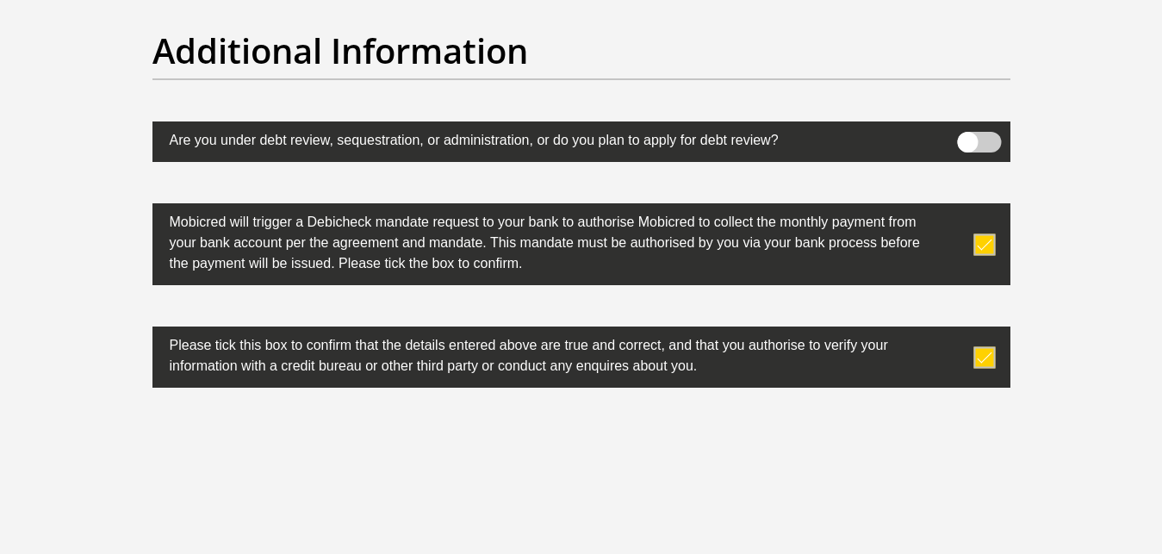
scroll to position [5534, 0]
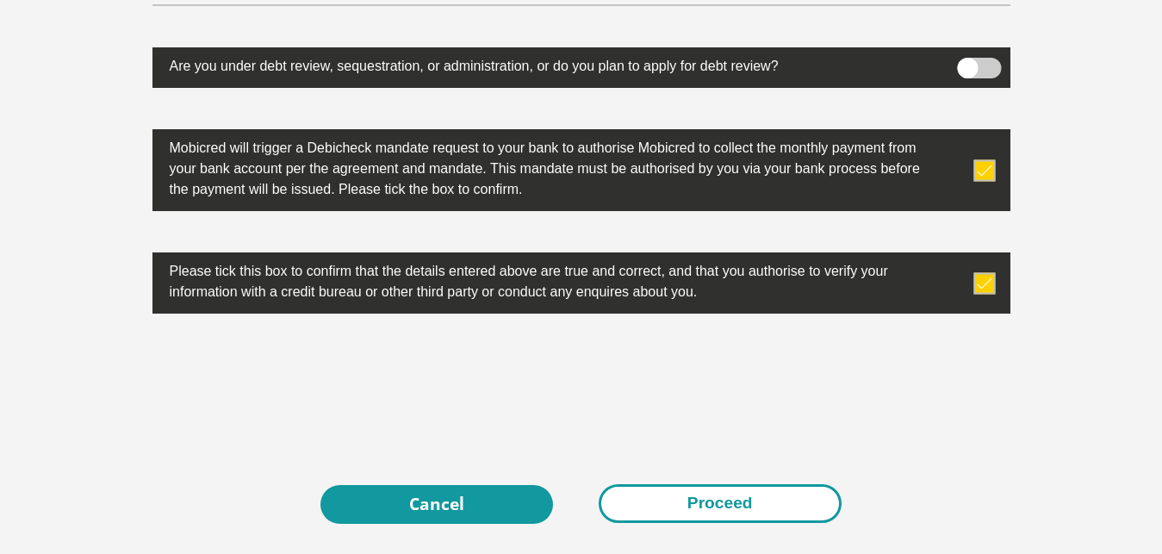
click at [713, 500] on button "Proceed" at bounding box center [720, 503] width 243 height 39
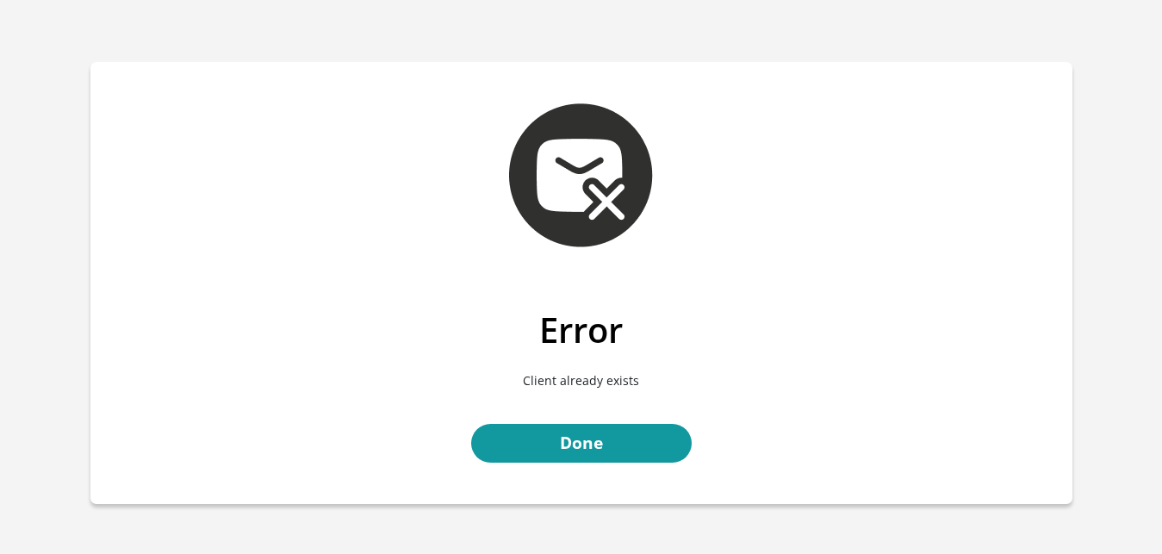
click at [574, 380] on p "Client already exists" at bounding box center [581, 380] width 956 height 59
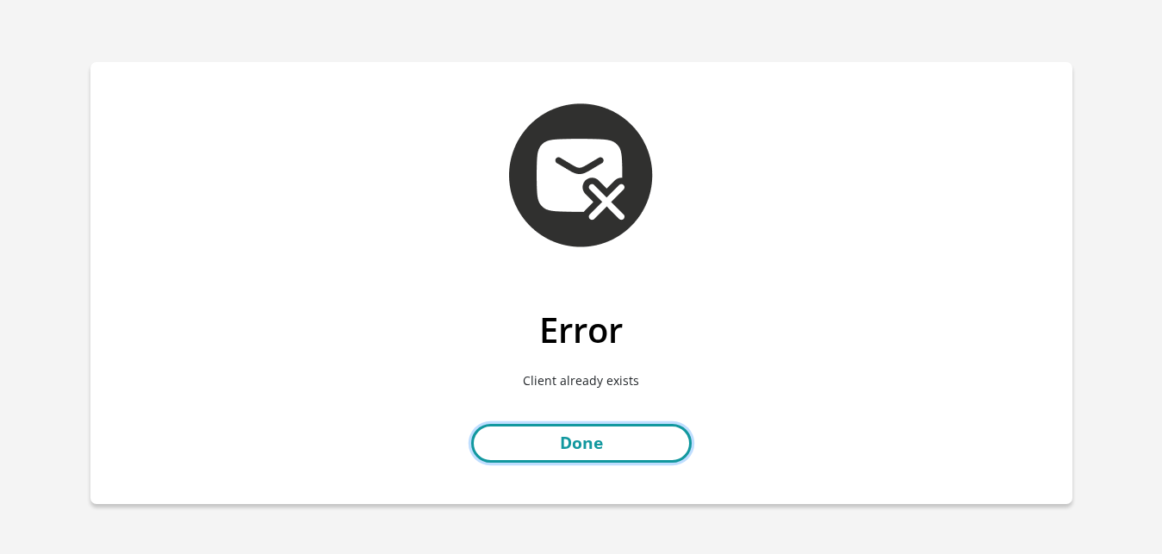
click at [561, 441] on link "Done" at bounding box center [581, 443] width 220 height 39
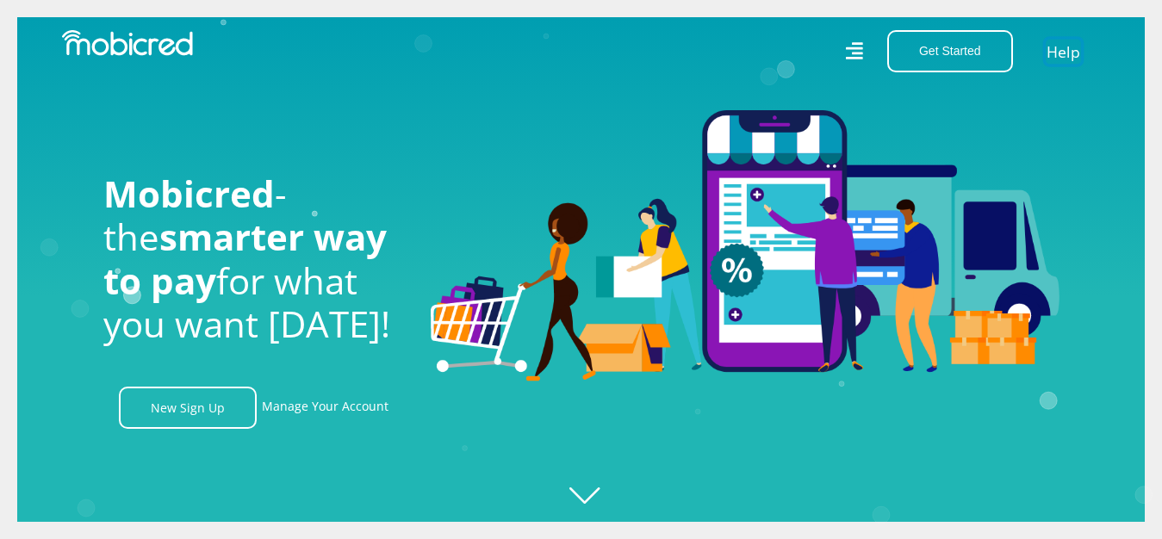
click at [1068, 47] on link "Help" at bounding box center [1063, 51] width 35 height 25
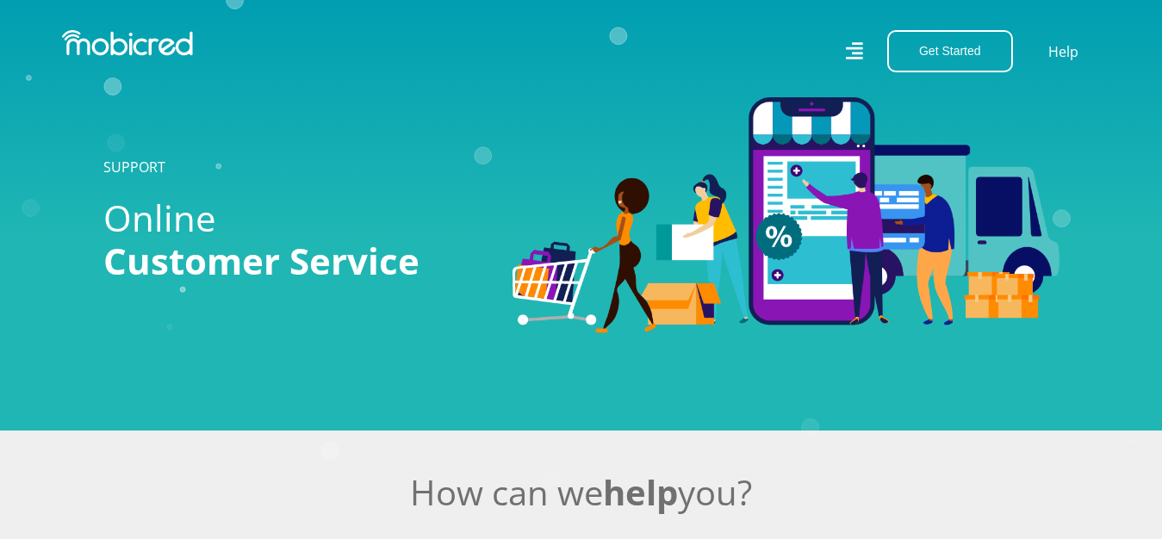
scroll to position [439, 0]
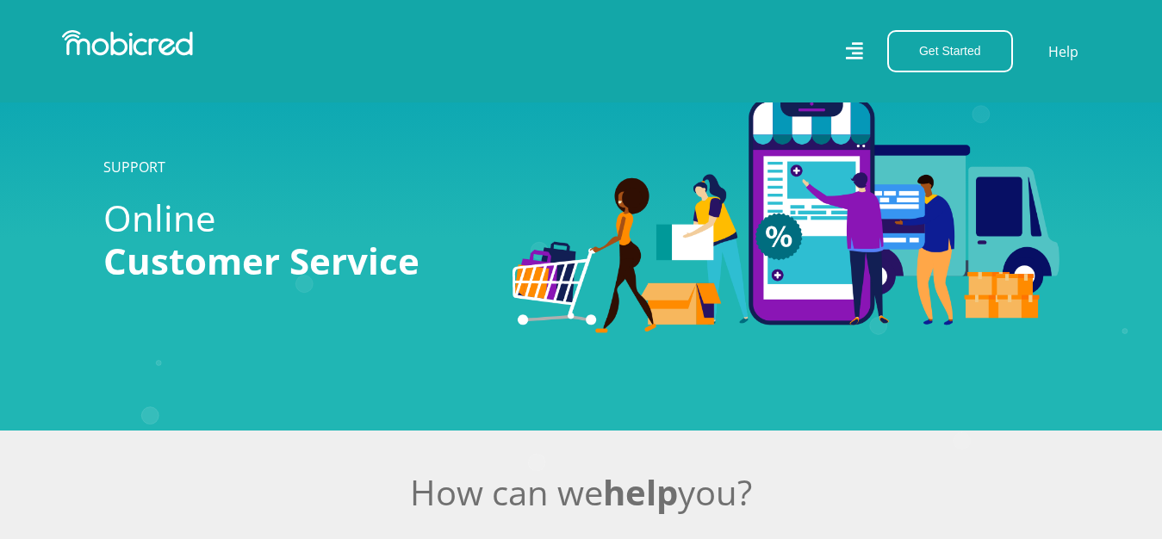
scroll to position [439, 0]
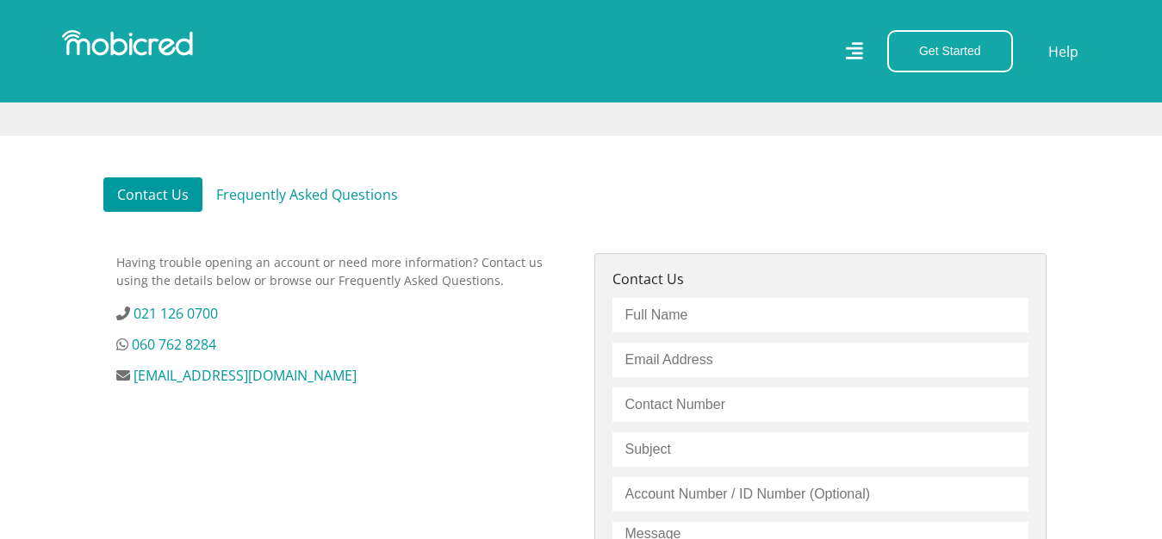
scroll to position [439, 0]
drag, startPoint x: 230, startPoint y: 320, endPoint x: 144, endPoint y: 311, distance: 86.6
click at [144, 311] on li "021 126 0700" at bounding box center [342, 313] width 452 height 21
copy link "21 126 0700"
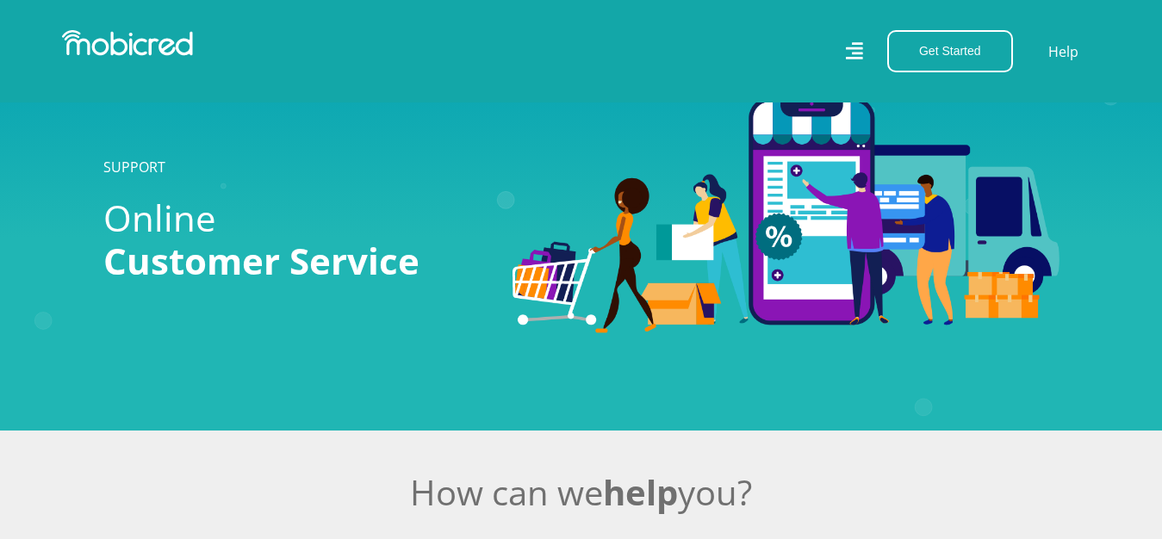
scroll to position [439, 0]
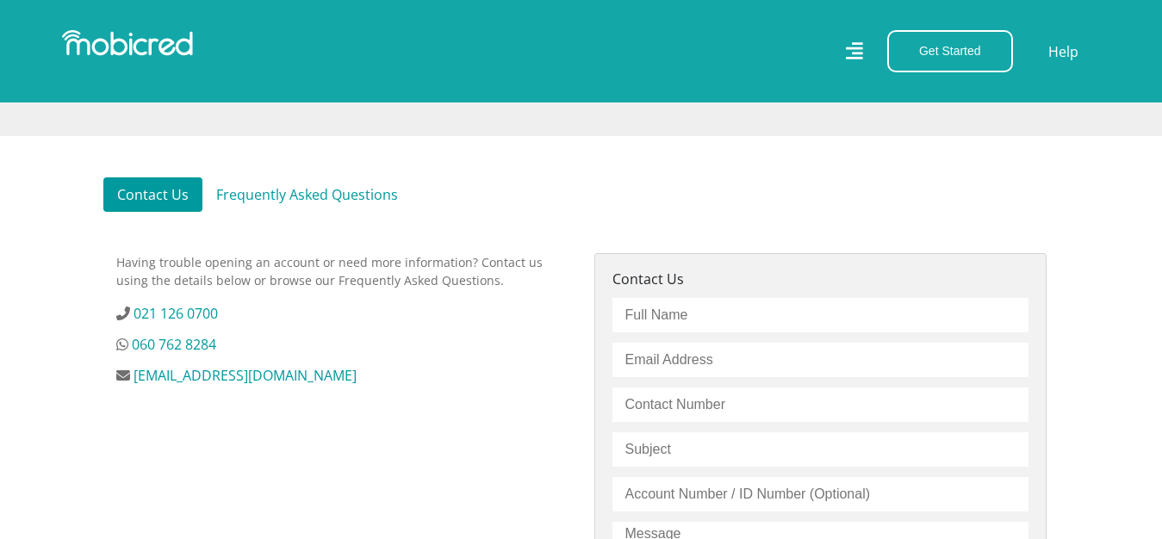
click at [674, 237] on div "Contact Us Frequently Asked Questions Having trouble opening an account or need…" at bounding box center [581, 491] width 982 height 628
